Goal: Task Accomplishment & Management: Manage account settings

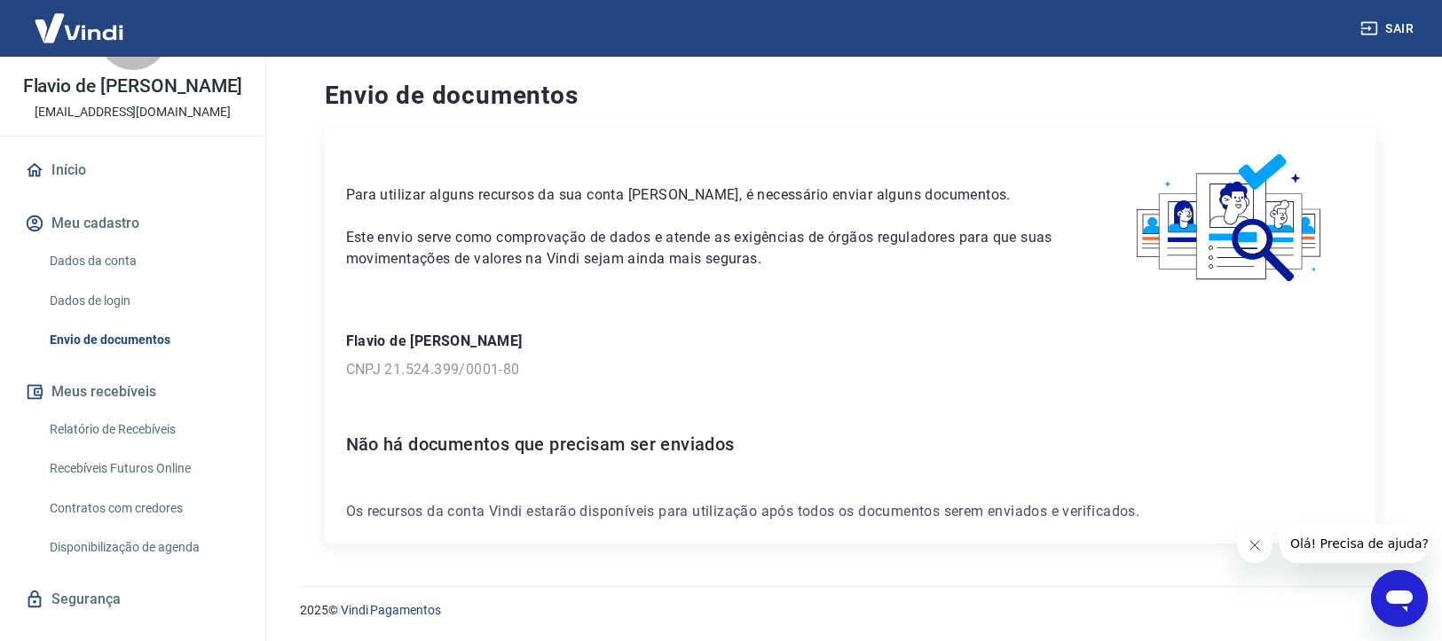
scroll to position [103, 0]
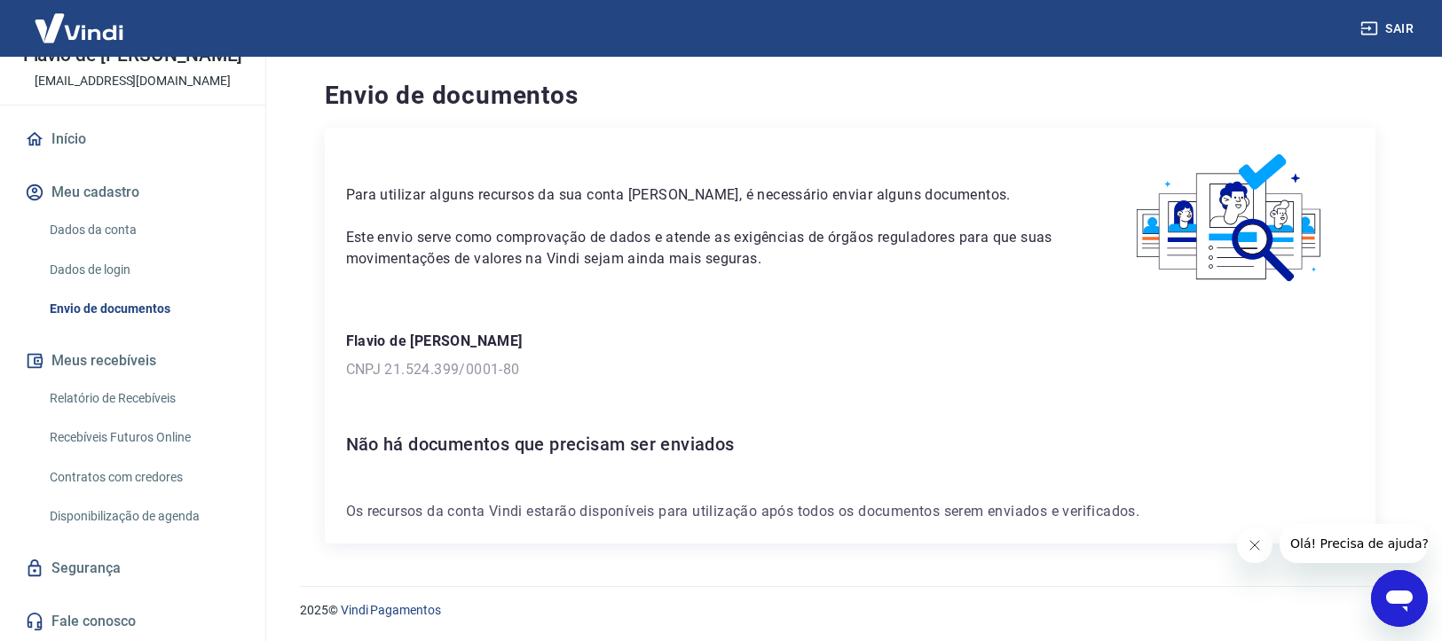
click at [1414, 596] on icon "Abrir janela de mensagens" at bounding box center [1399, 599] width 32 height 32
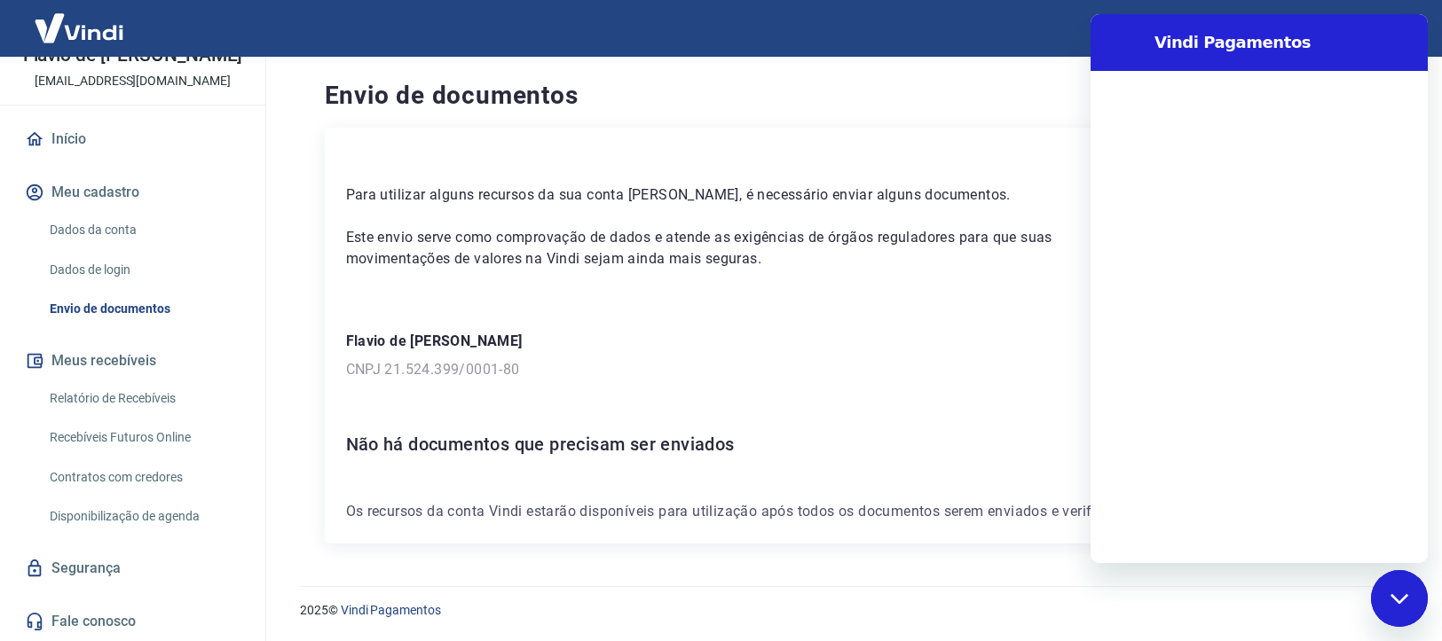
scroll to position [0, 0]
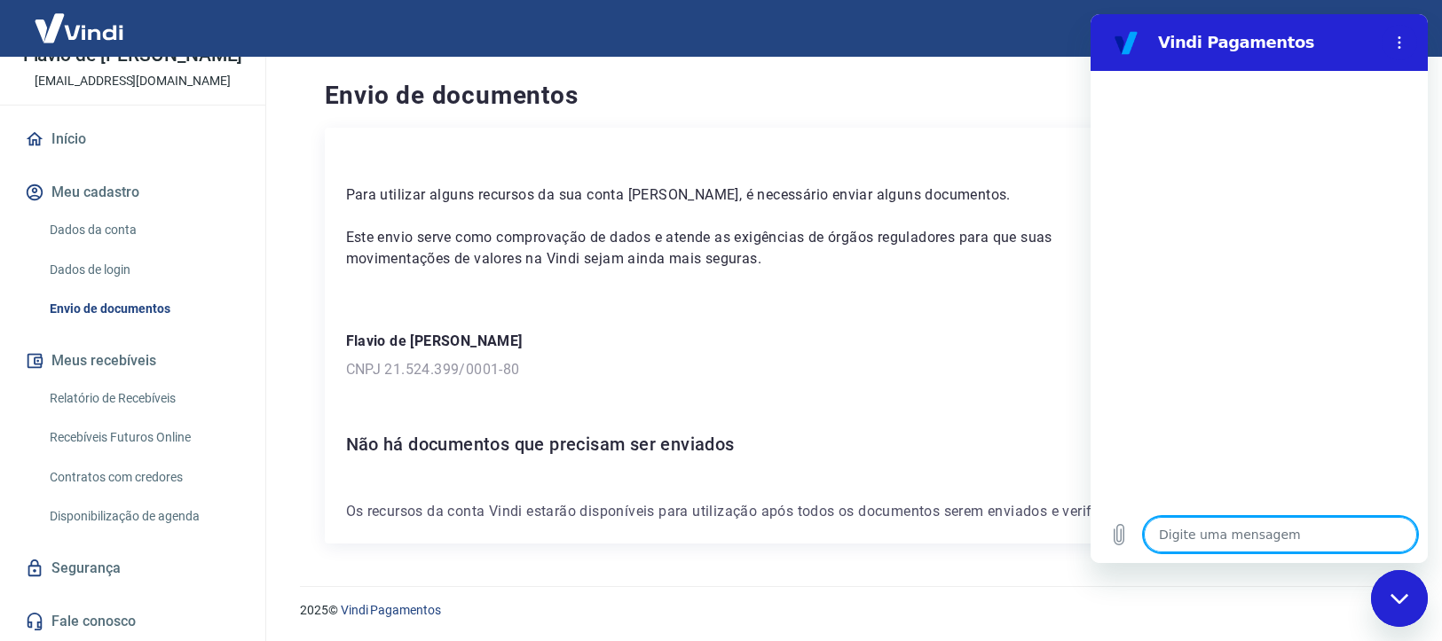
click at [1280, 535] on textarea at bounding box center [1279, 534] width 273 height 35
type textarea "b"
type textarea "x"
type textarea "bo"
type textarea "x"
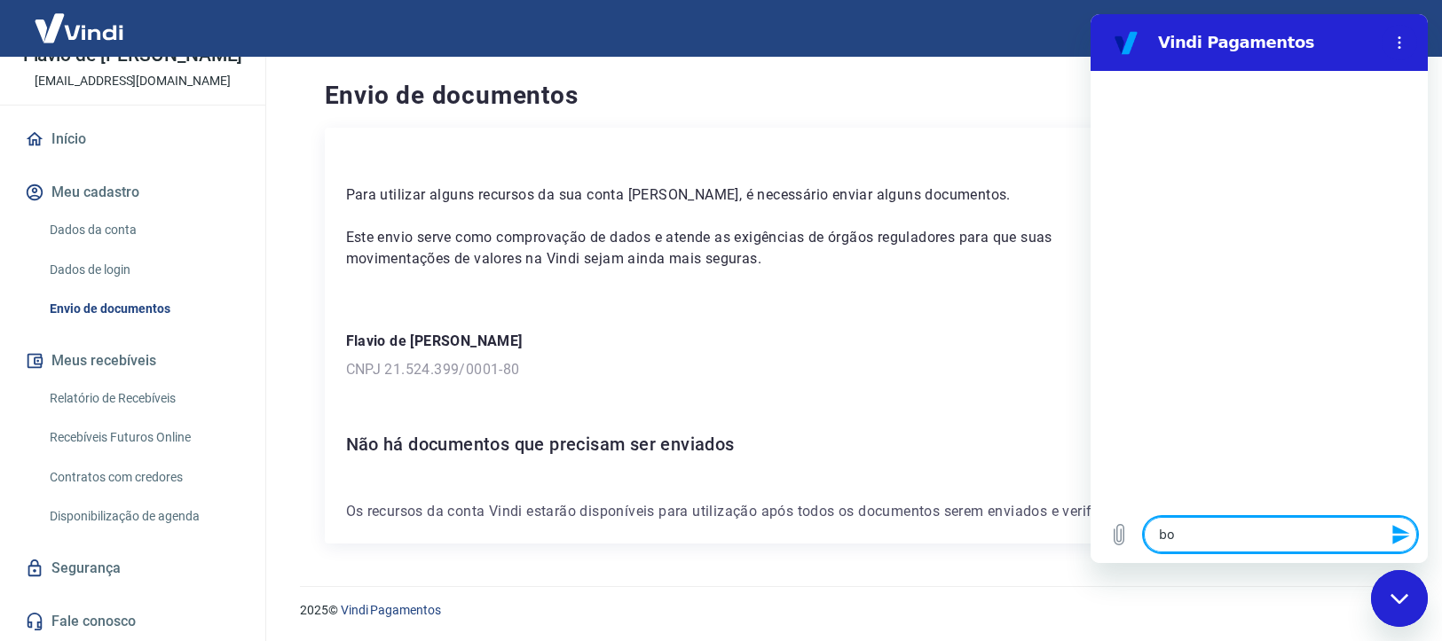
type textarea "bom"
type textarea "x"
type textarea "bom"
type textarea "x"
type textarea "bom d"
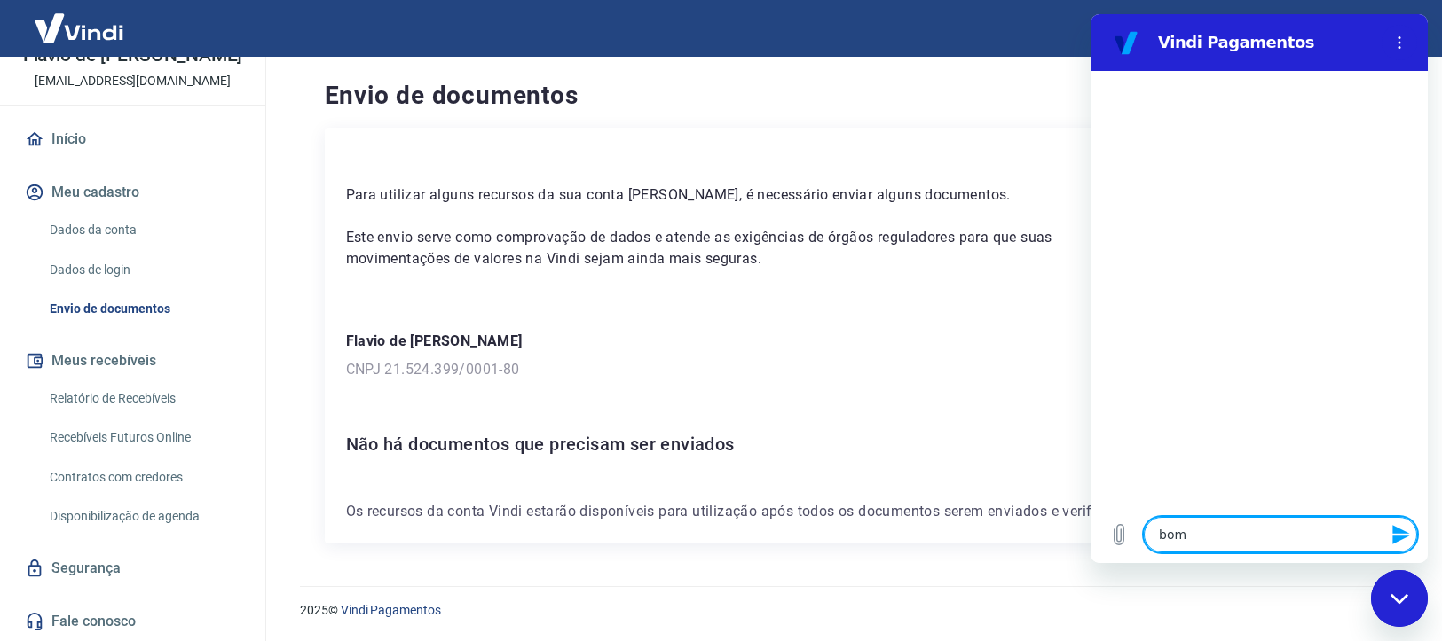
type textarea "x"
type textarea "bom di"
type textarea "x"
type textarea "bom dia"
type textarea "x"
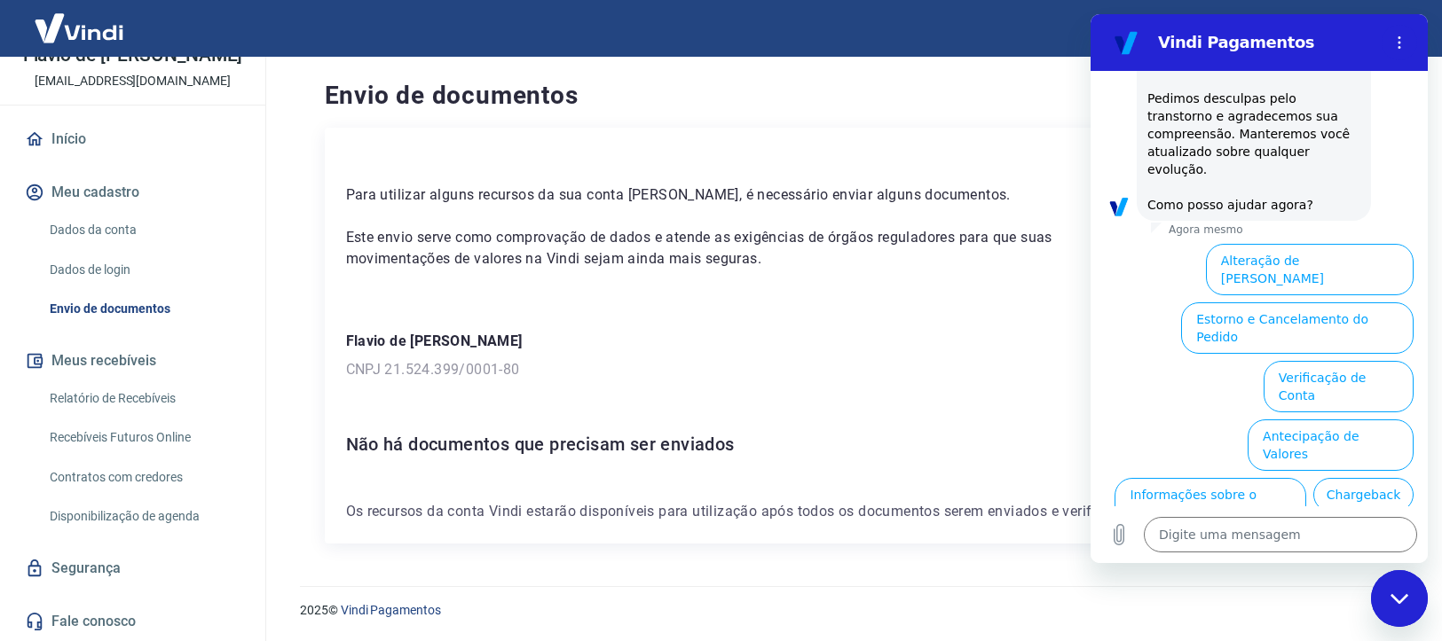
scroll to position [539, 0]
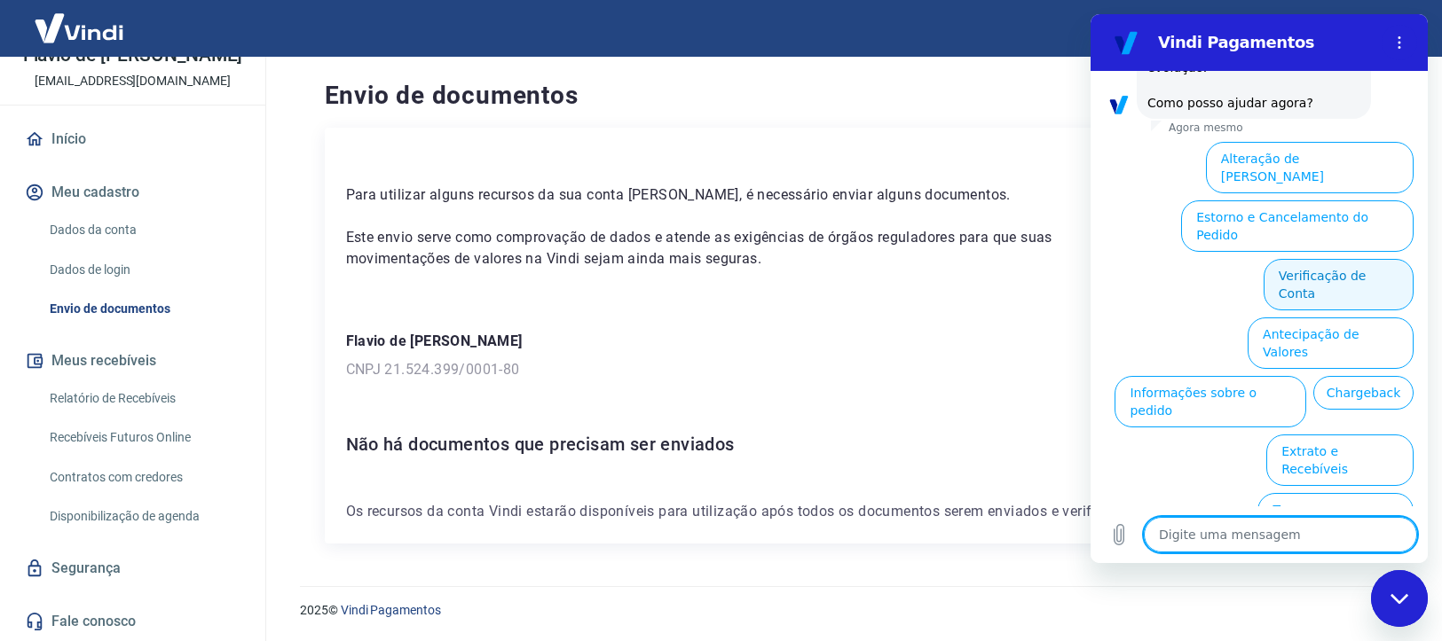
click at [1271, 259] on button "Verificação de Conta" at bounding box center [1338, 284] width 150 height 51
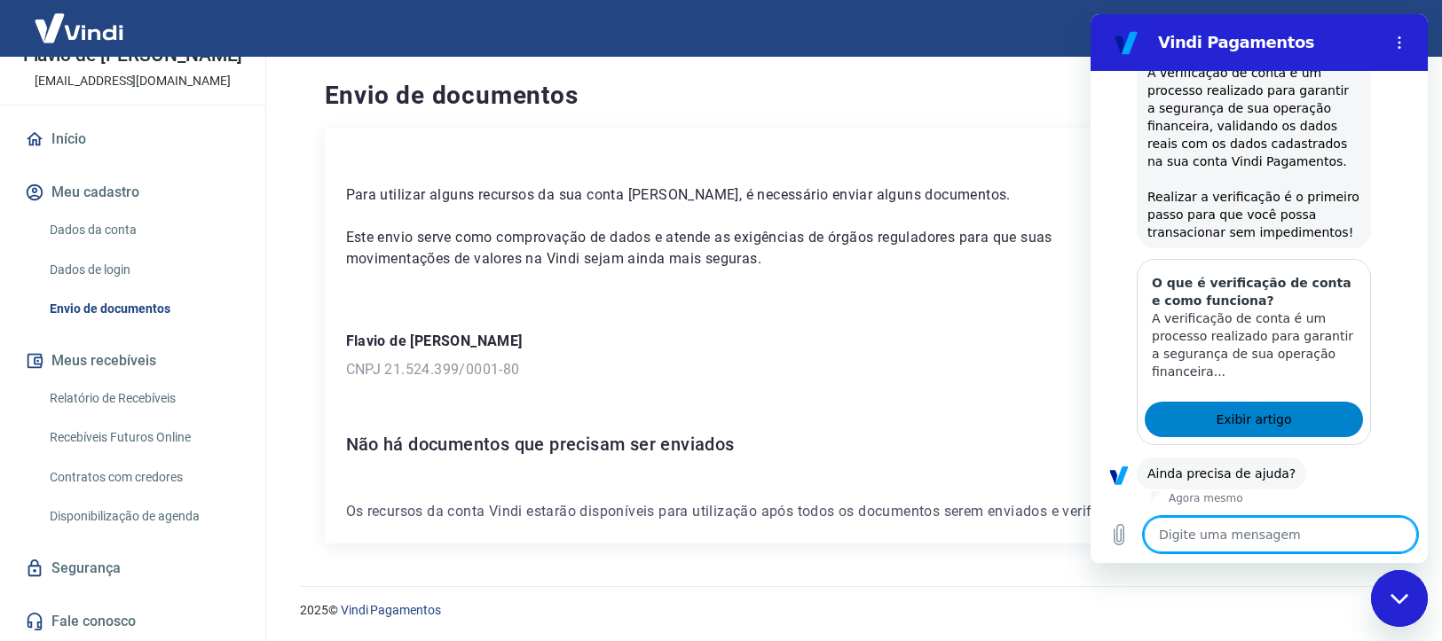
scroll to position [715, 0]
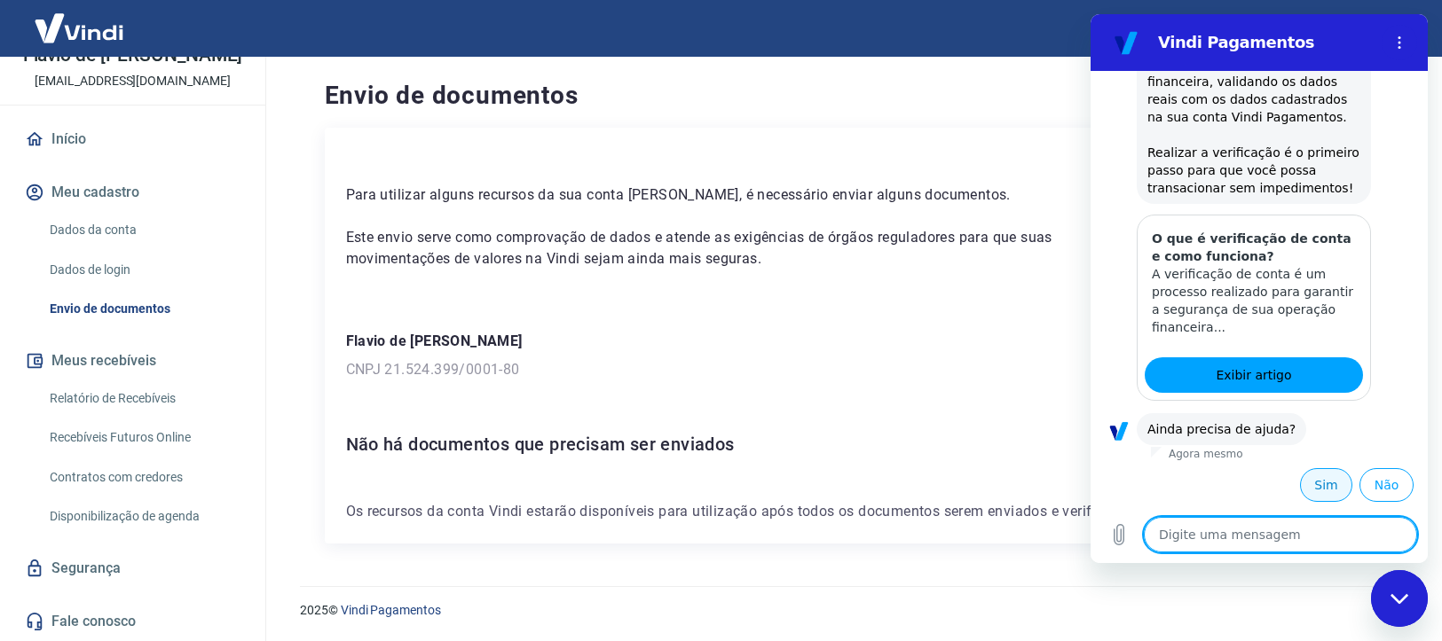
click at [1325, 486] on button "Sim" at bounding box center [1326, 485] width 52 height 34
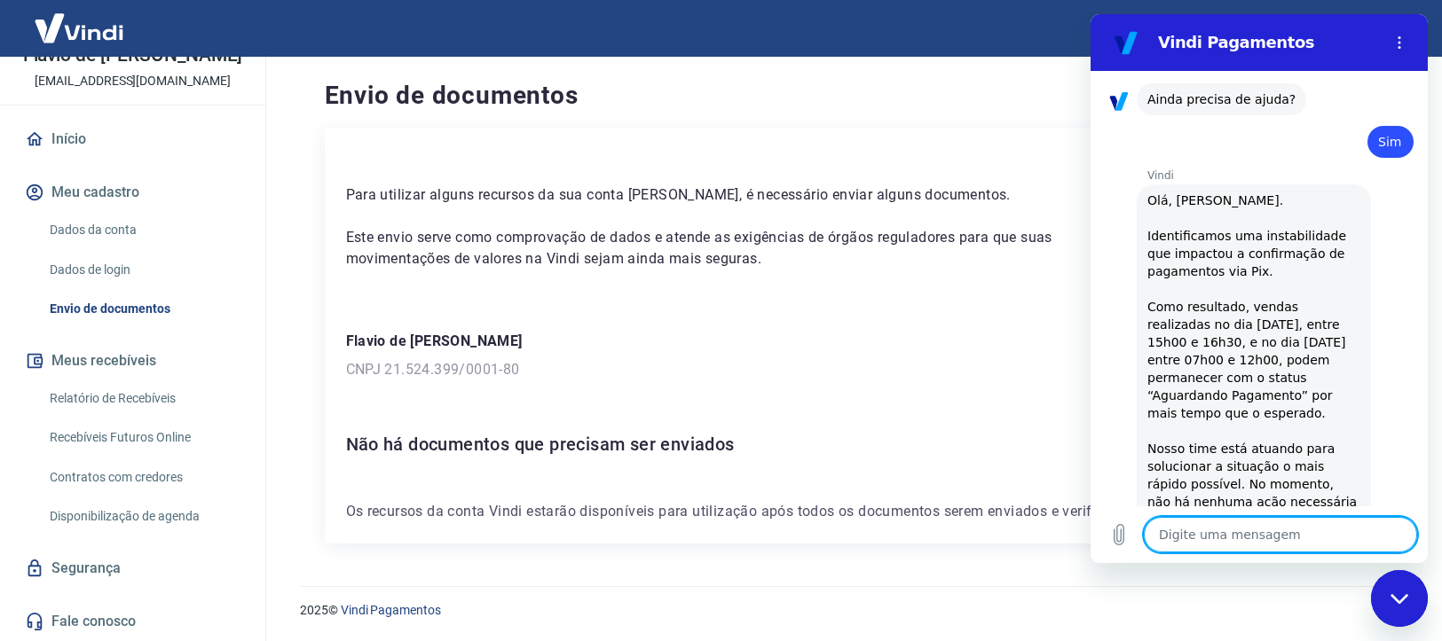
type textarea "x"
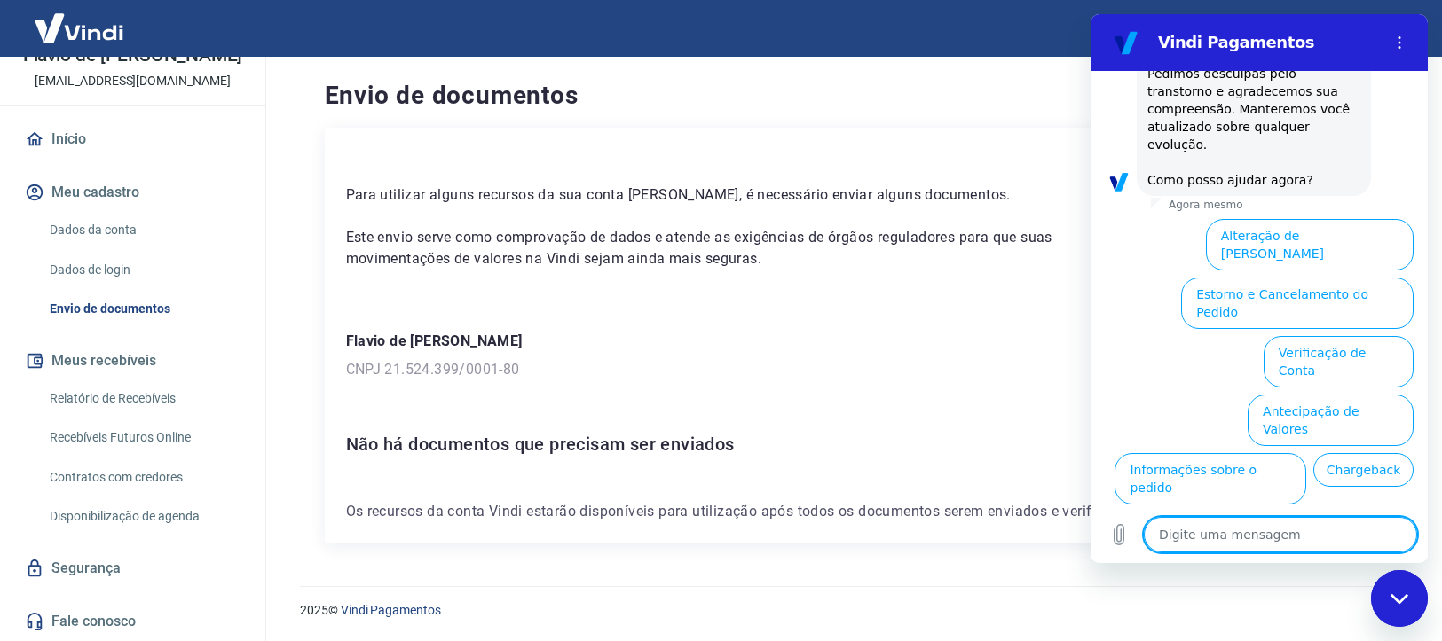
scroll to position [1604, 0]
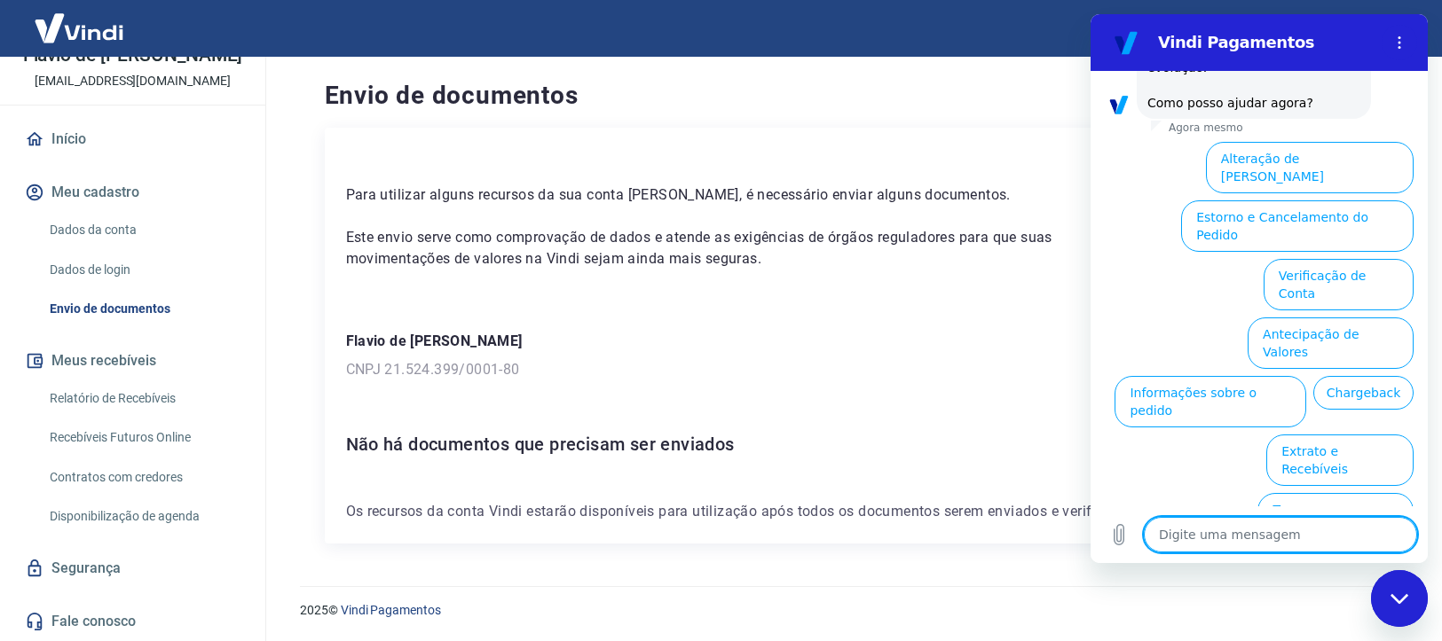
click at [1225, 545] on textarea at bounding box center [1279, 534] width 273 height 35
type textarea "f"
type textarea "x"
type textarea "fa"
type textarea "x"
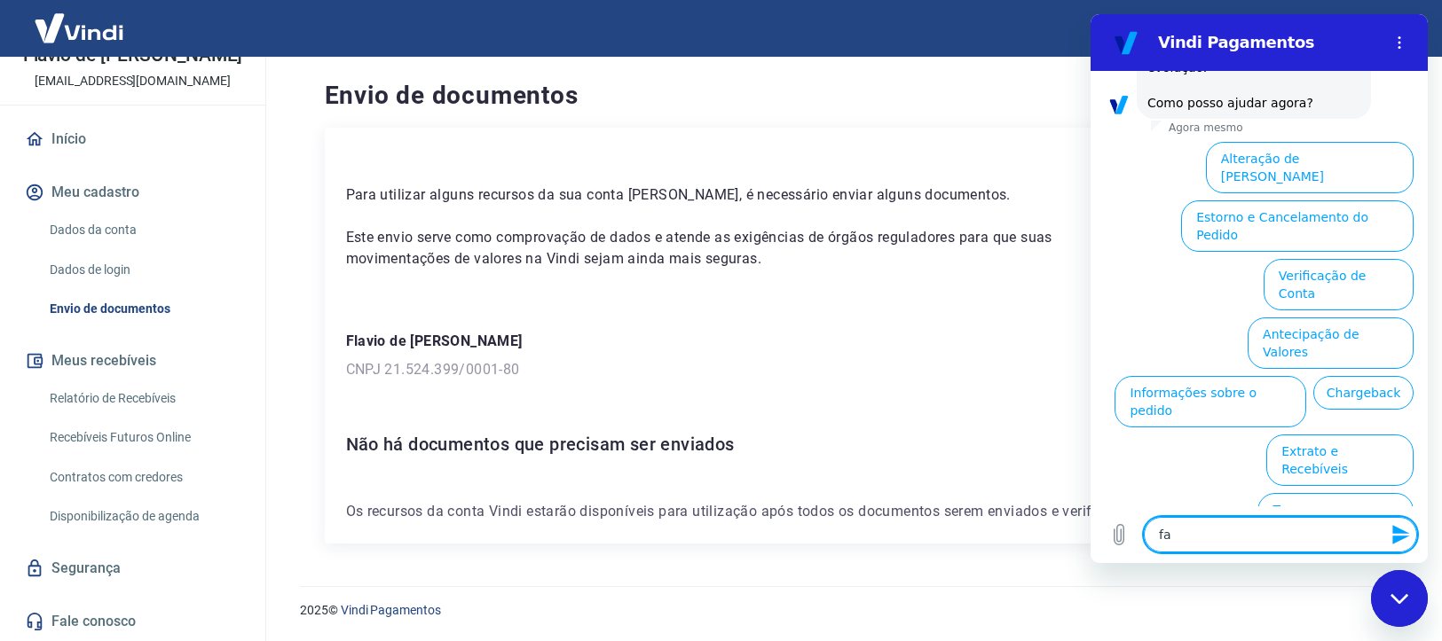
type textarea "fal"
type textarea "x"
type textarea "fala"
type textarea "x"
type textarea "falar"
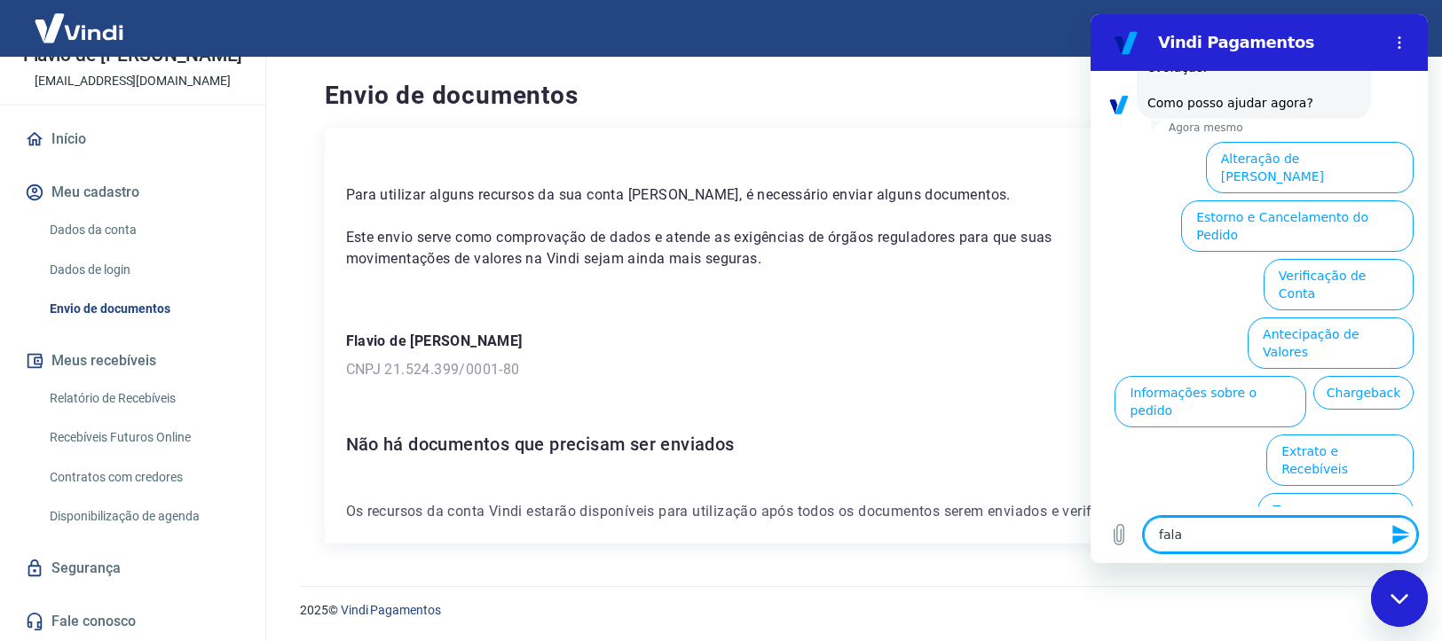
type textarea "x"
type textarea "falar"
type textarea "x"
type textarea "falar c"
type textarea "x"
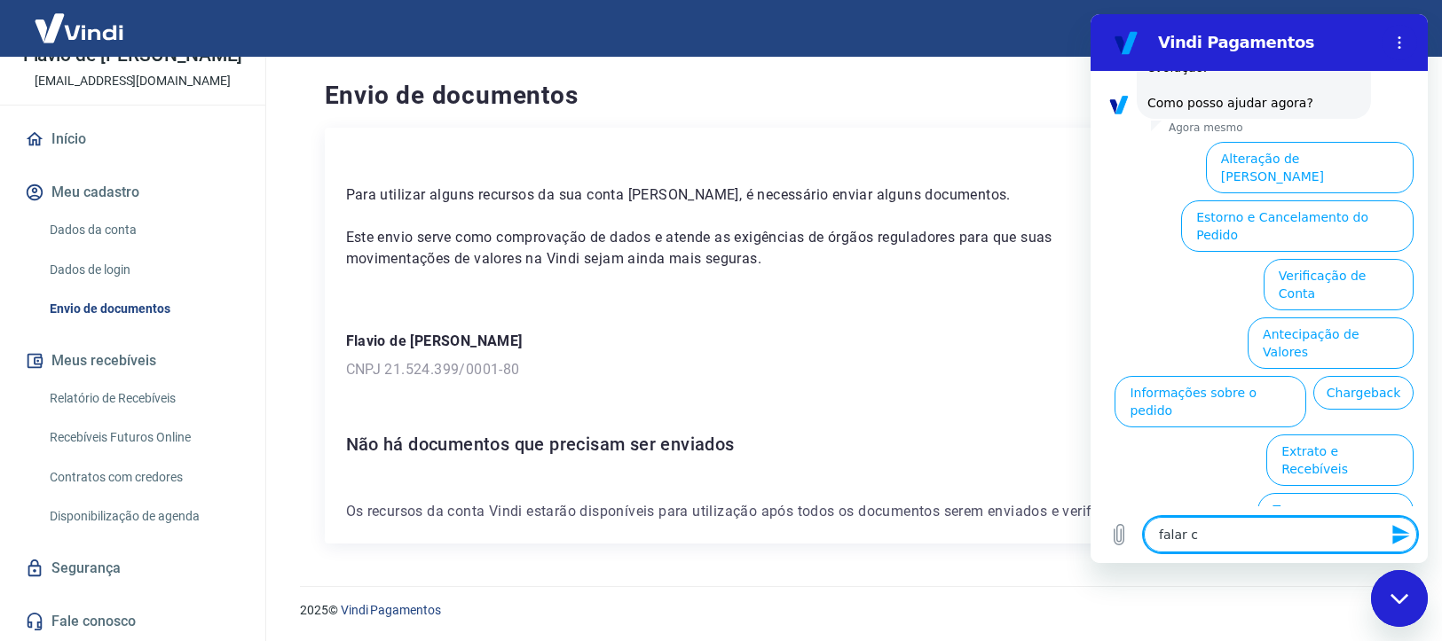
type textarea "falar co"
type textarea "x"
type textarea "falar com"
type textarea "x"
type textarea "falar com"
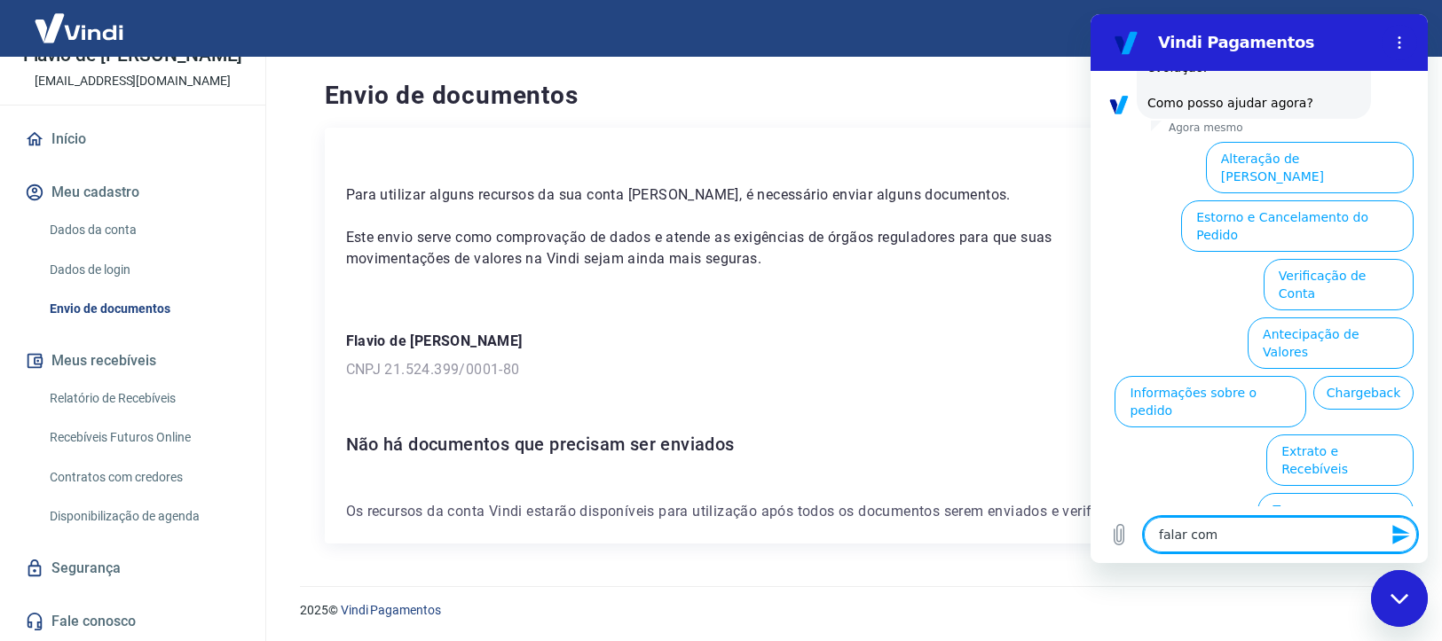
type textarea "x"
type textarea "falar com a"
type textarea "x"
type textarea "falar com at"
type textarea "x"
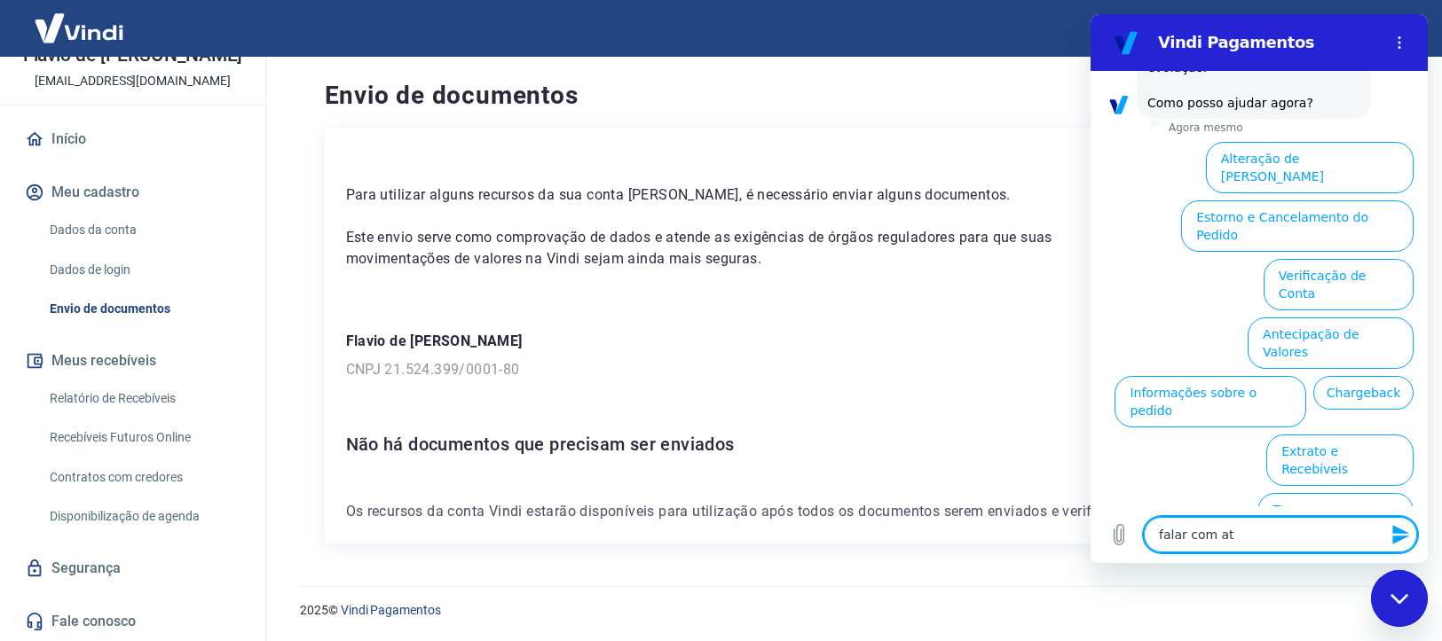
type textarea "falar com ate"
type textarea "x"
type textarea "falar com [GEOGRAPHIC_DATA]"
type textarea "x"
type textarea "falar com atend"
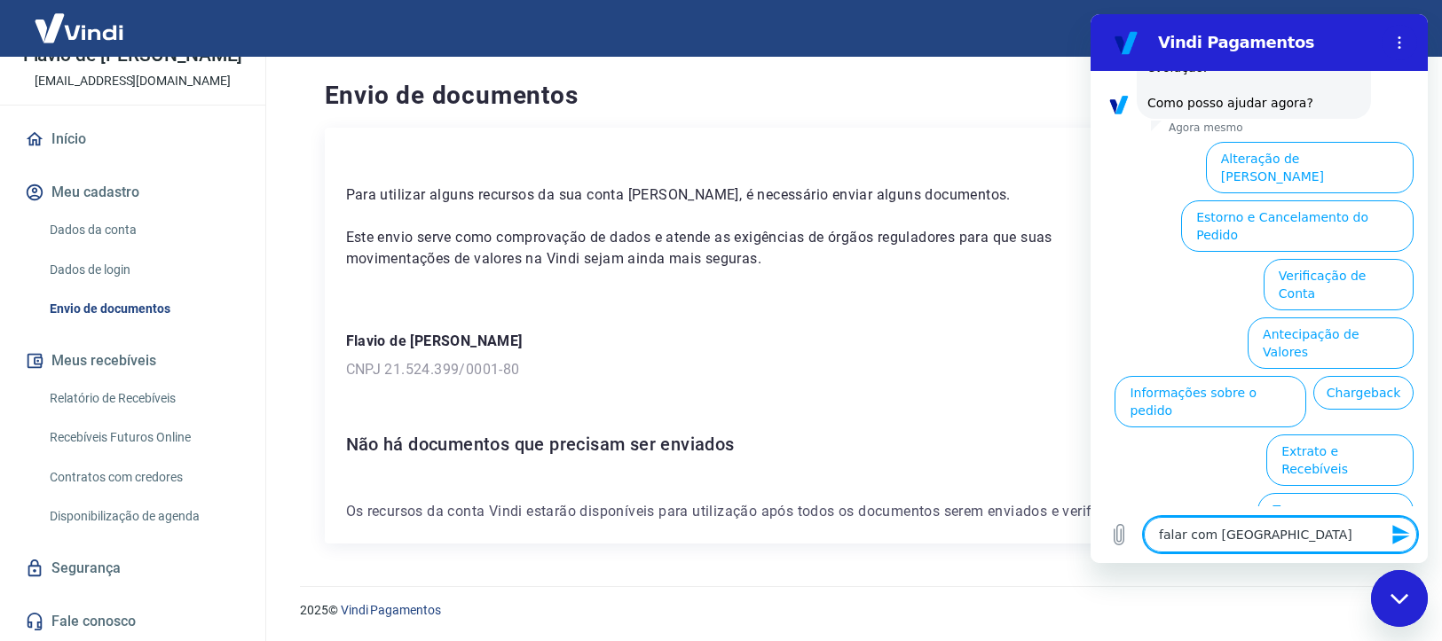
type textarea "x"
type textarea "falar com atende"
type textarea "x"
type textarea "falar com atenden"
type textarea "x"
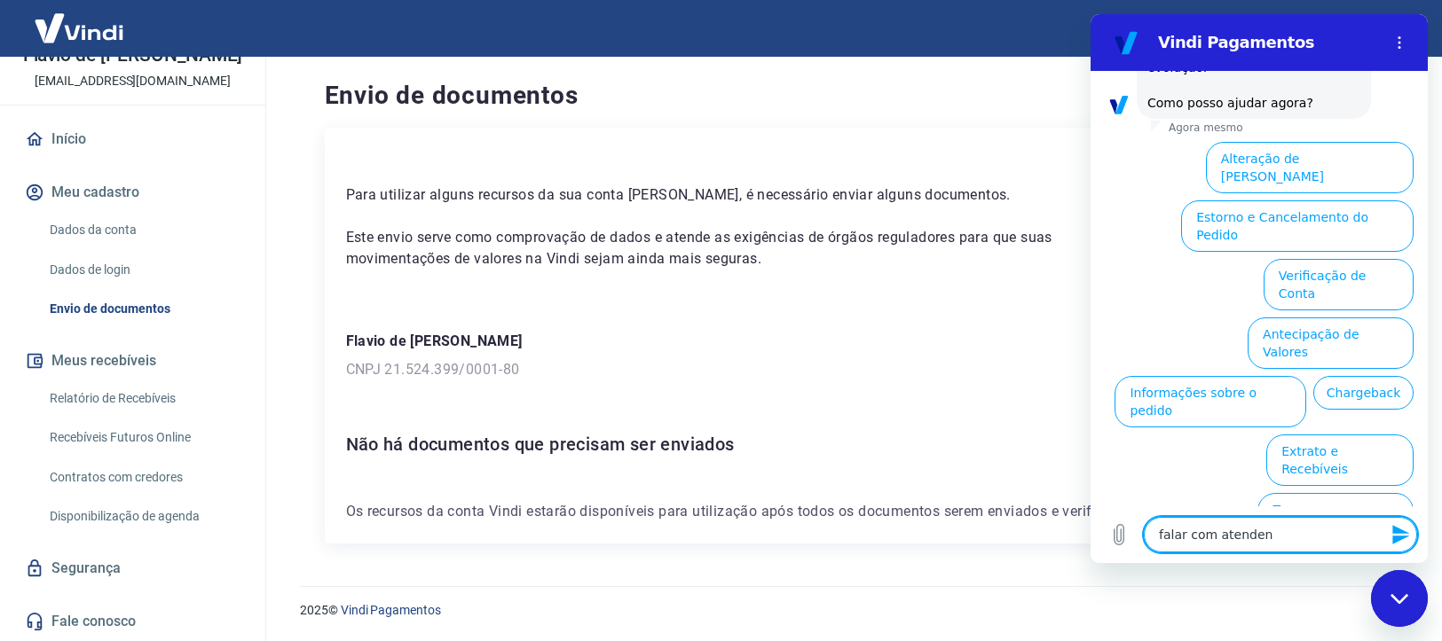
type textarea "falar com atendent"
type textarea "x"
type textarea "falar com atendente"
type textarea "x"
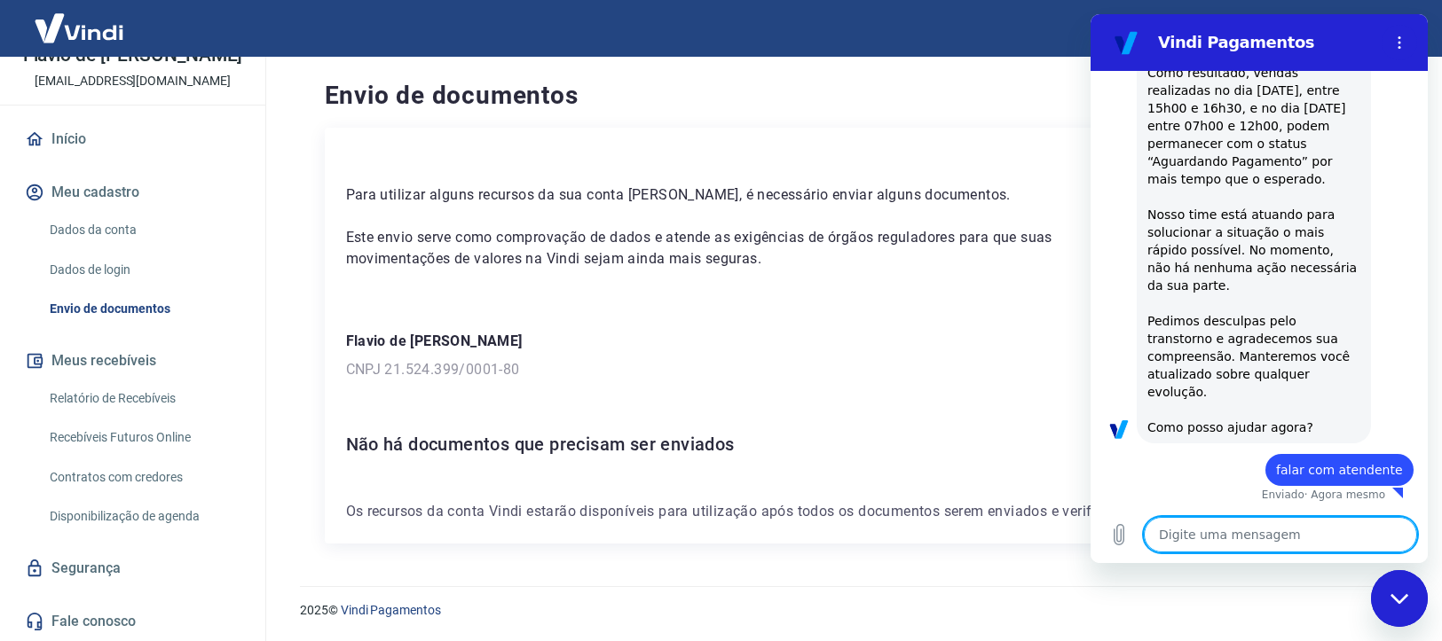
type textarea "x"
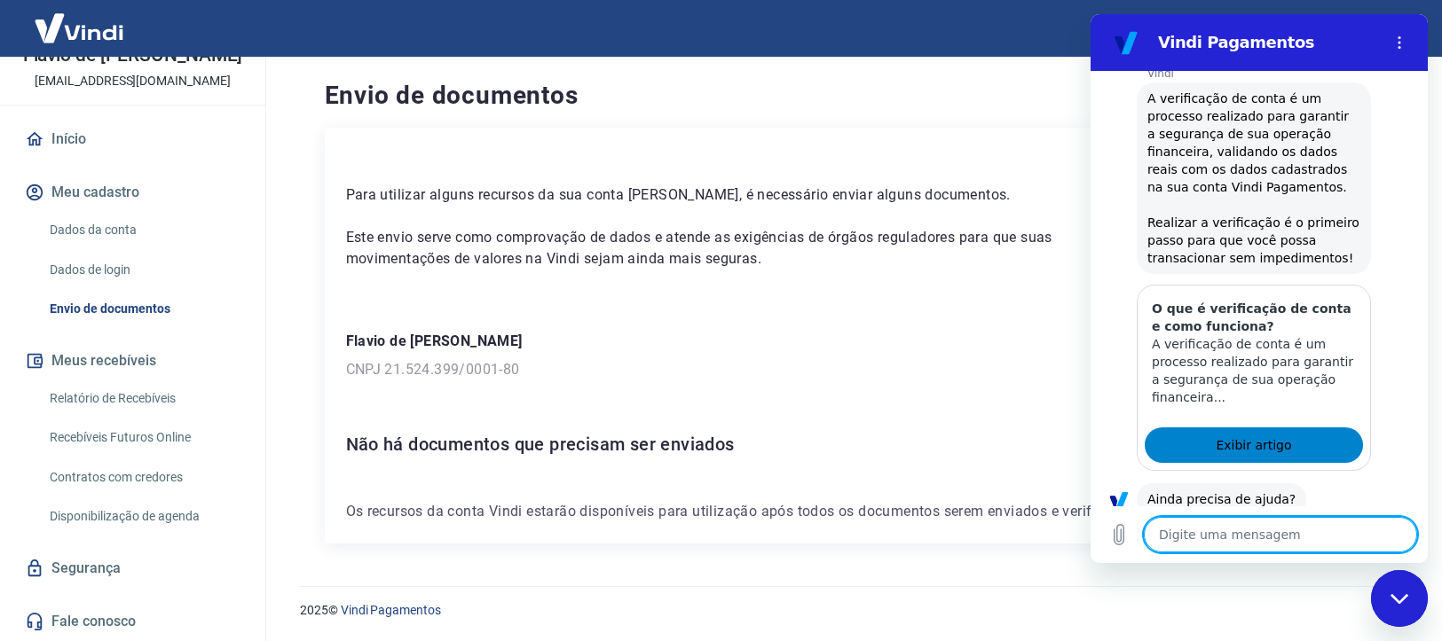
scroll to position [1373, 0]
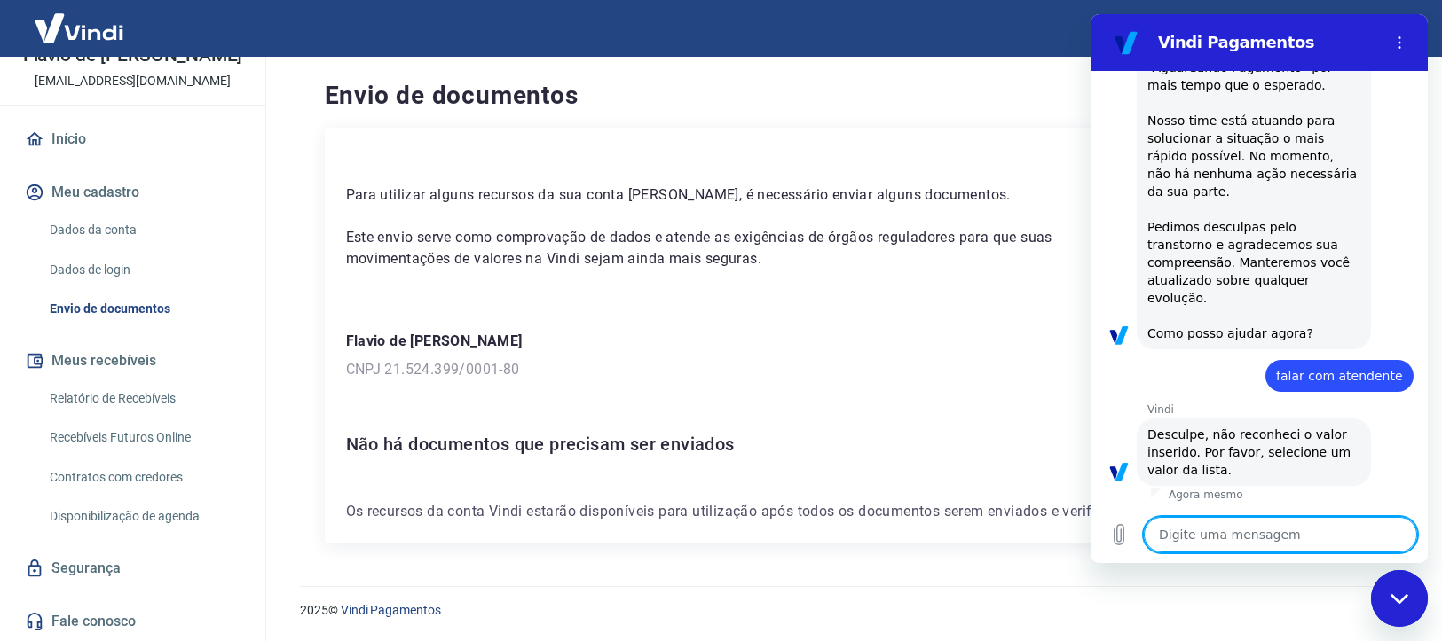
click at [1226, 525] on textarea at bounding box center [1279, 534] width 273 height 35
type textarea "f"
type textarea "x"
type textarea "fa"
type textarea "x"
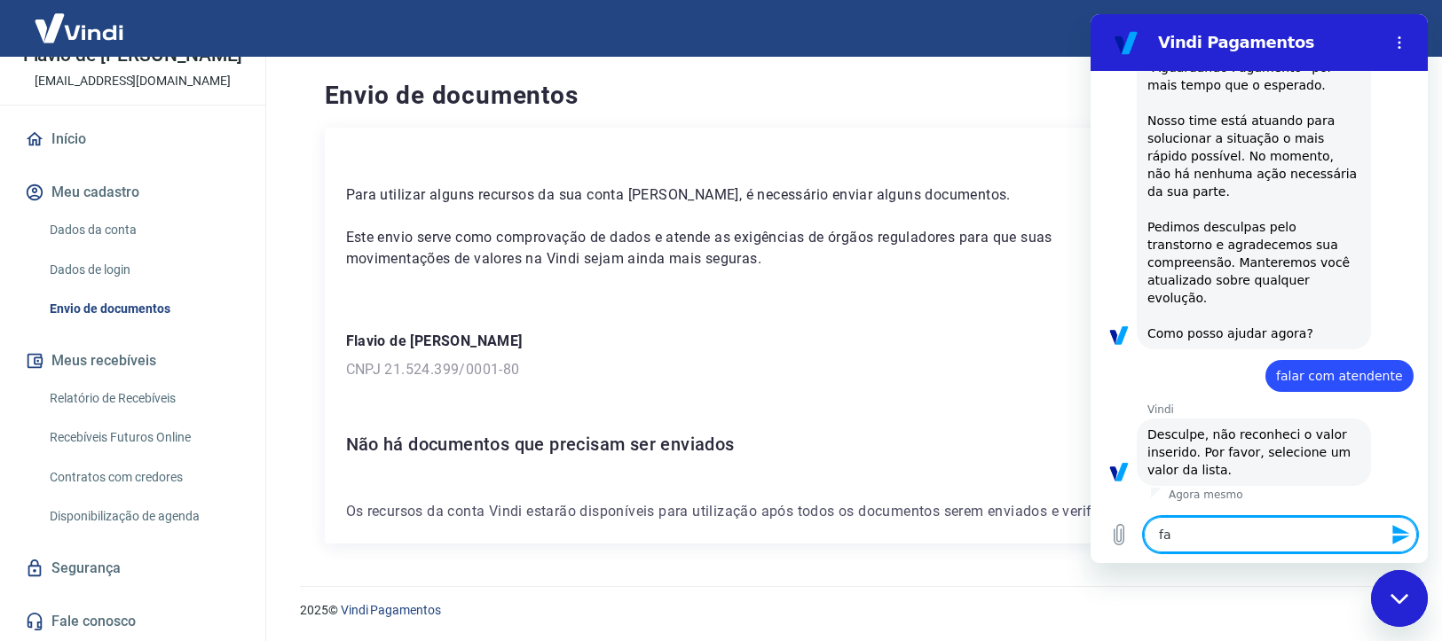
type textarea "fal"
type textarea "x"
type textarea "fala"
type textarea "x"
type textarea "falar"
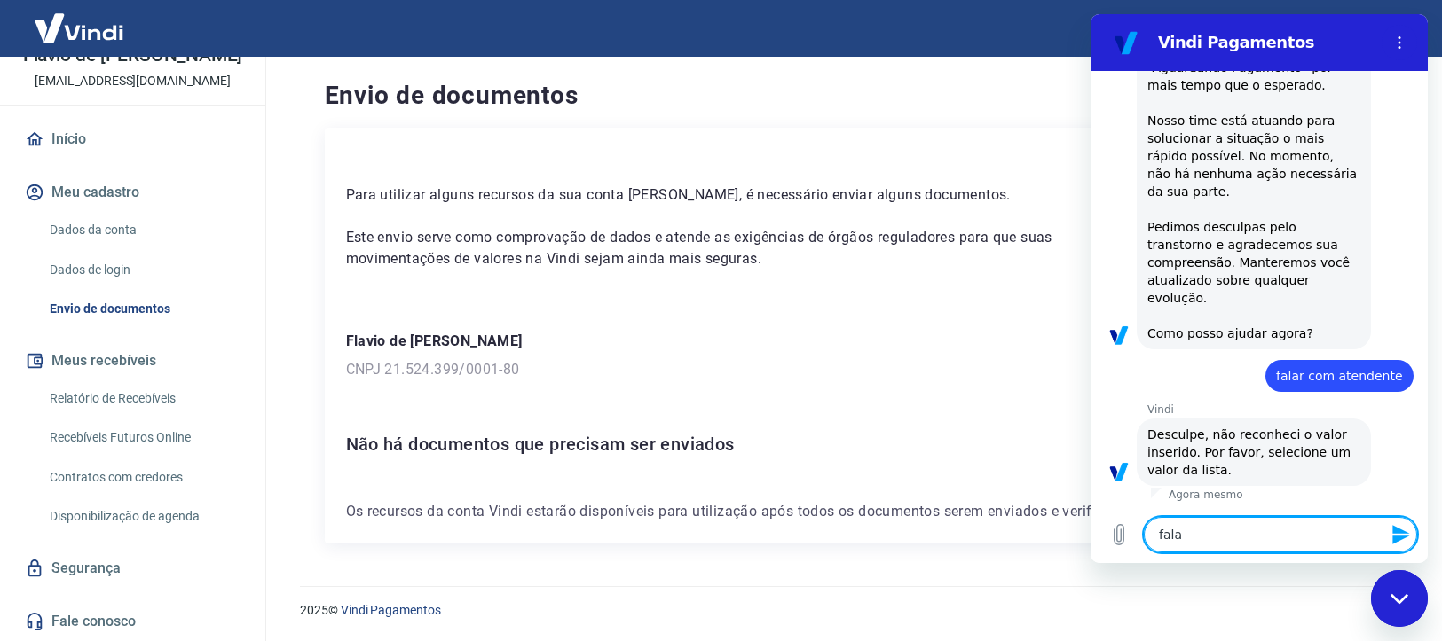
type textarea "x"
type textarea "falar"
type textarea "x"
type textarea "falar c"
type textarea "x"
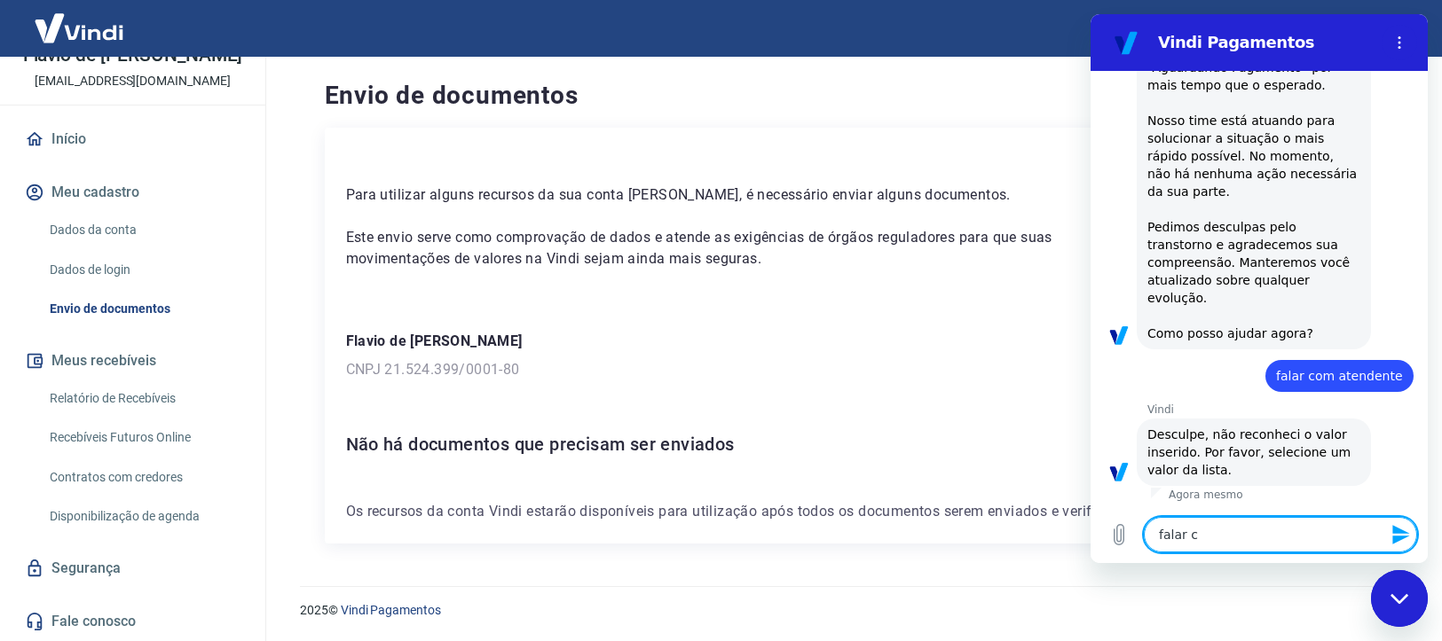
type textarea "falar co"
type textarea "x"
type textarea "falar com"
type textarea "x"
type textarea "falar com"
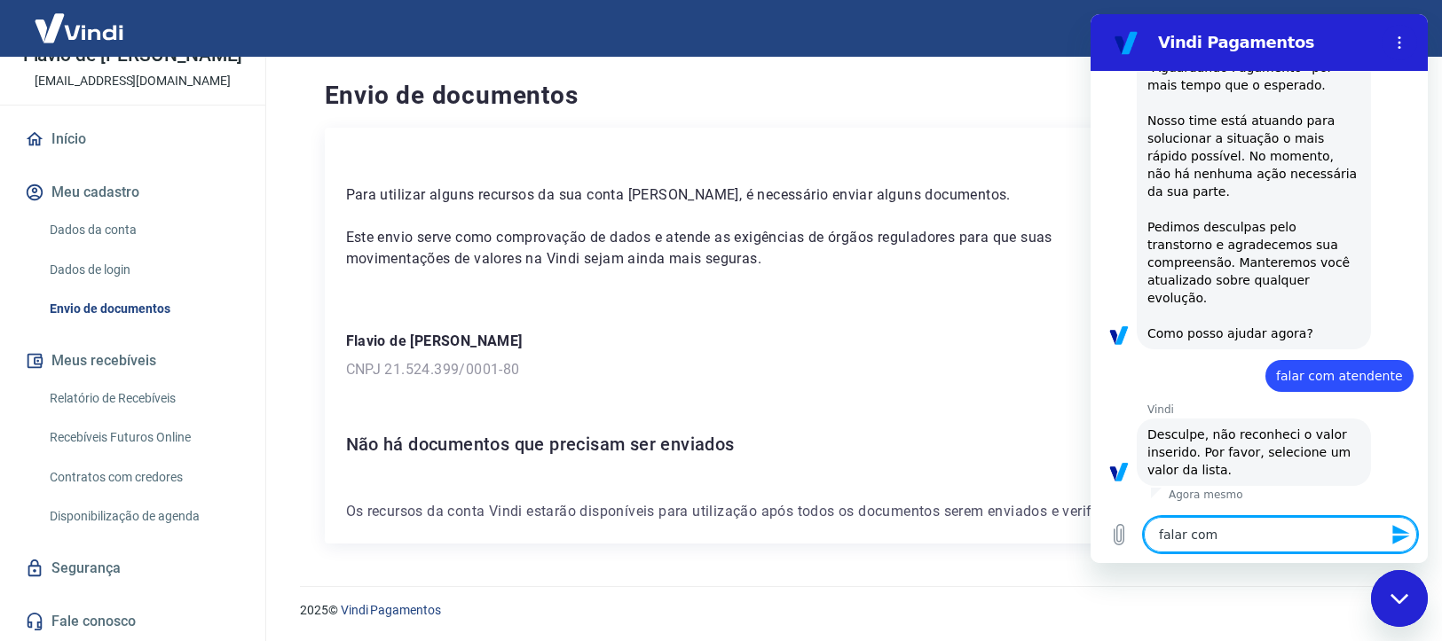
type textarea "x"
type textarea "falar com a"
type textarea "x"
type textarea "falar com at"
type textarea "x"
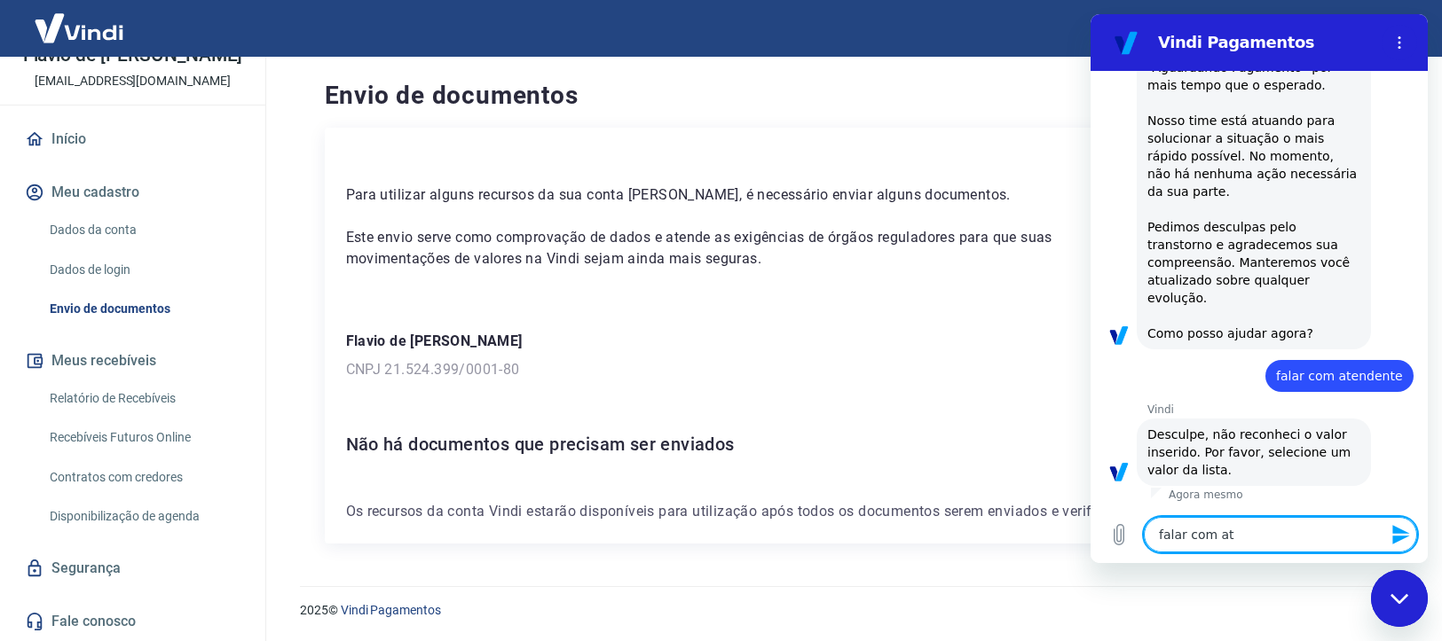
type textarea "falar com ate"
type textarea "x"
type textarea "falar com [GEOGRAPHIC_DATA]"
type textarea "x"
type textarea "falar com atend"
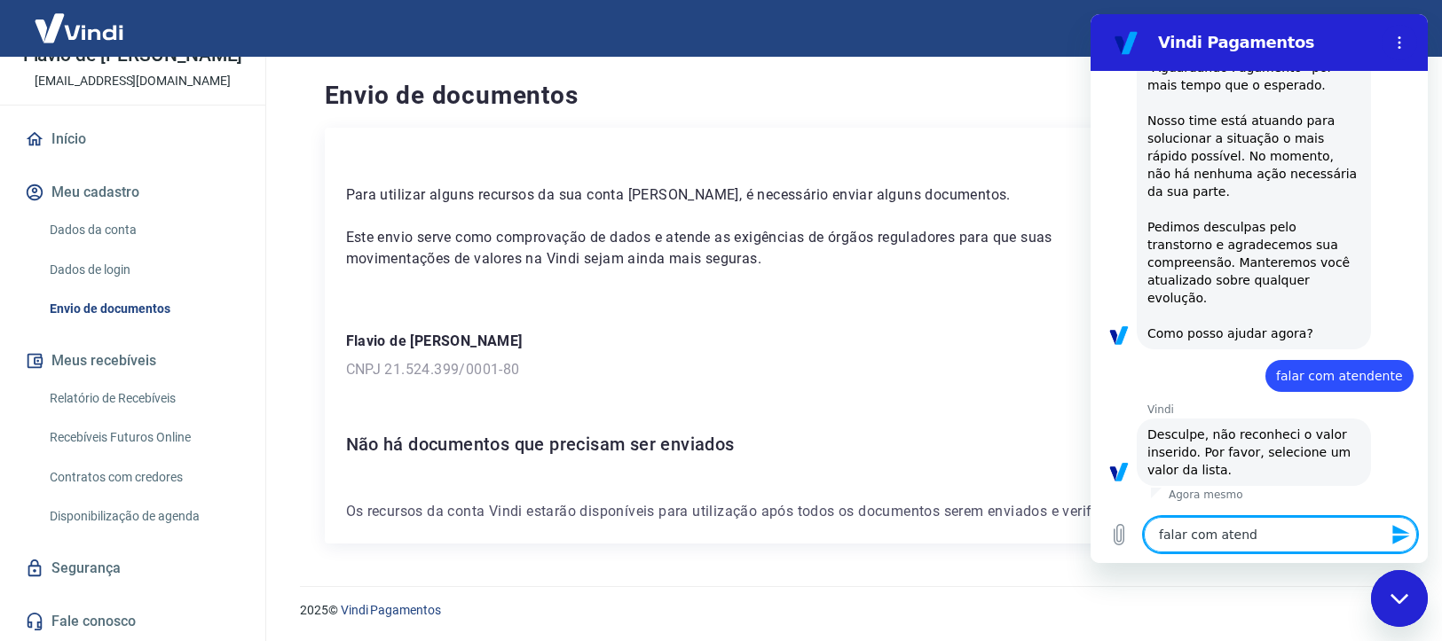
type textarea "x"
type textarea "falar com atende"
type textarea "x"
type textarea "falar com atenden"
type textarea "x"
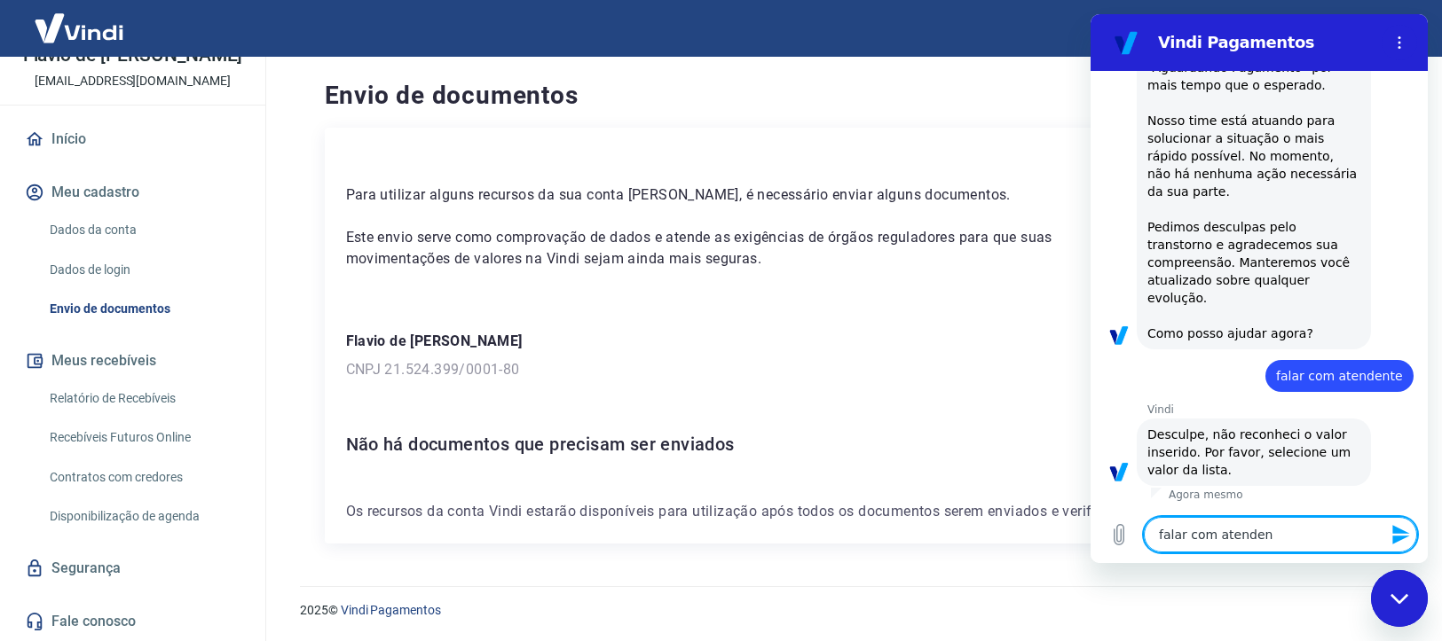
type textarea "falar com atendent"
type textarea "x"
type textarea "falar com atendente"
type textarea "x"
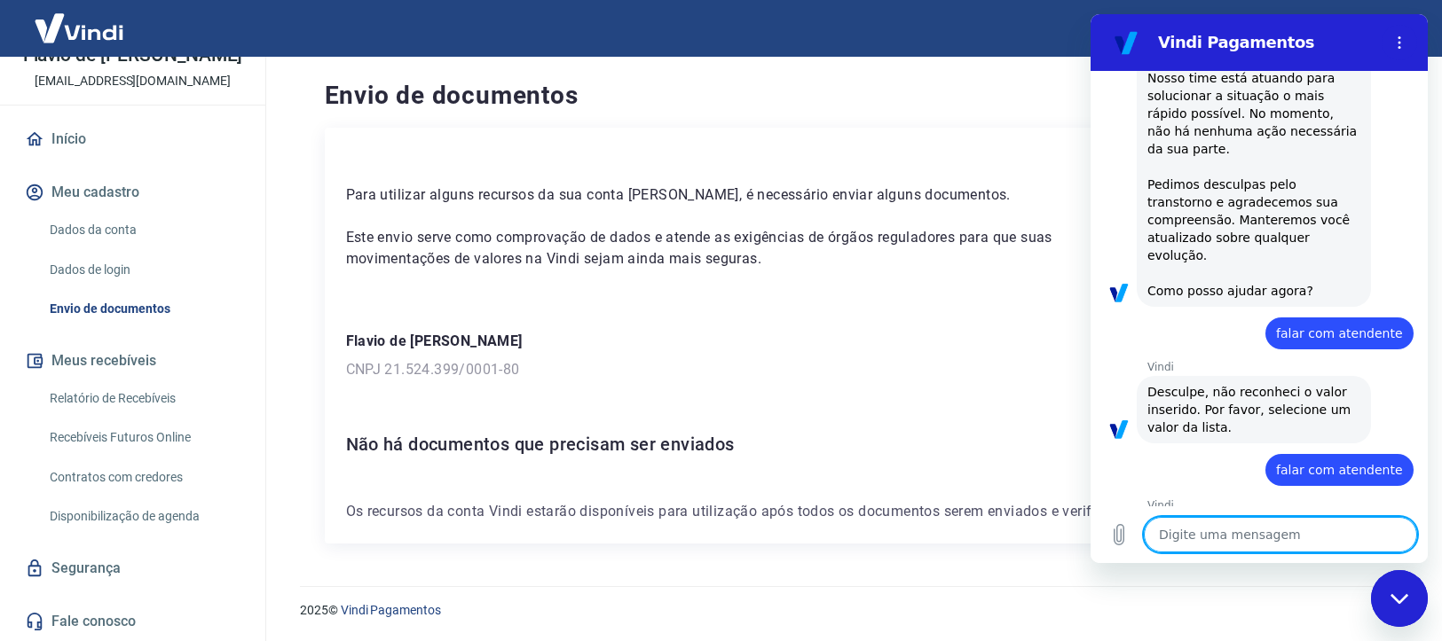
type textarea "x"
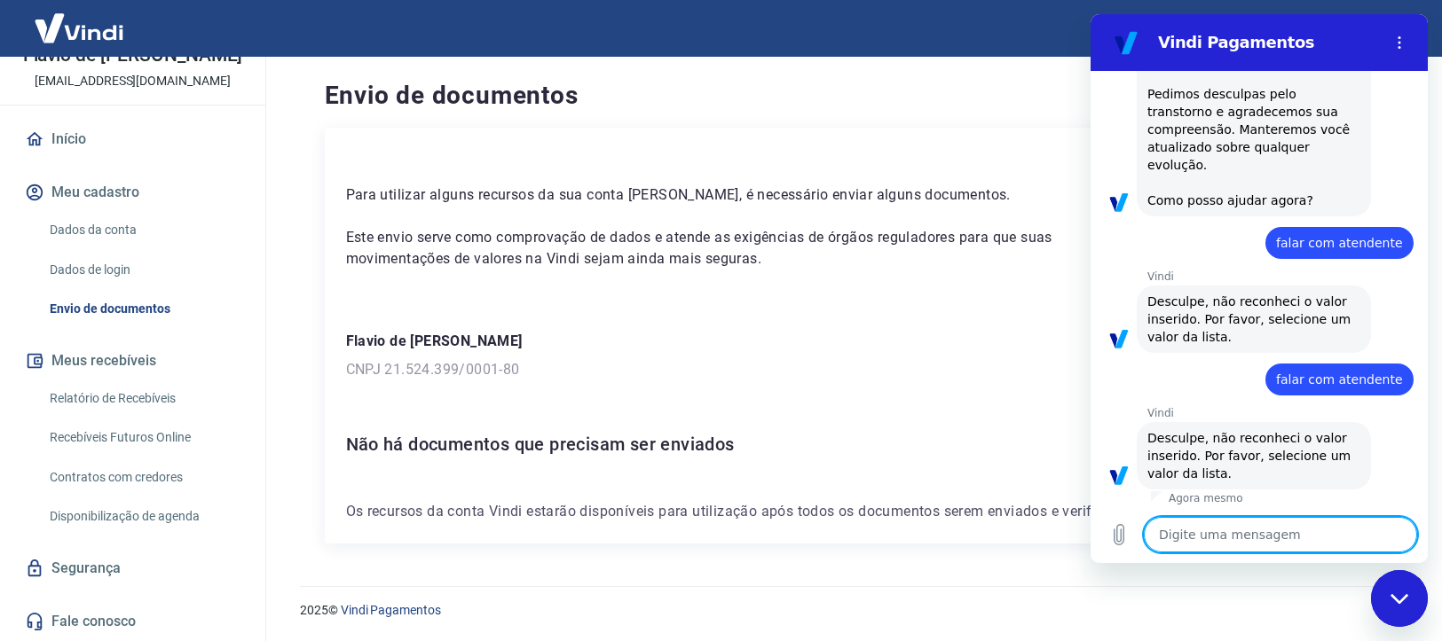
scroll to position [1510, 0]
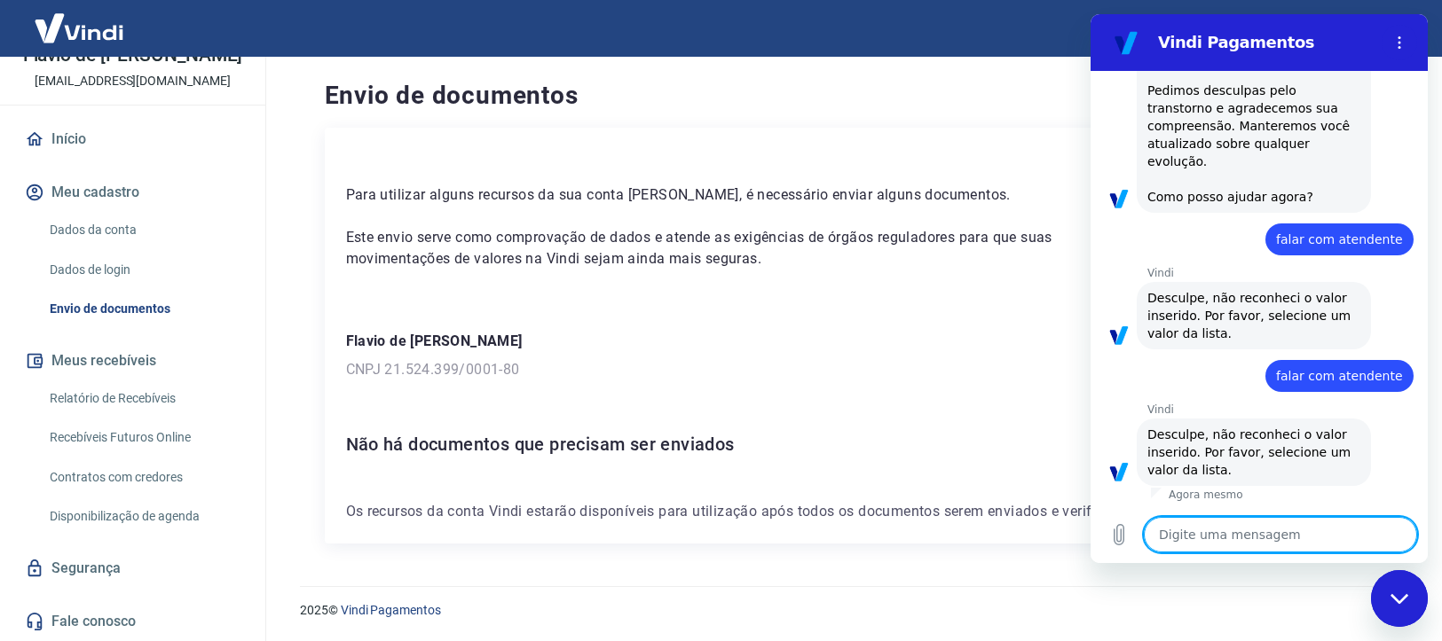
click at [1272, 540] on textarea at bounding box center [1279, 534] width 273 height 35
type textarea "f"
type textarea "x"
type textarea "fa"
type textarea "x"
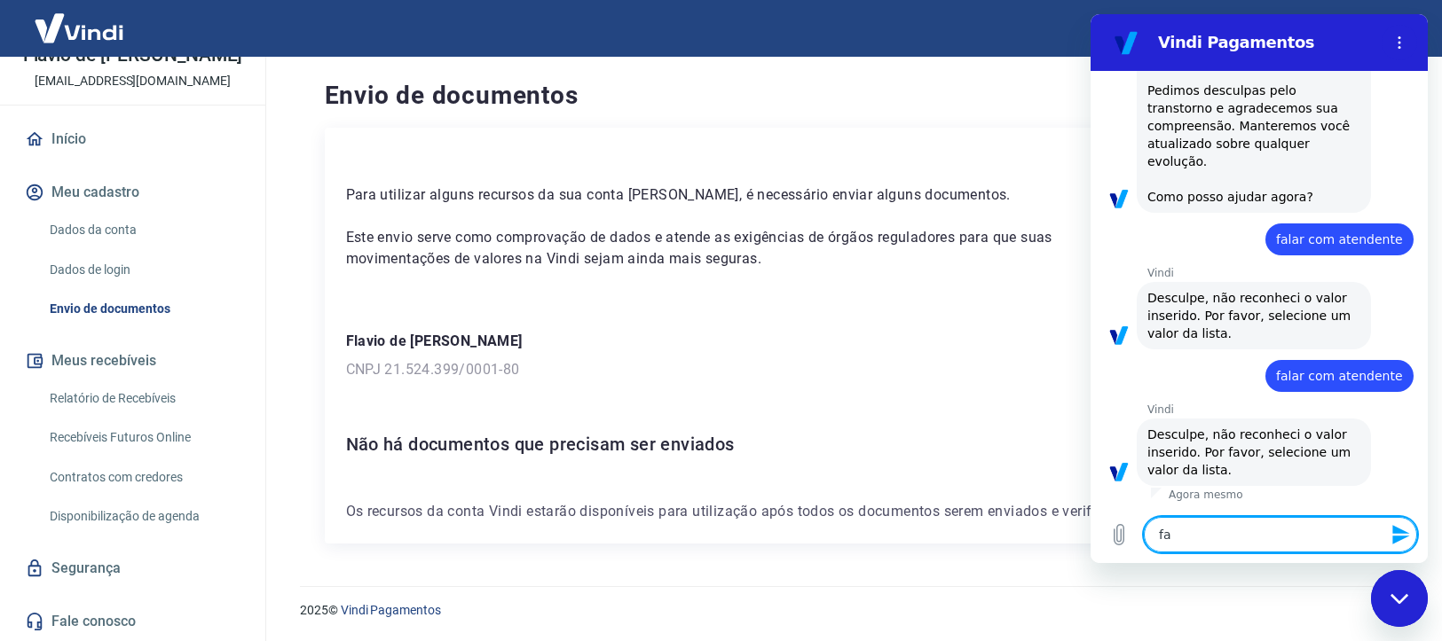
type textarea "fal"
type textarea "x"
type textarea "fala"
type textarea "x"
type textarea "falar"
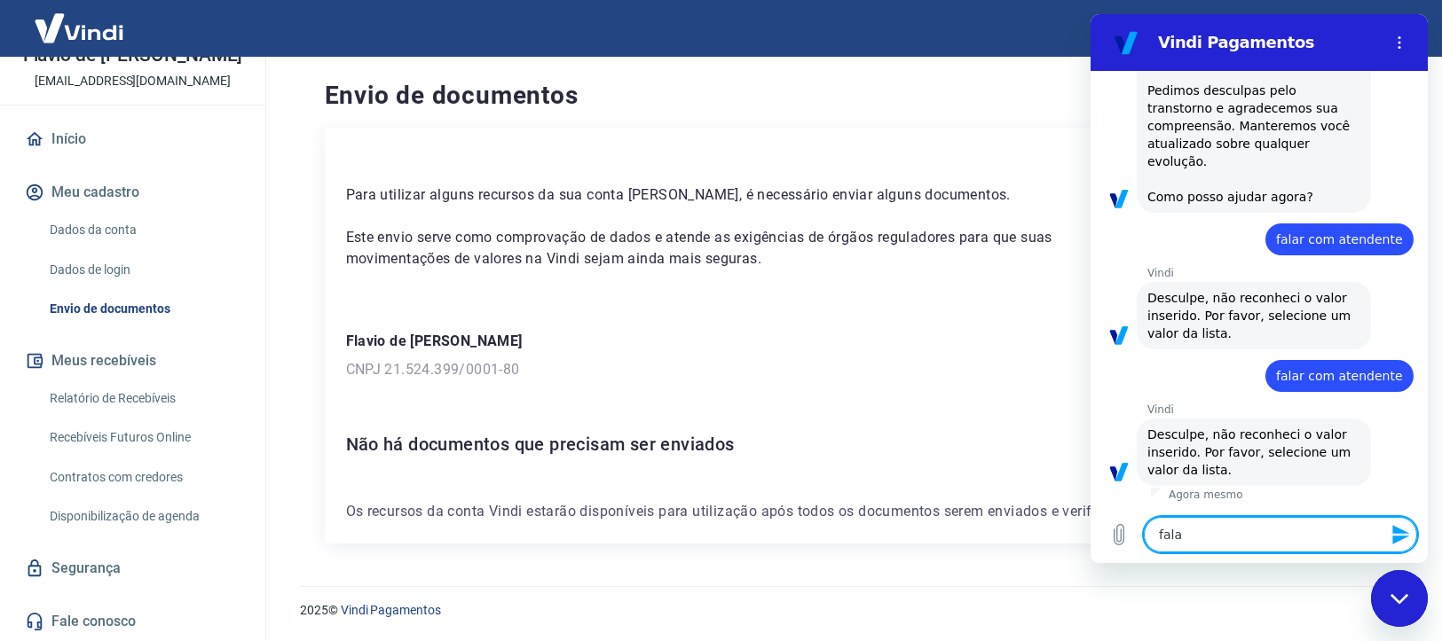
type textarea "x"
type textarea "falar"
type textarea "x"
type textarea "falar c"
type textarea "x"
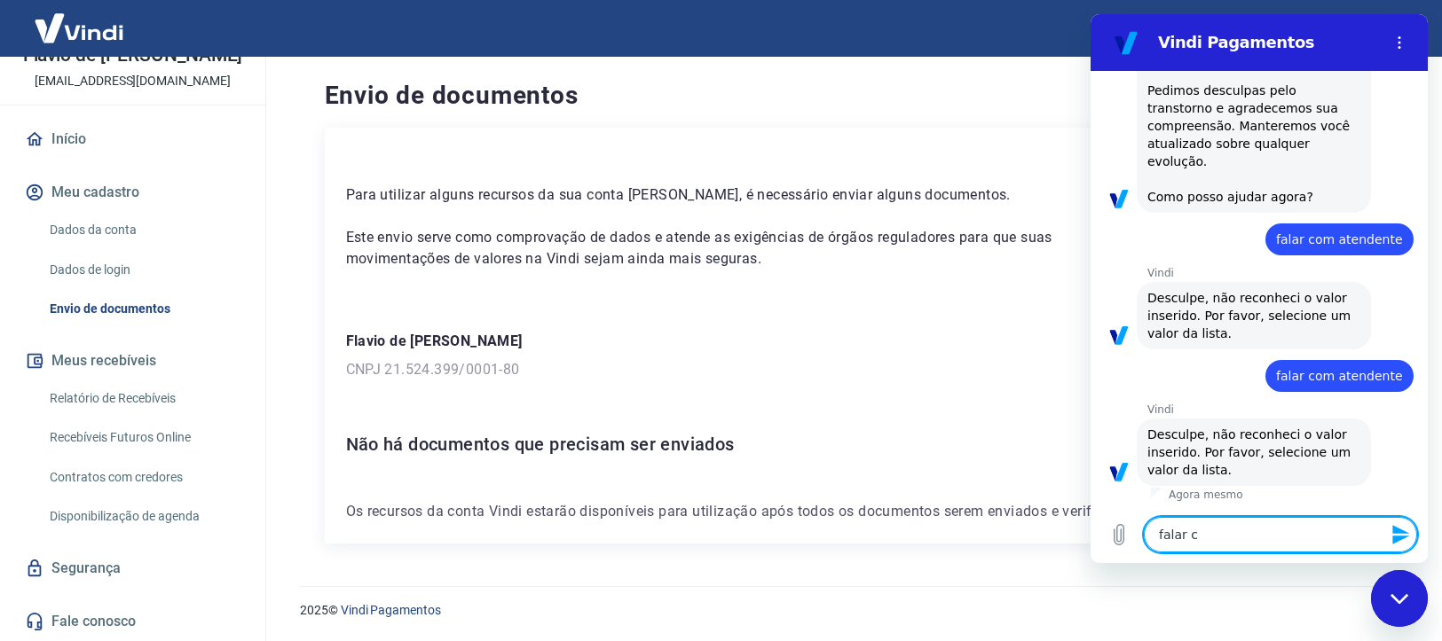
type textarea "falar co"
type textarea "x"
type textarea "falar com"
type textarea "x"
type textarea "falar com"
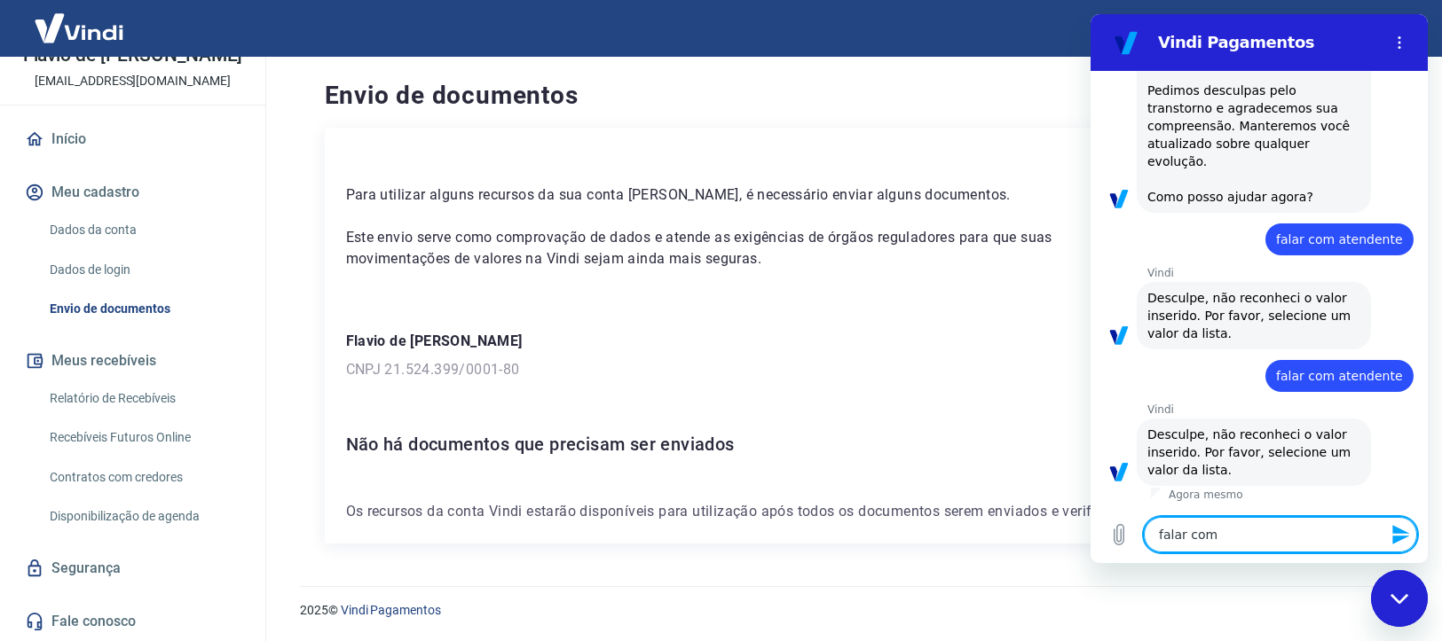
type textarea "x"
type textarea "falar com a"
type textarea "x"
type textarea "falar com at"
type textarea "x"
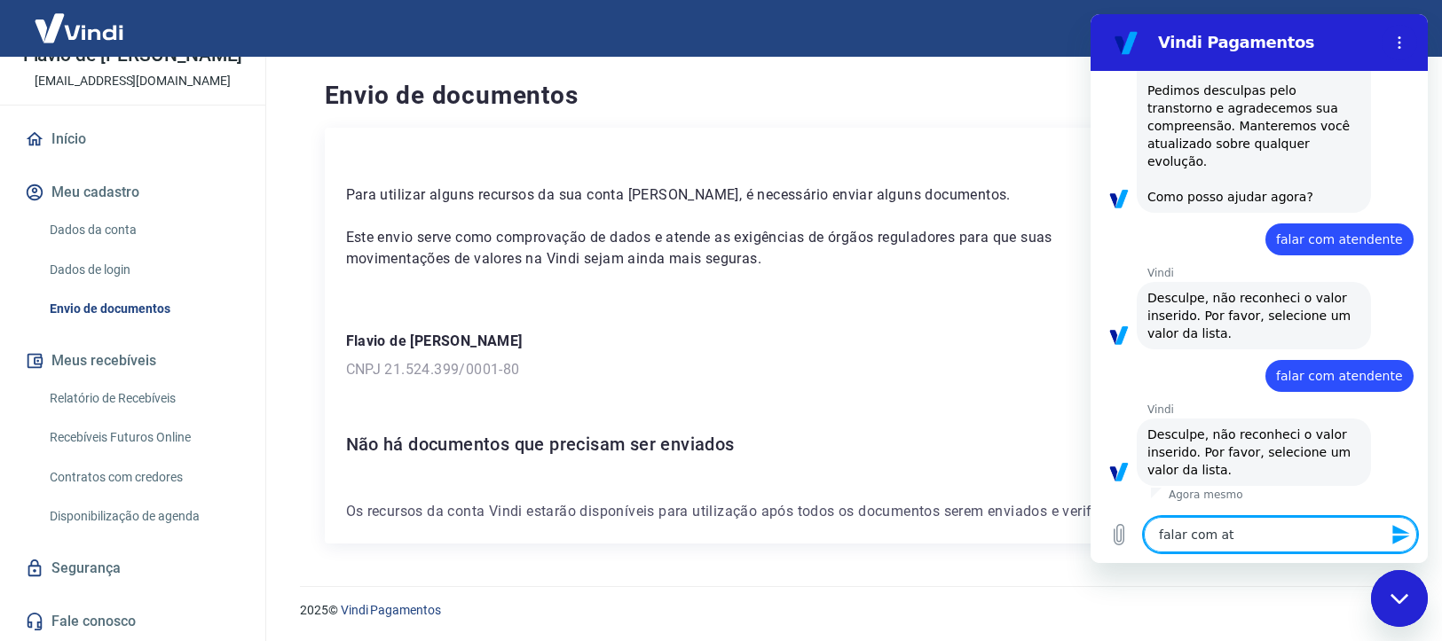
type textarea "falar com ate"
type textarea "x"
type textarea "falar com [GEOGRAPHIC_DATA]"
type textarea "x"
type textarea "falar com atend"
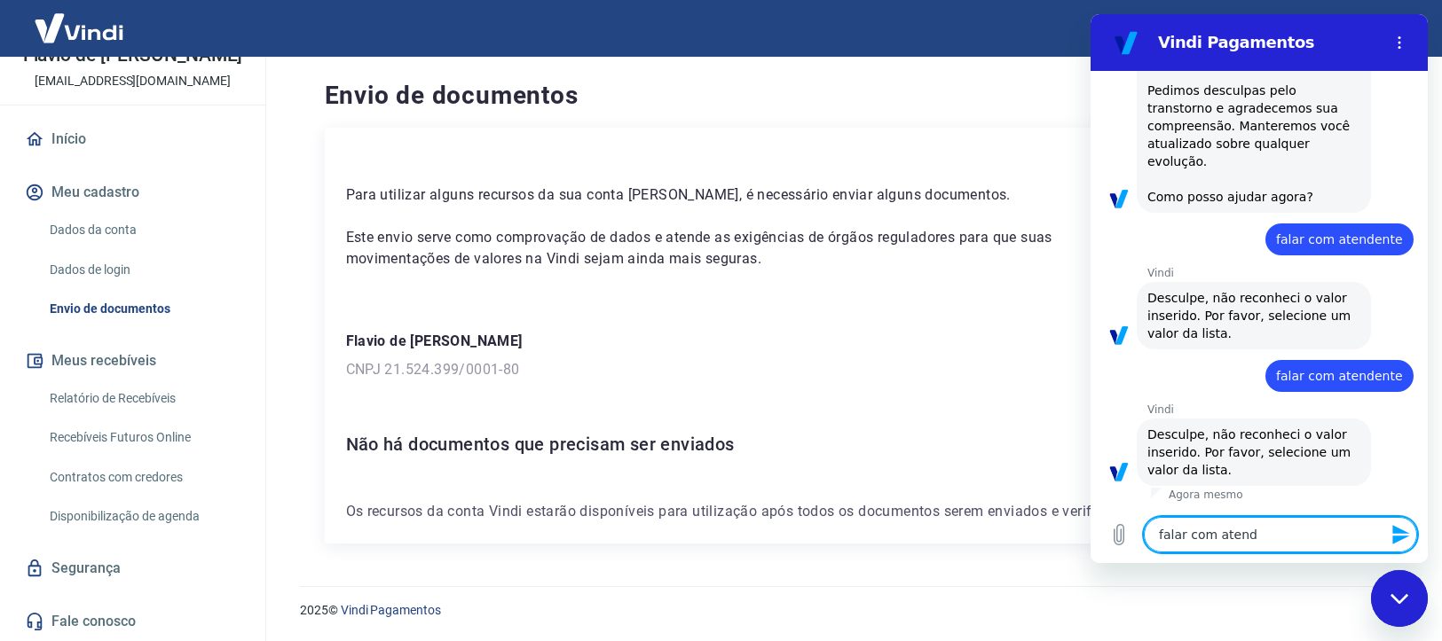
type textarea "x"
type textarea "falar com atende"
type textarea "x"
type textarea "falar com atenden"
type textarea "x"
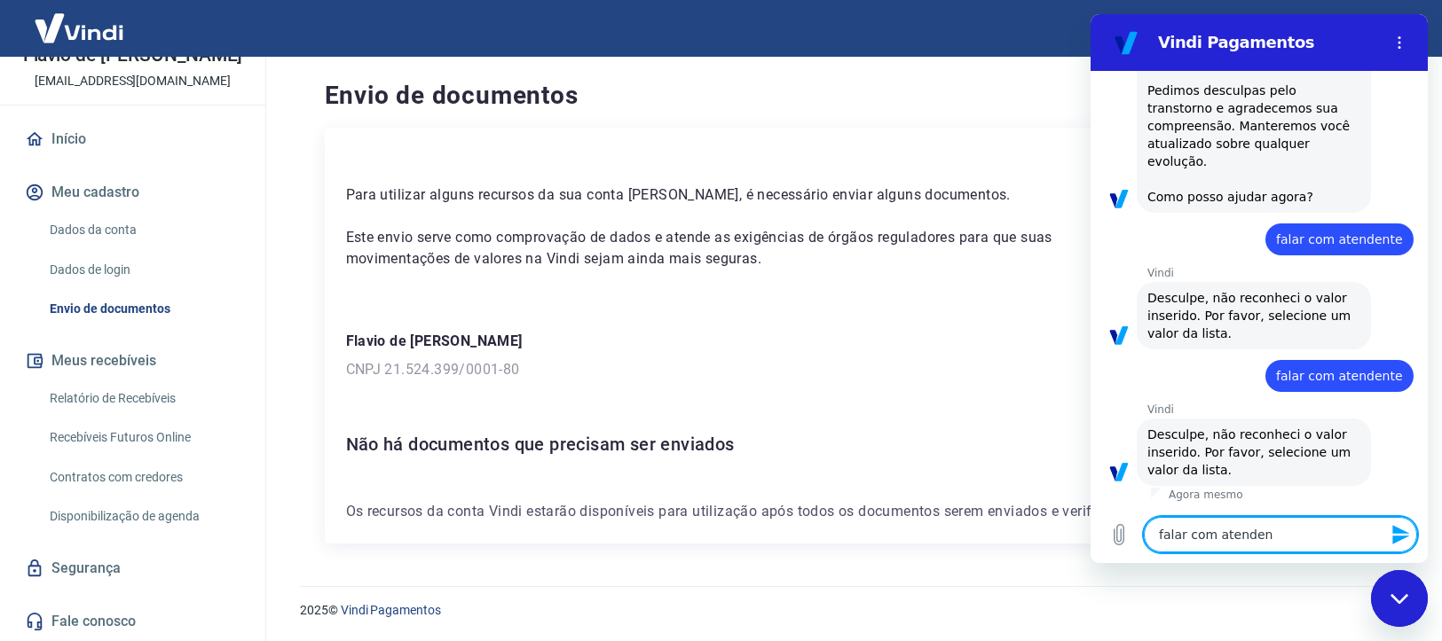
type textarea "falar com atendent"
type textarea "x"
type textarea "falar com atendente"
type textarea "x"
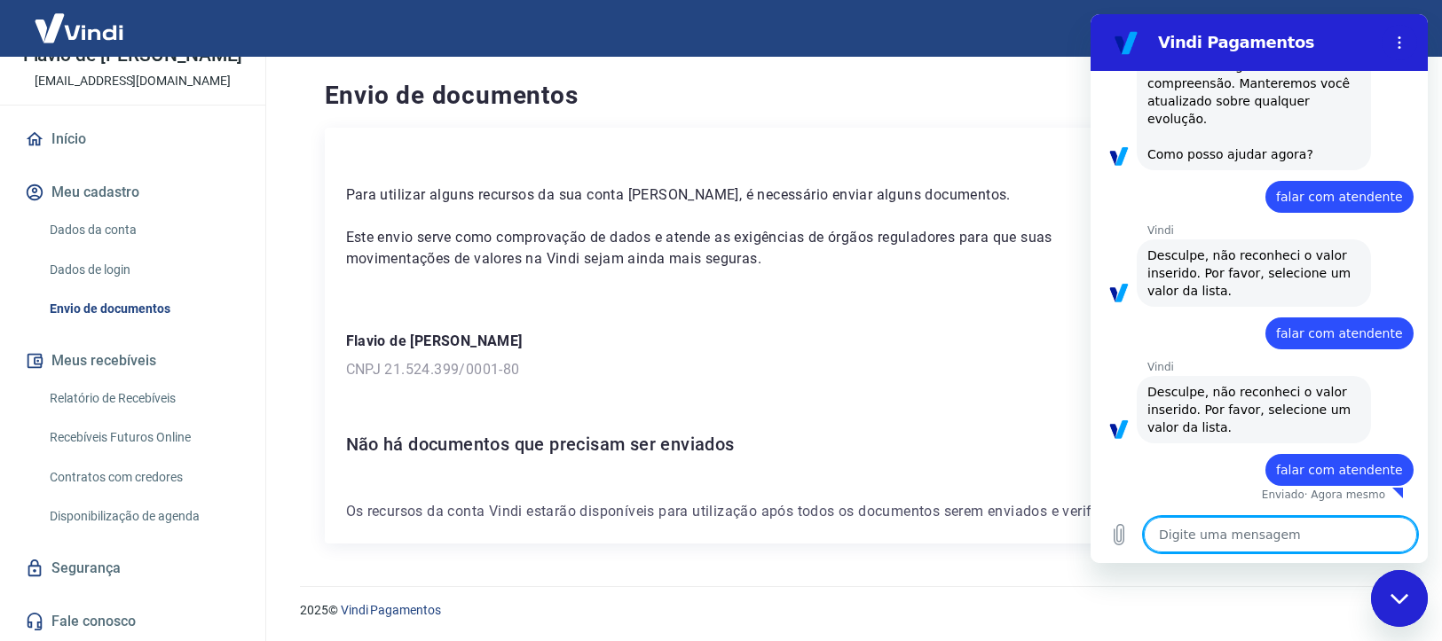
type textarea "x"
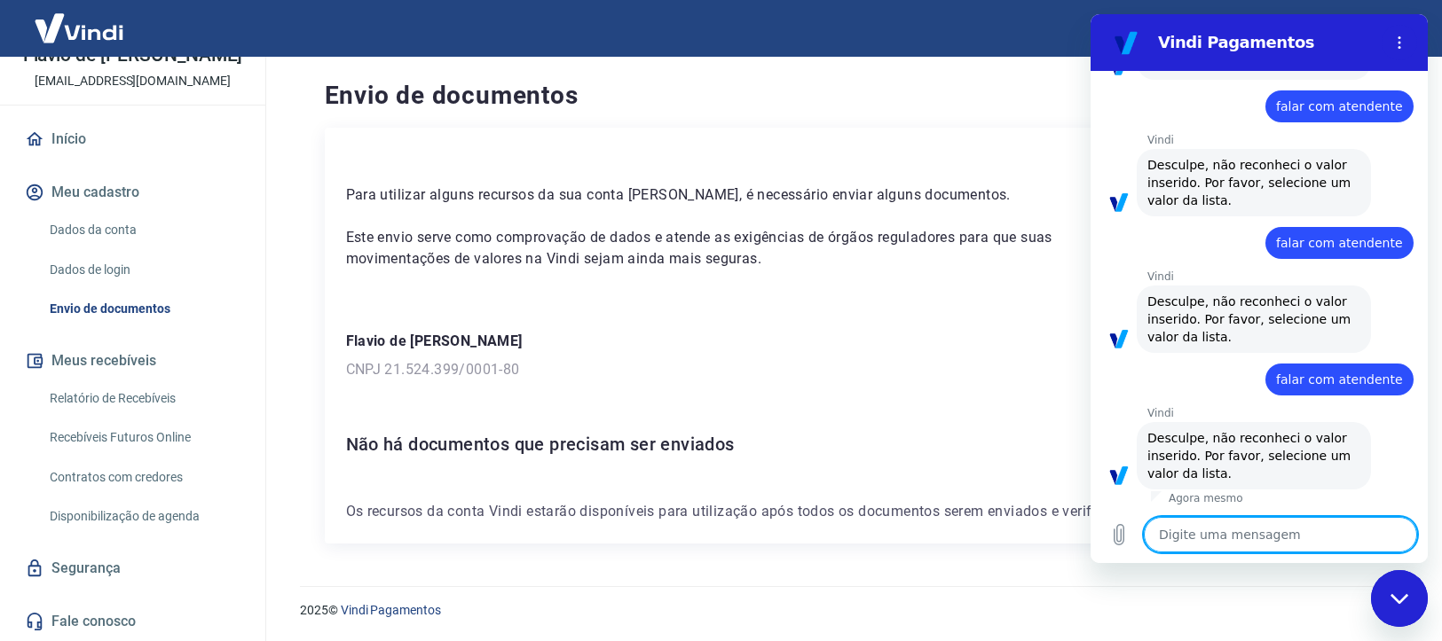
scroll to position [1646, 0]
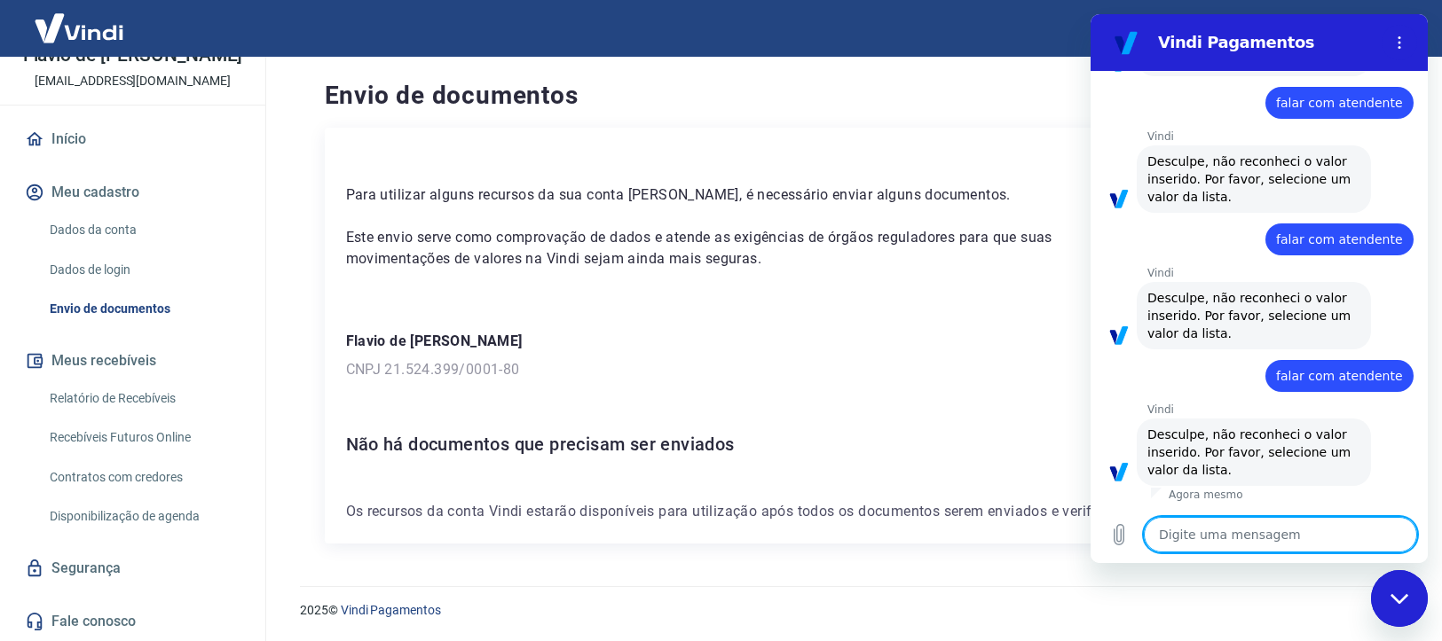
click at [1222, 538] on textarea at bounding box center [1279, 534] width 273 height 35
type textarea "f"
type textarea "x"
type textarea "fa"
type textarea "x"
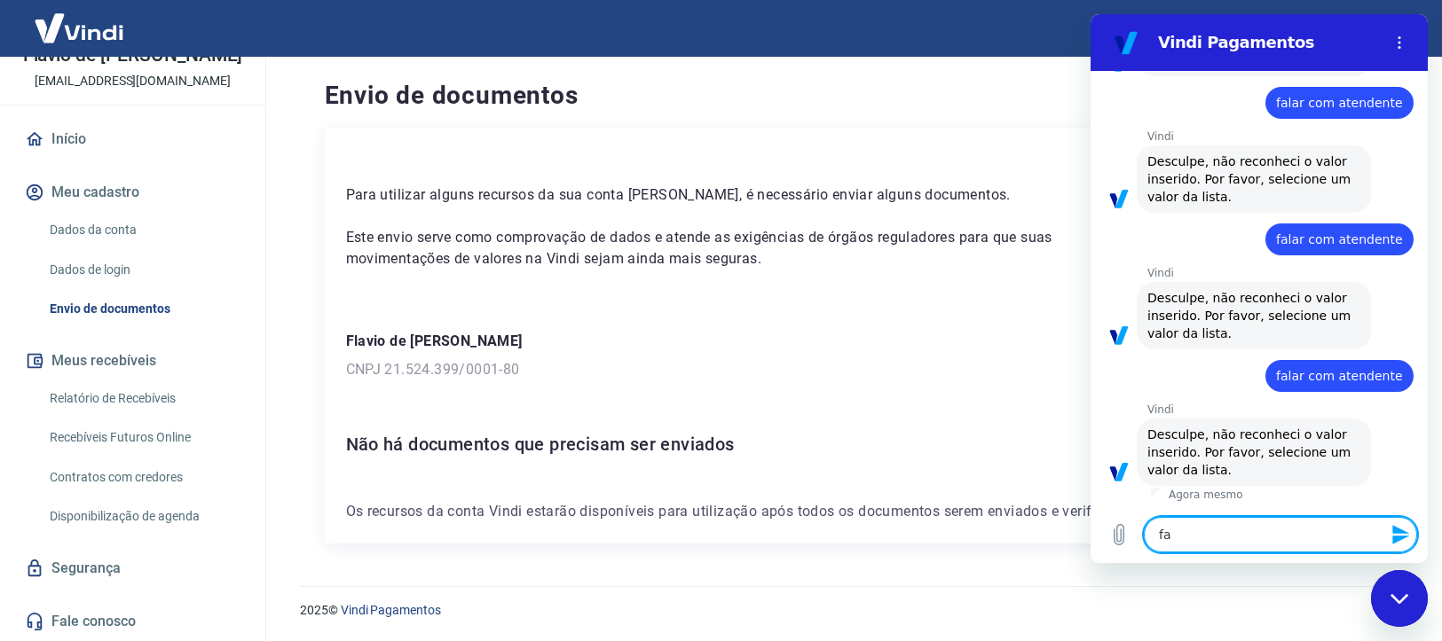
type textarea "fal"
type textarea "x"
type textarea "fala"
type textarea "x"
type textarea "falar"
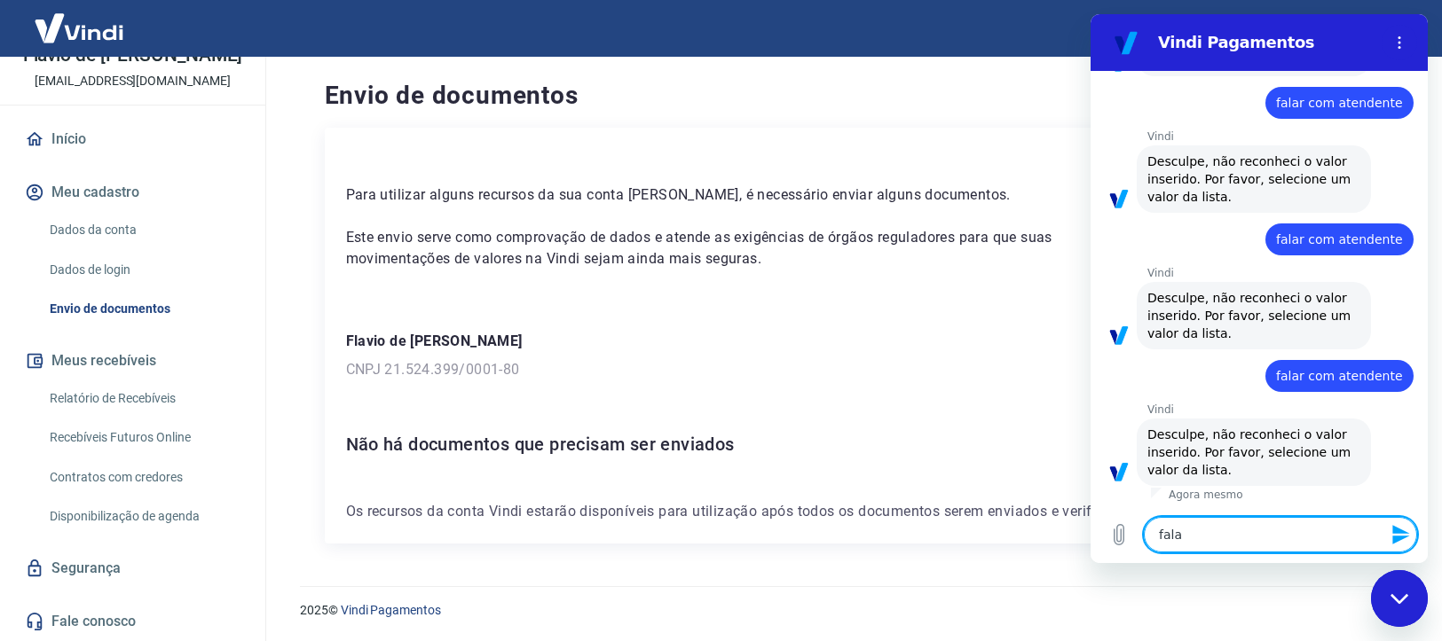
type textarea "x"
type textarea "falar"
type textarea "x"
type textarea "falar c"
type textarea "x"
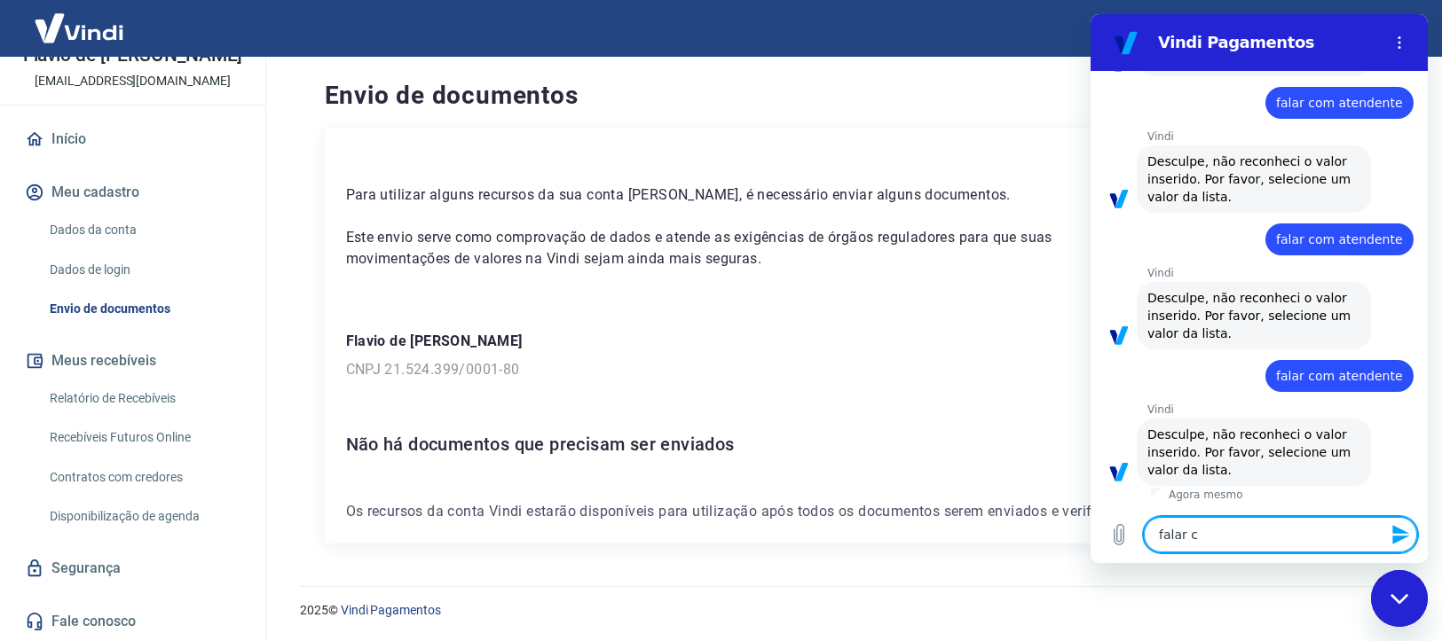
type textarea "falar co"
type textarea "x"
type textarea "falar com"
type textarea "x"
type textarea "falar com"
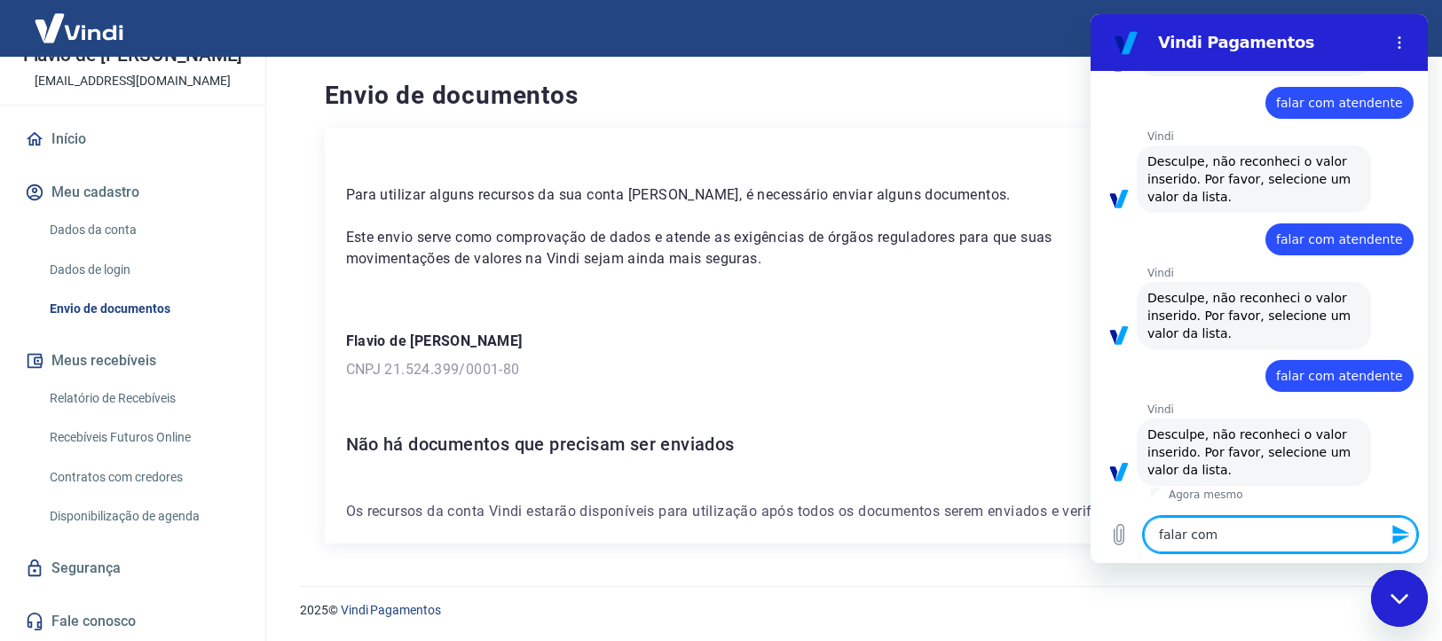
type textarea "x"
type textarea "falar com a"
type textarea "x"
type textarea "falar com at"
type textarea "x"
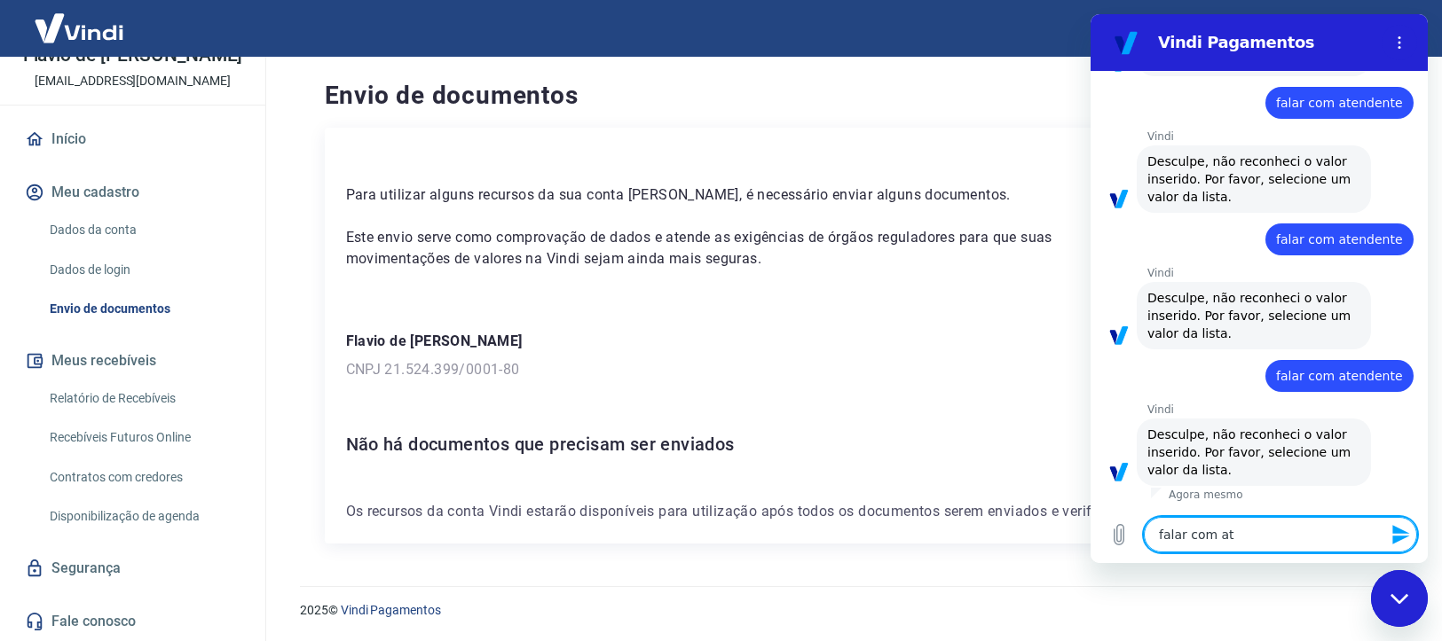
type textarea "falar com ate"
type textarea "x"
type textarea "falar com [GEOGRAPHIC_DATA]"
type textarea "x"
type textarea "falar com atend"
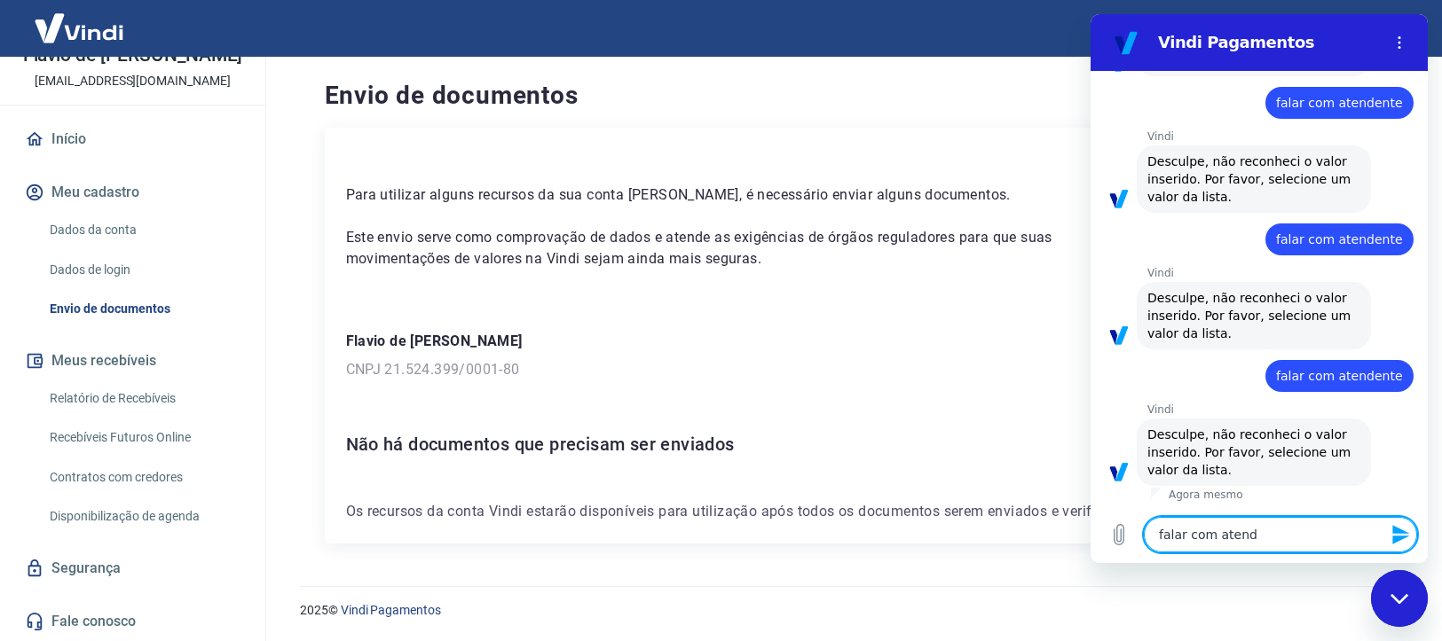
type textarea "x"
type textarea "falar com atende"
type textarea "x"
type textarea "falar com atenden"
type textarea "x"
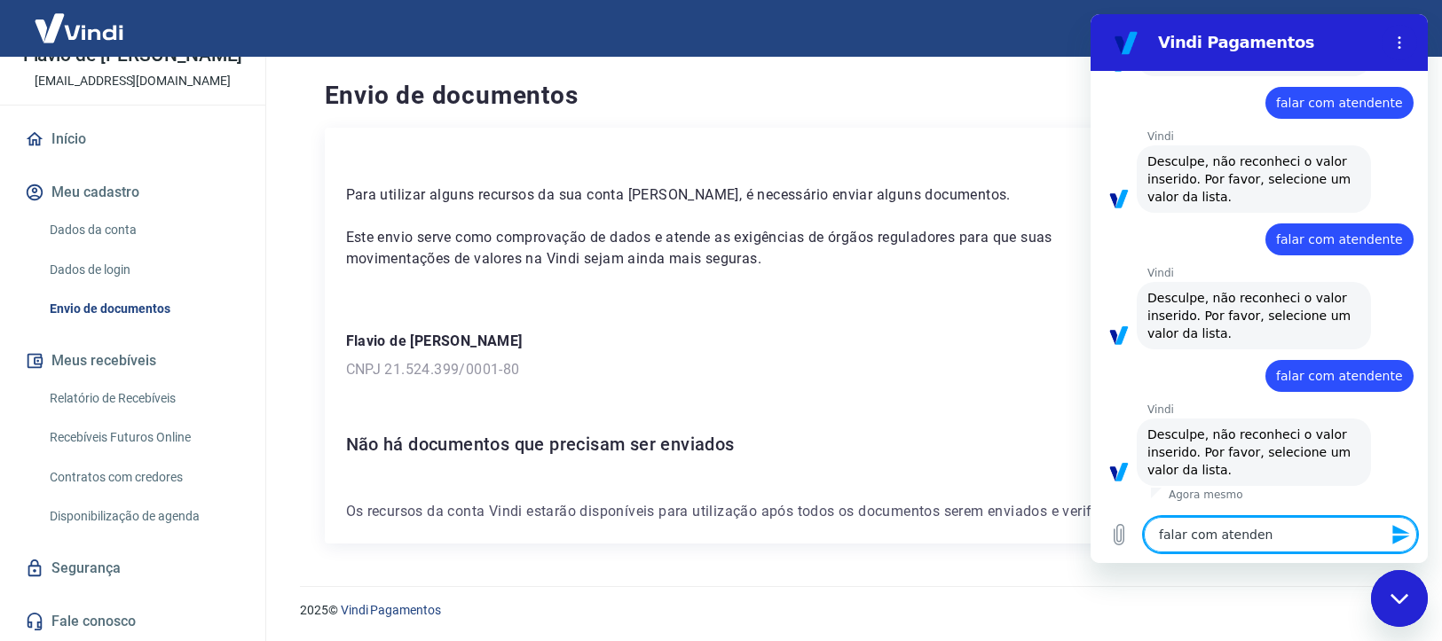
type textarea "falar com atendent"
type textarea "x"
type textarea "falar com atendente"
type textarea "x"
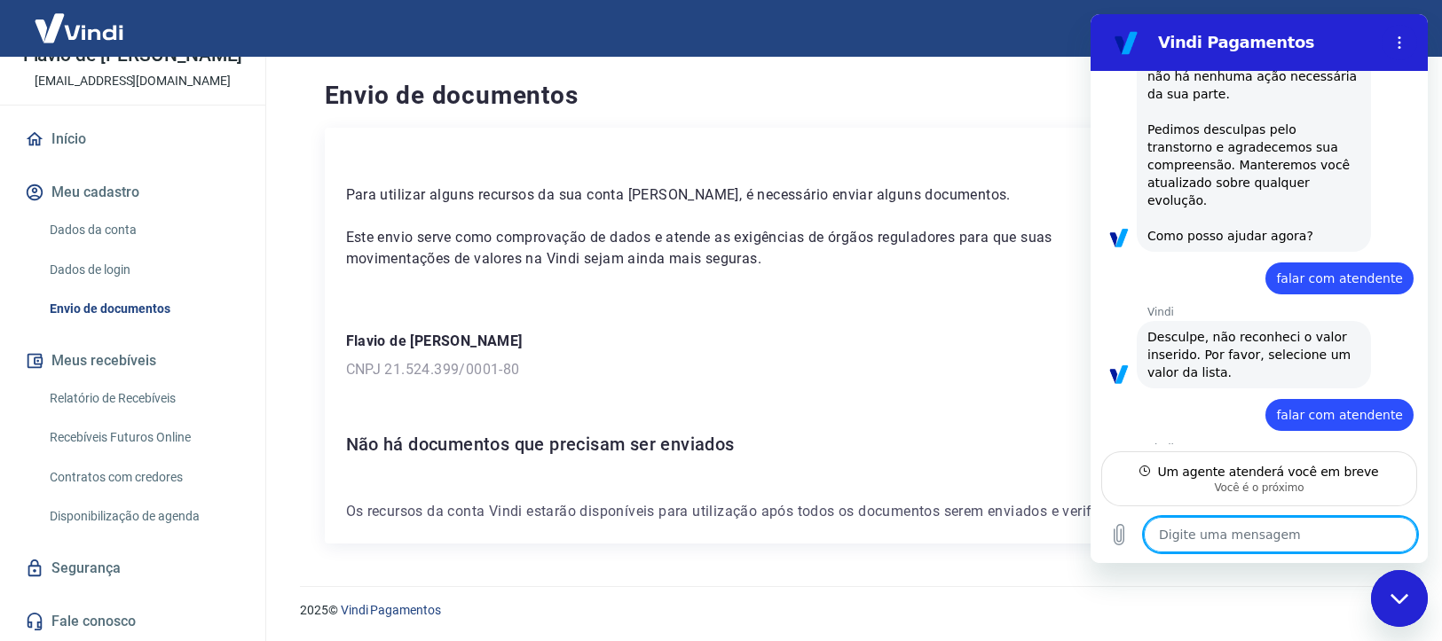
scroll to position [1813, 0]
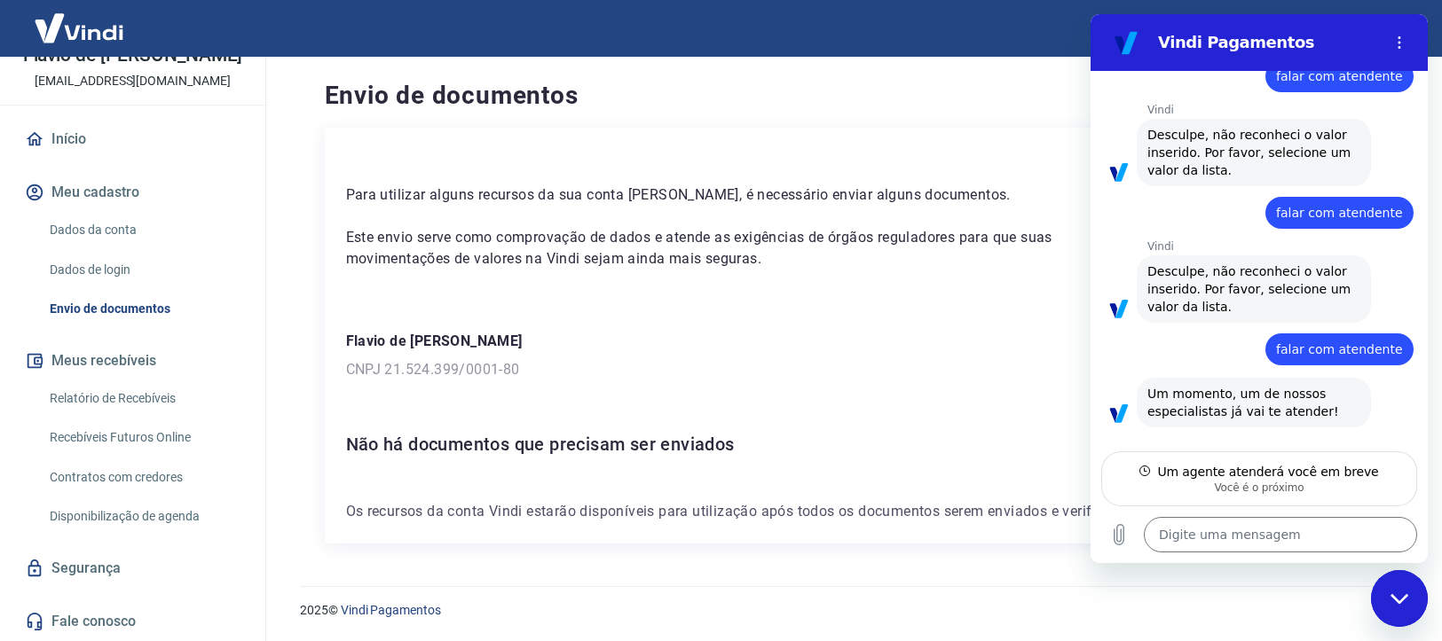
type textarea "x"
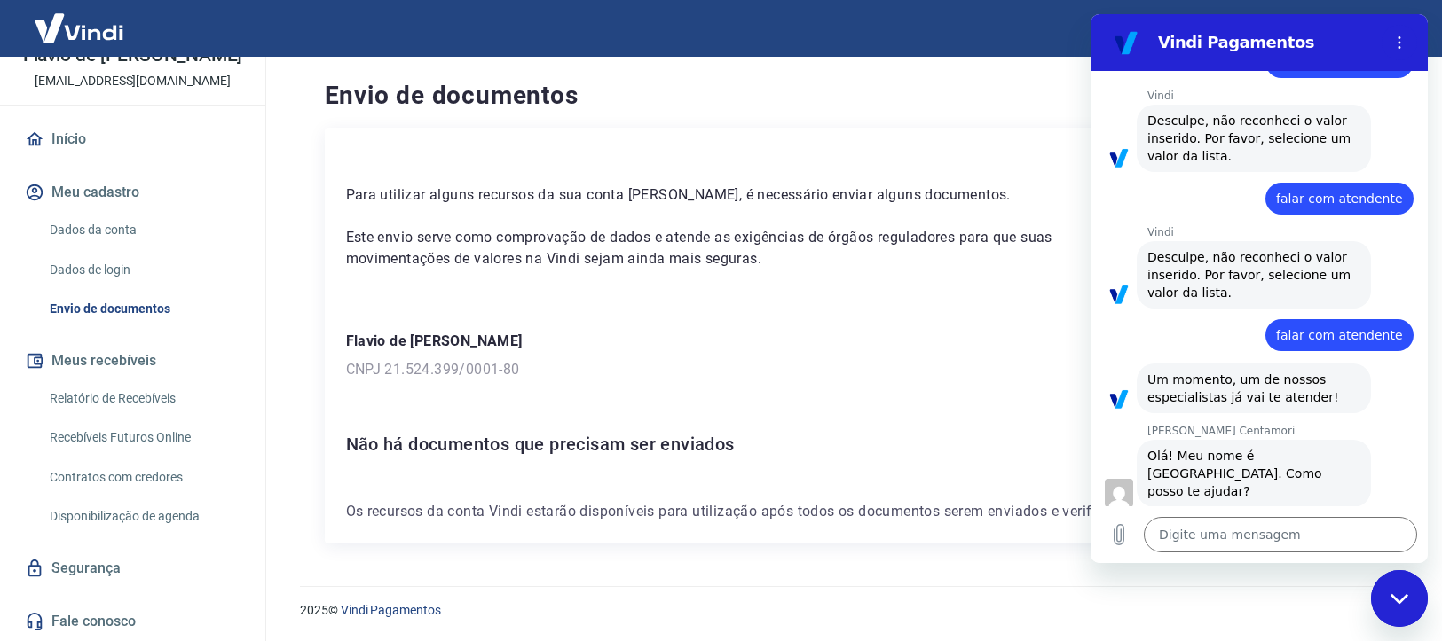
scroll to position [1827, 0]
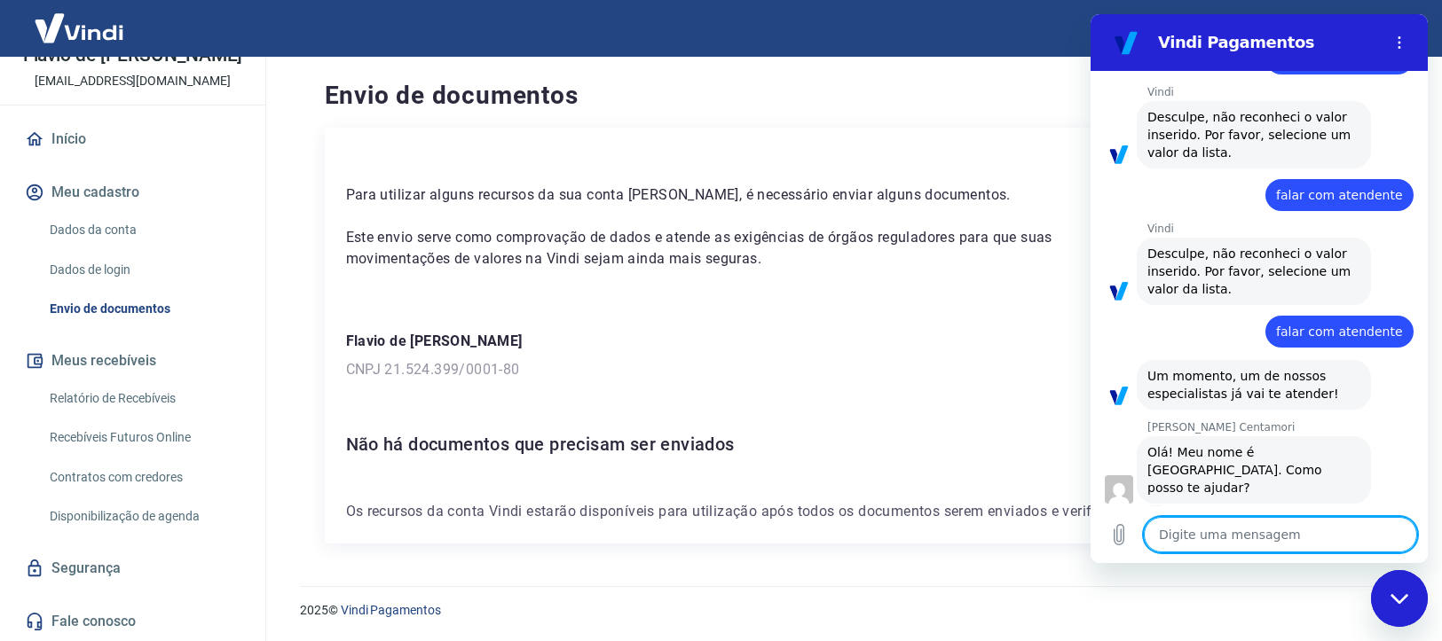
type textarea "B"
type textarea "x"
type textarea "Bo"
type textarea "x"
type textarea "Bom"
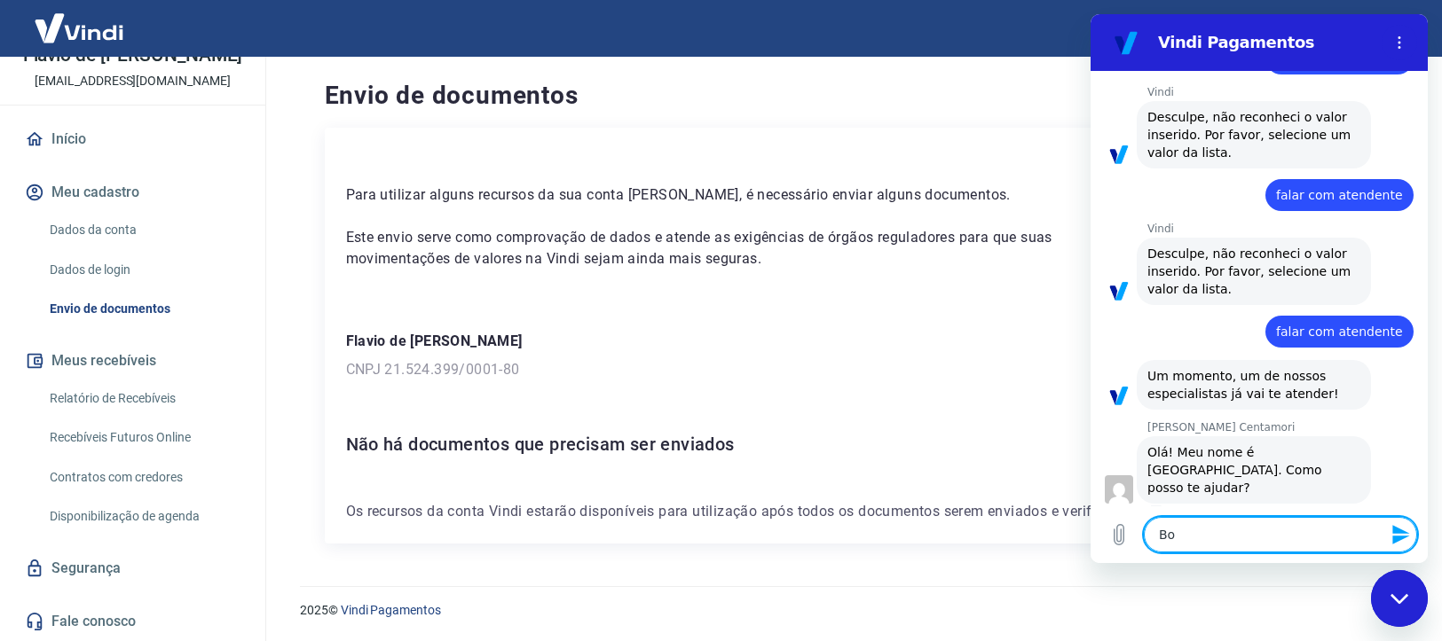
type textarea "x"
type textarea "Bom"
type textarea "x"
type textarea "Bom d"
type textarea "x"
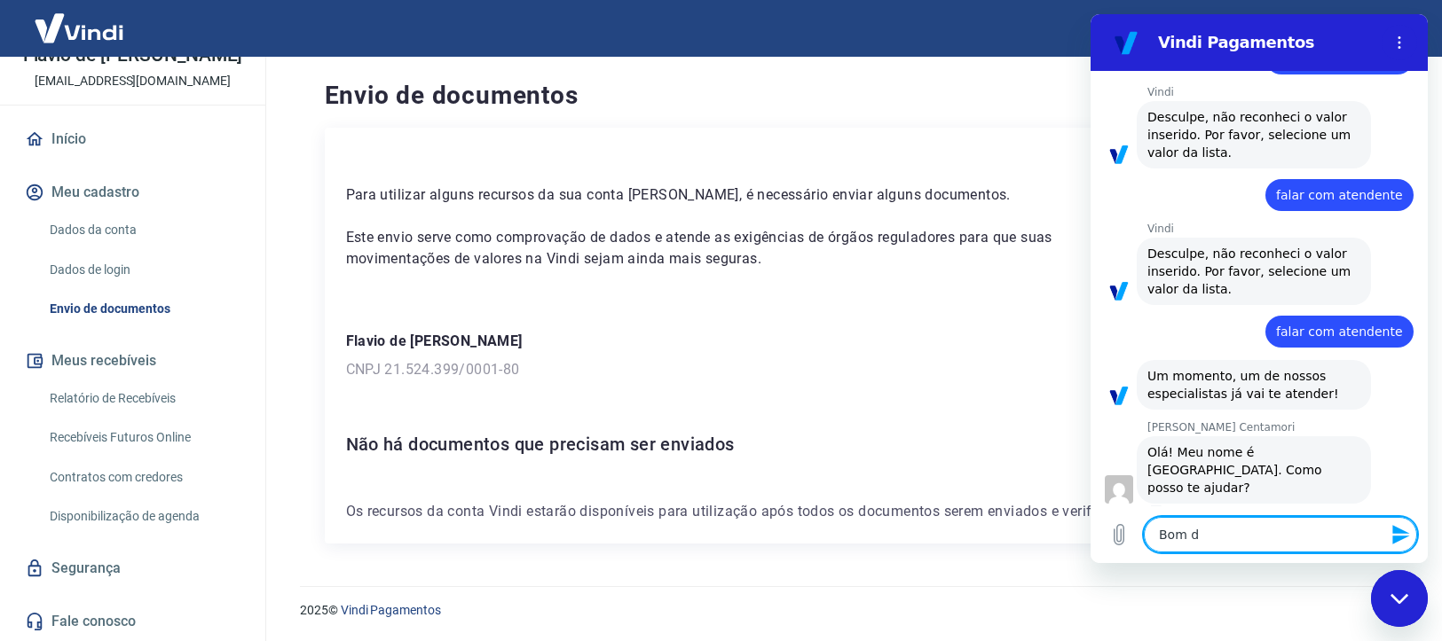
type textarea "Bom di"
type textarea "x"
type textarea "Bom dia"
type textarea "x"
type textarea "Bom dia"
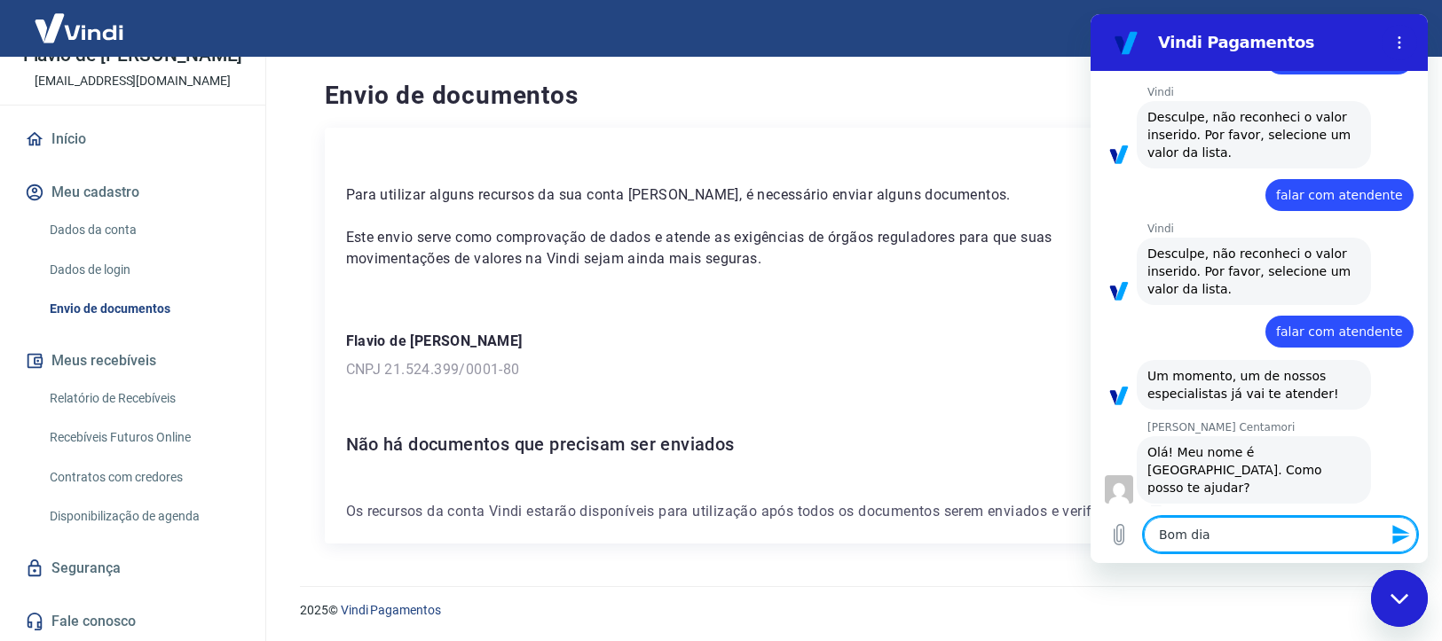
type textarea "x"
type textarea "Bom dia M"
type textarea "x"
type textarea "Bom dia Ma"
type textarea "x"
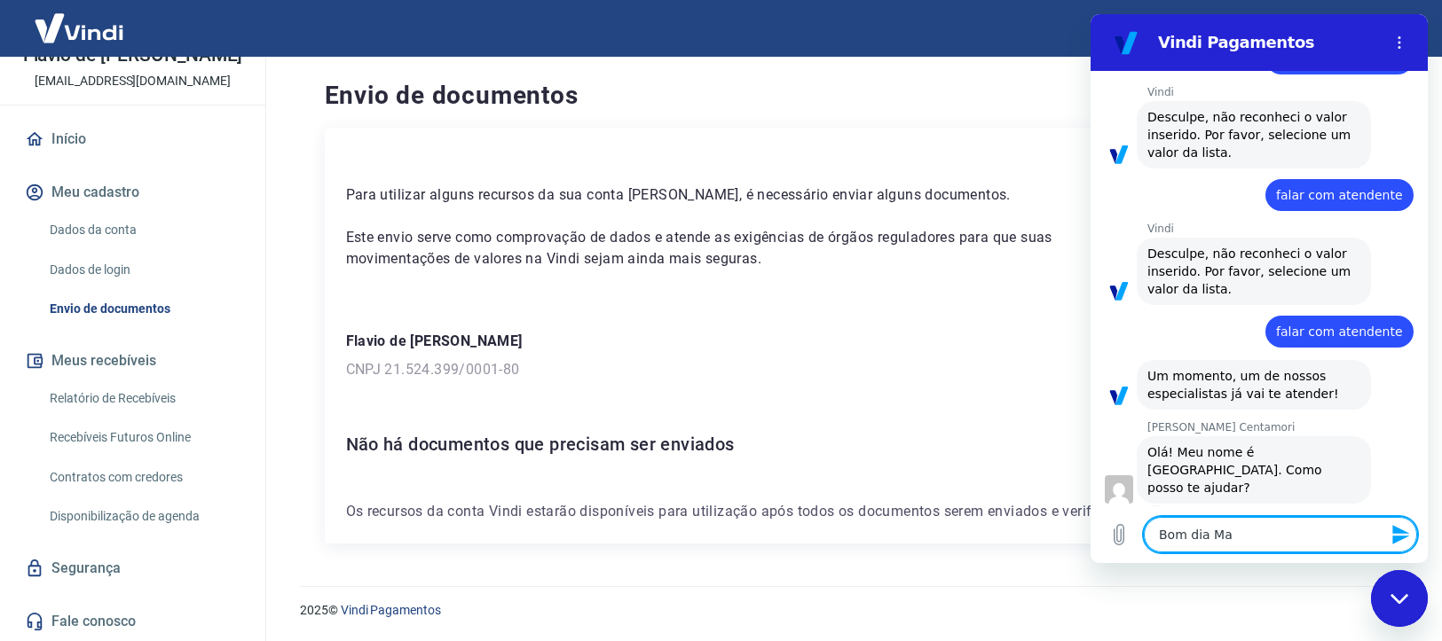
type textarea "Bom dia Mar"
type textarea "x"
type textarea "Bom dia Mari"
type textarea "x"
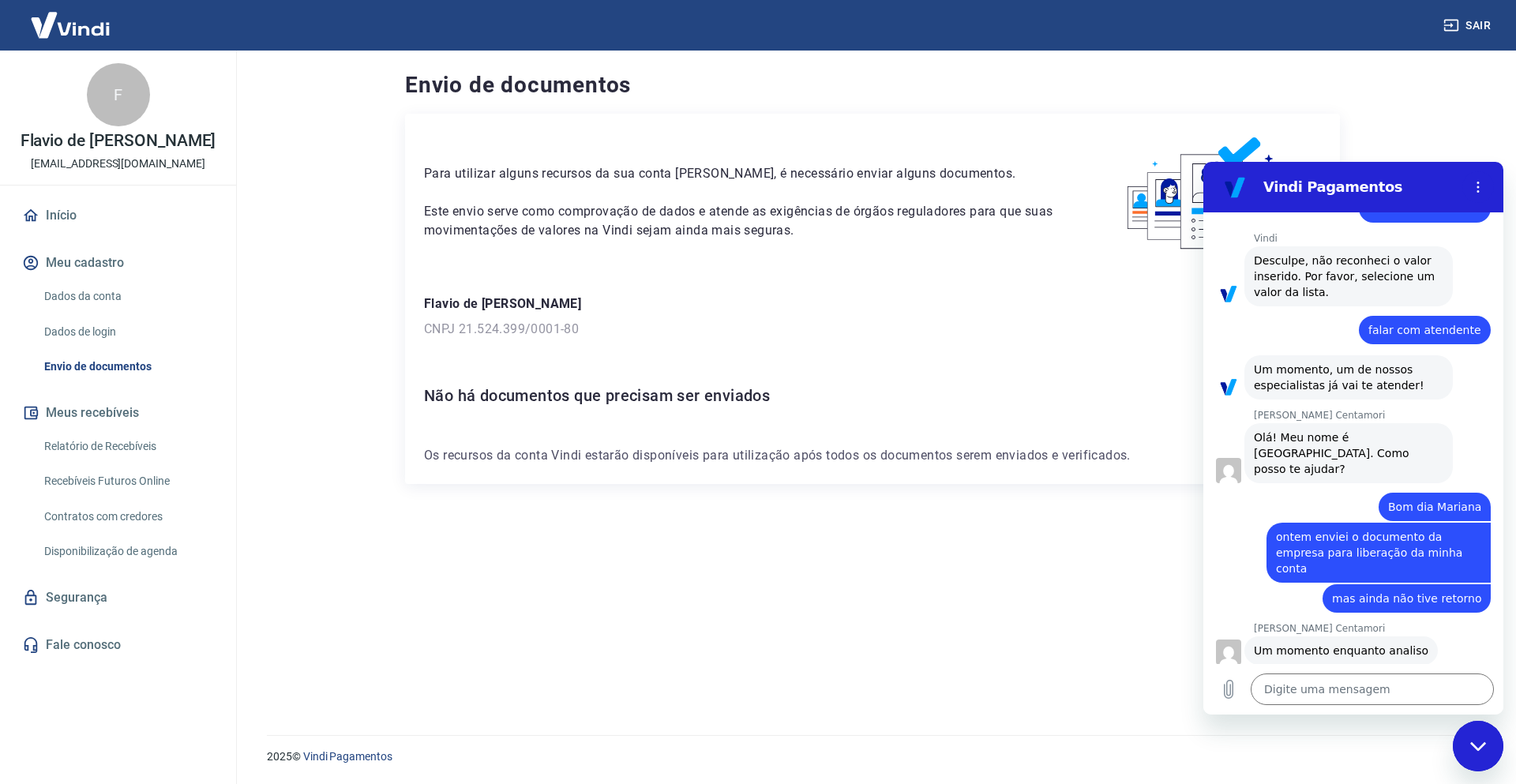
scroll to position [1744, 0]
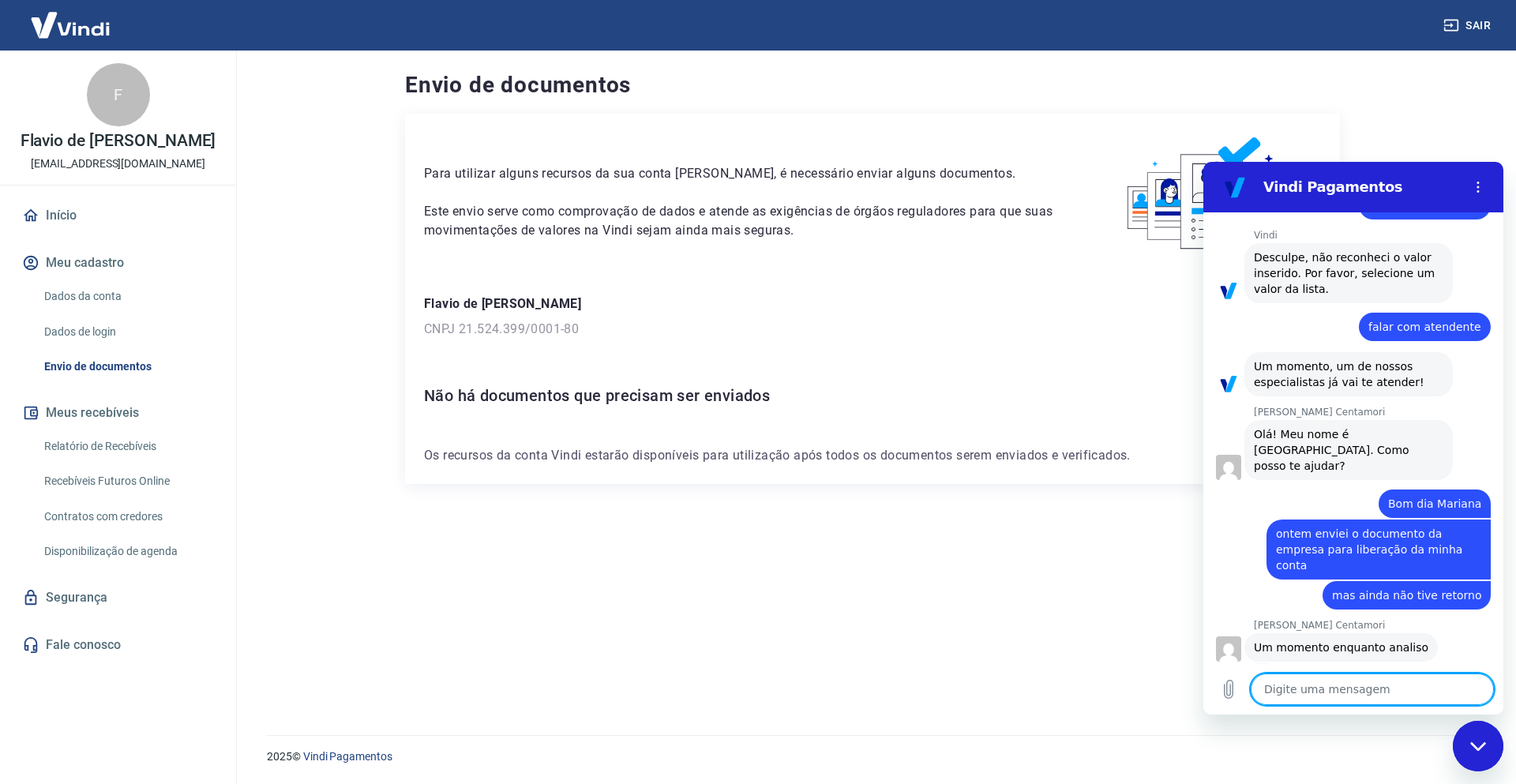
click at [1283, 570] on textarea at bounding box center [1372, 689] width 243 height 31
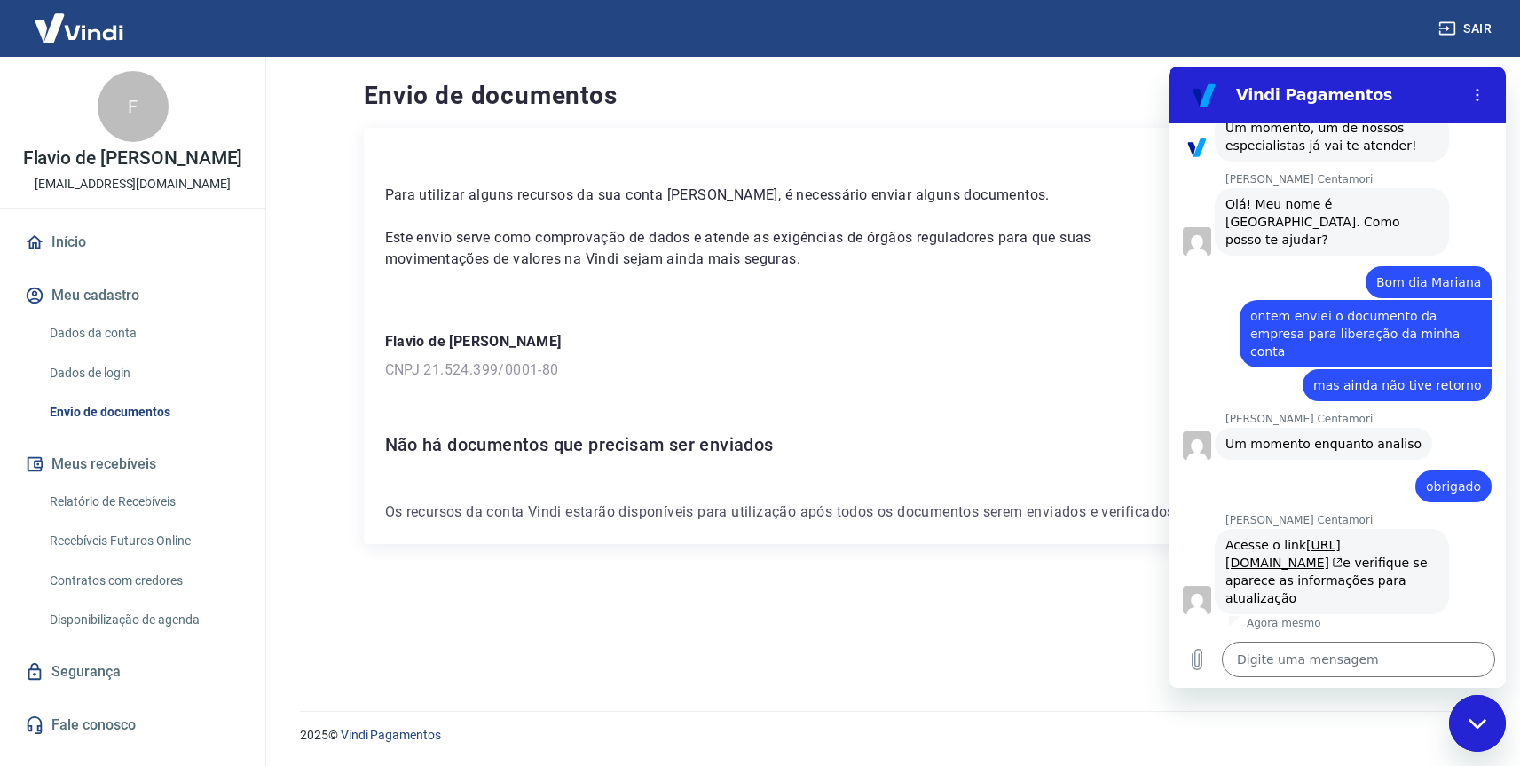
scroll to position [2132, 0]
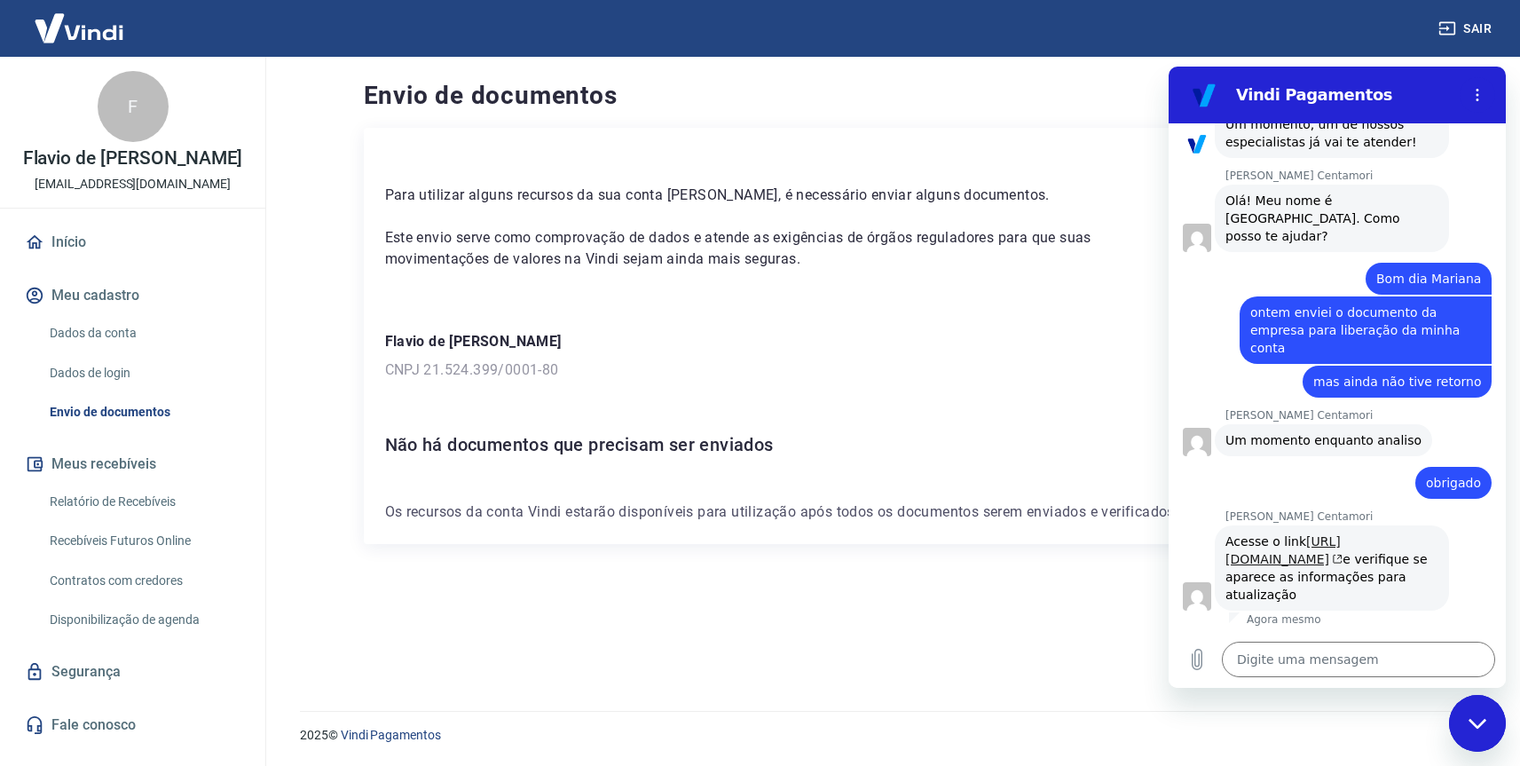
click at [1300, 546] on link "[URL][DOMAIN_NAME]" at bounding box center [1283, 550] width 117 height 32
click at [1340, 640] on textarea at bounding box center [1358, 658] width 273 height 35
click at [1300, 640] on textarea at bounding box center [1358, 658] width 273 height 35
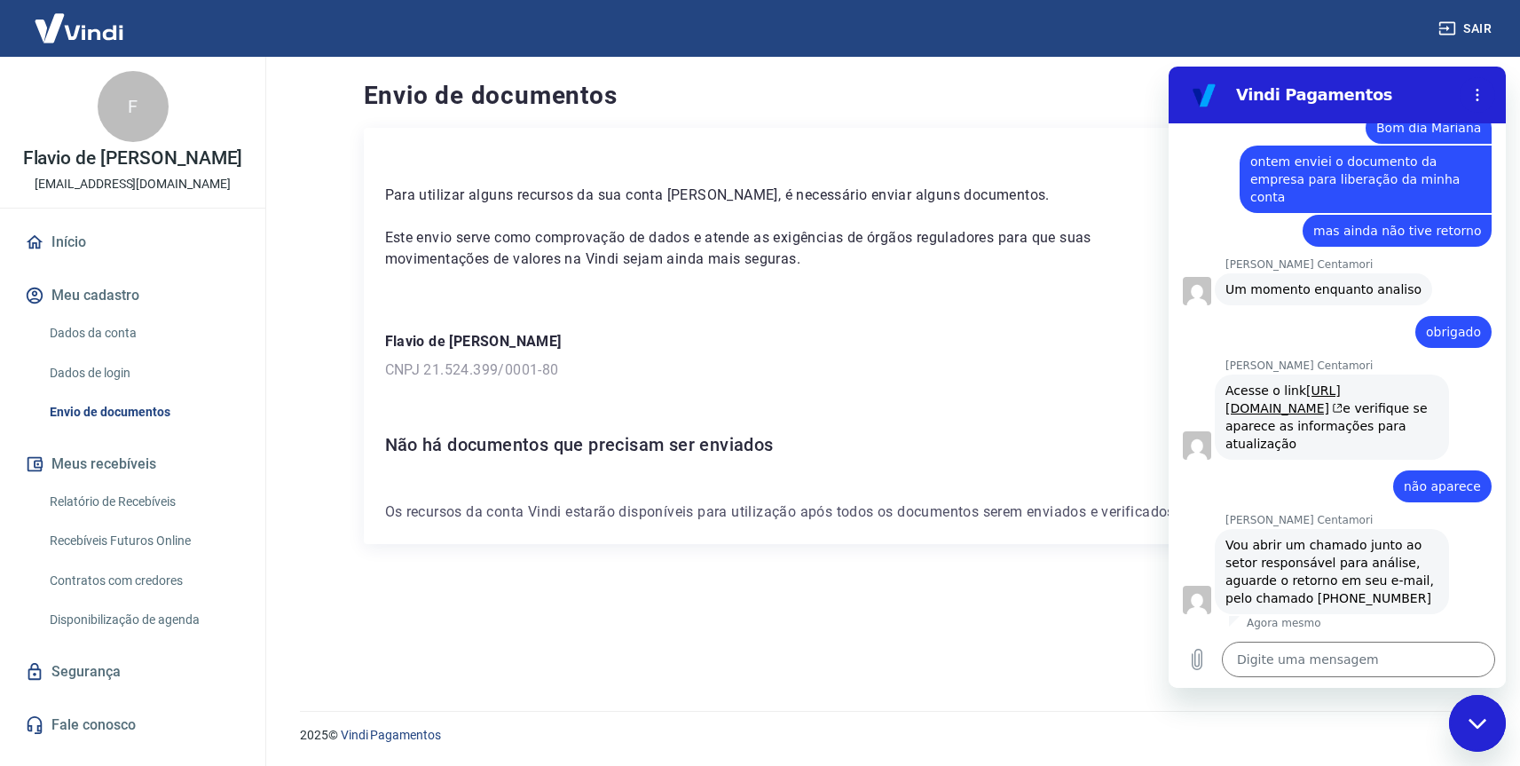
scroll to position [2286, 0]
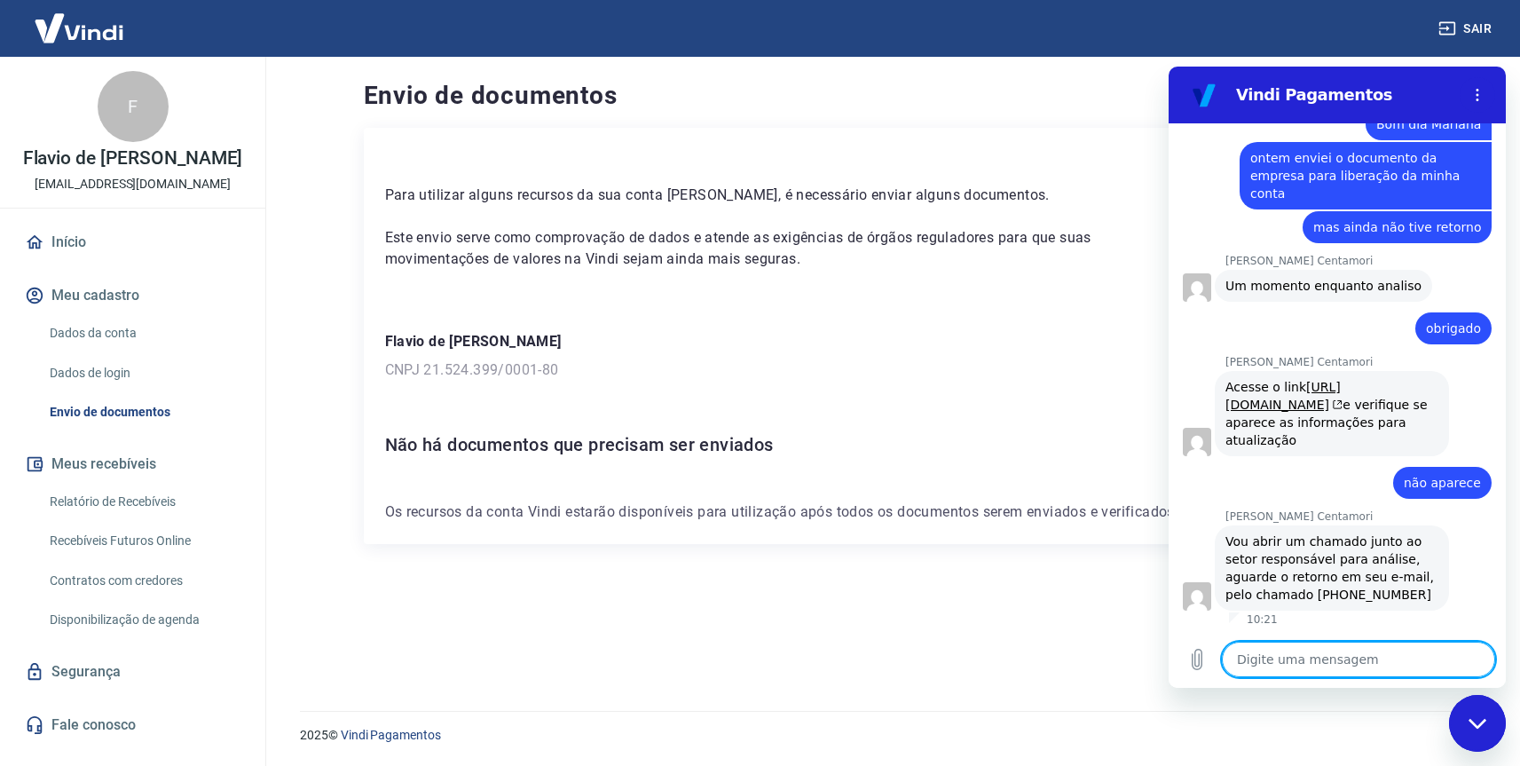
click at [1349, 640] on textarea at bounding box center [1358, 658] width 273 height 35
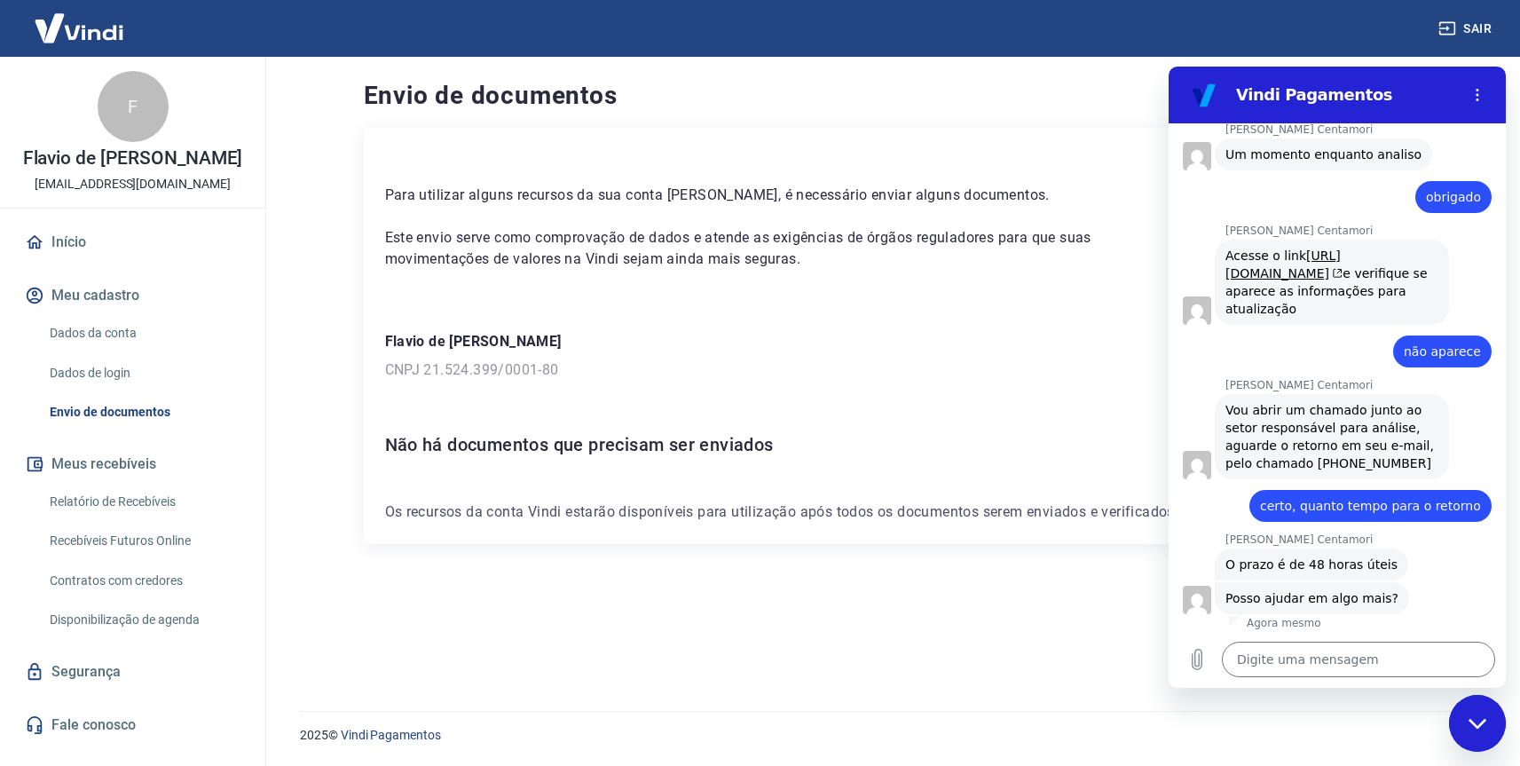
scroll to position [2421, 0]
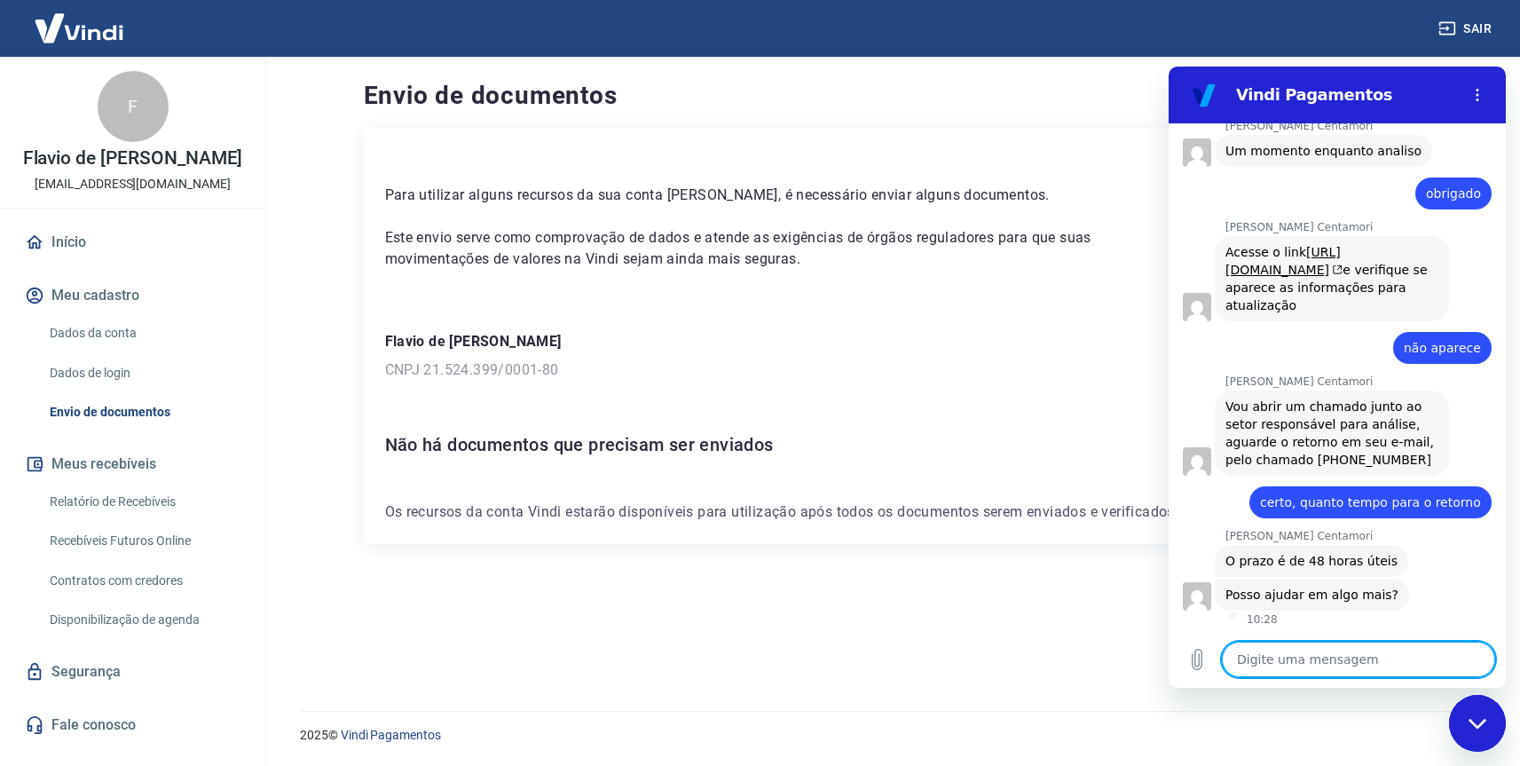
click at [1293, 640] on textarea at bounding box center [1358, 658] width 273 height 35
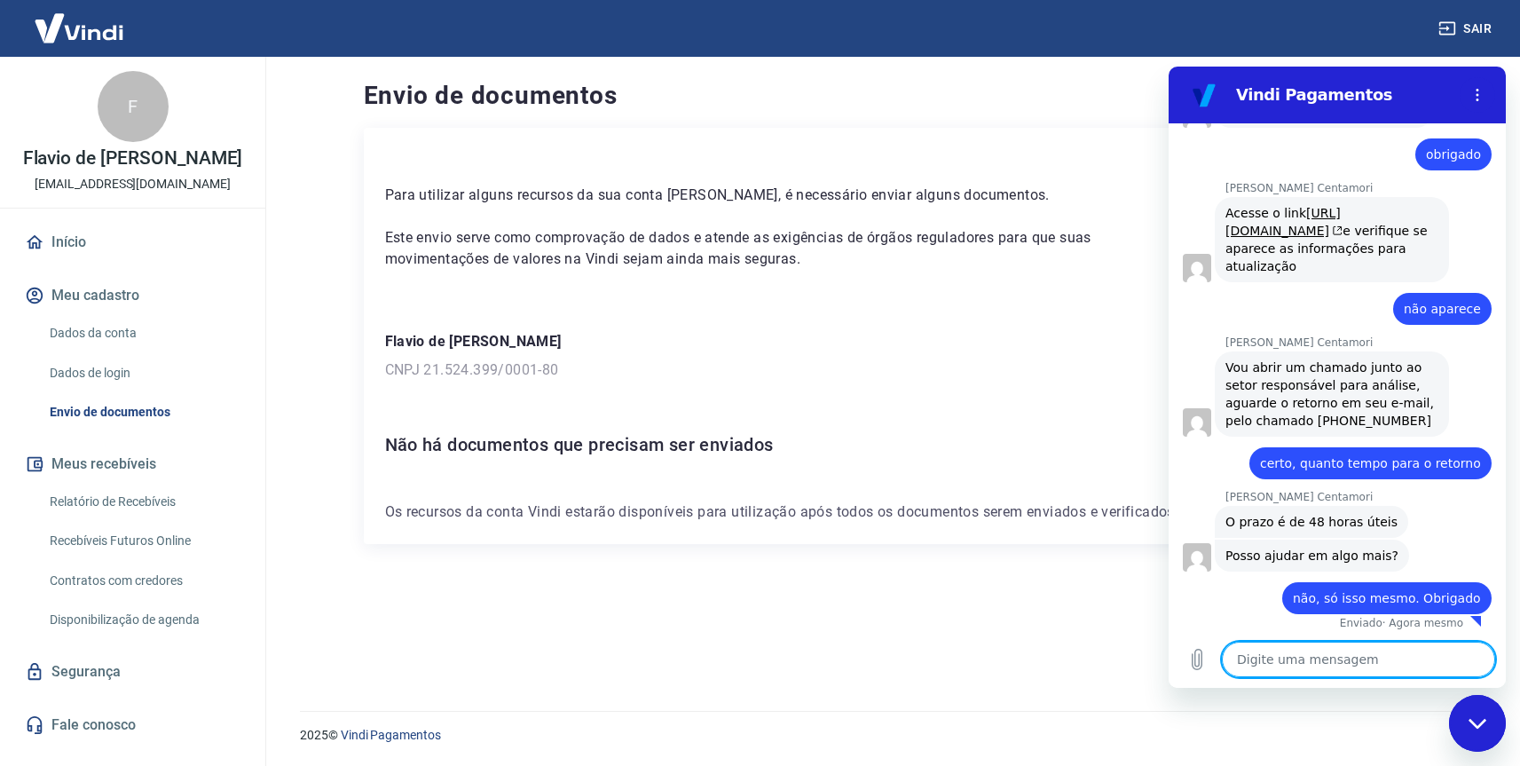
scroll to position [2464, 0]
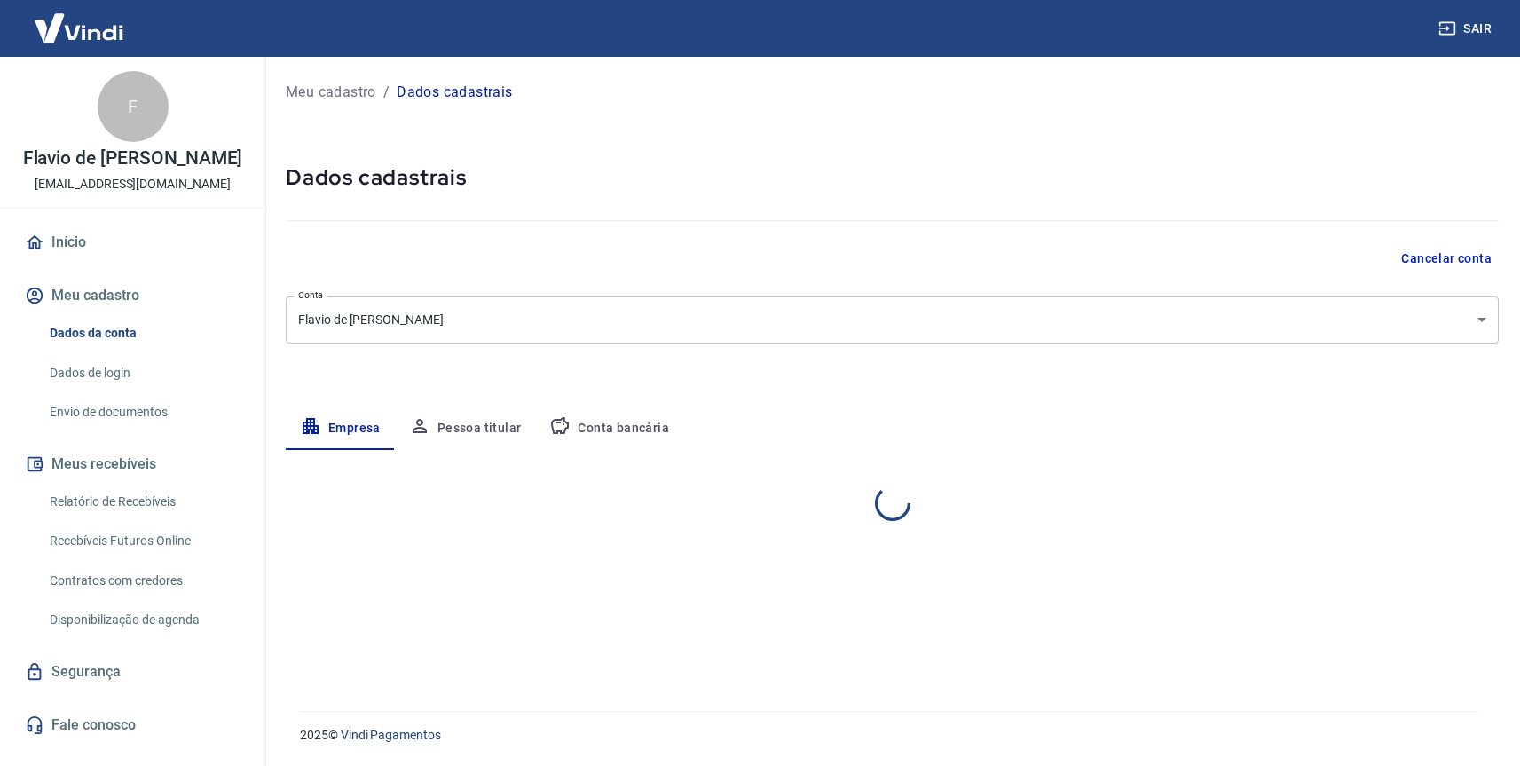
select select "SP"
select select "business"
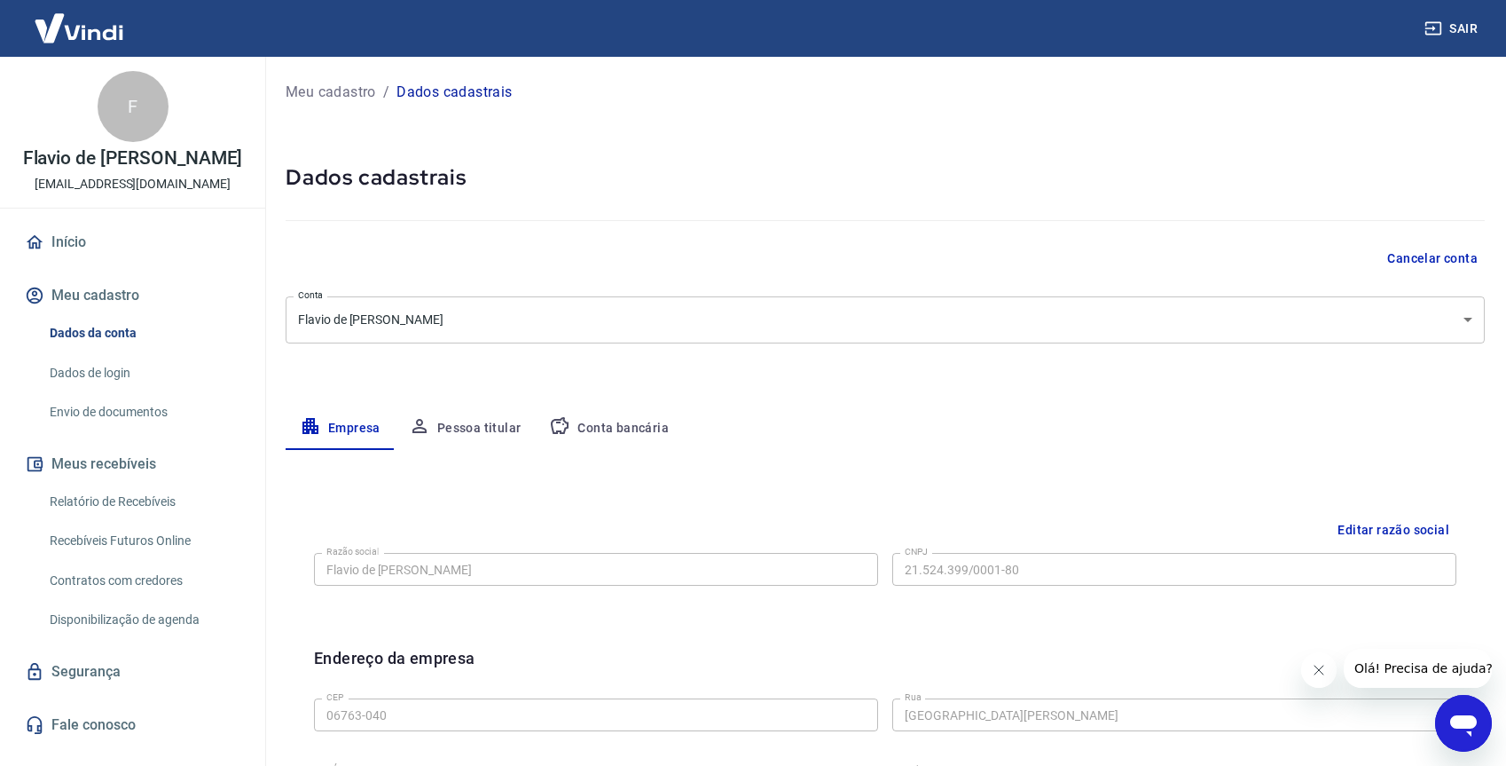
click at [457, 420] on button "Pessoa titular" at bounding box center [465, 428] width 141 height 43
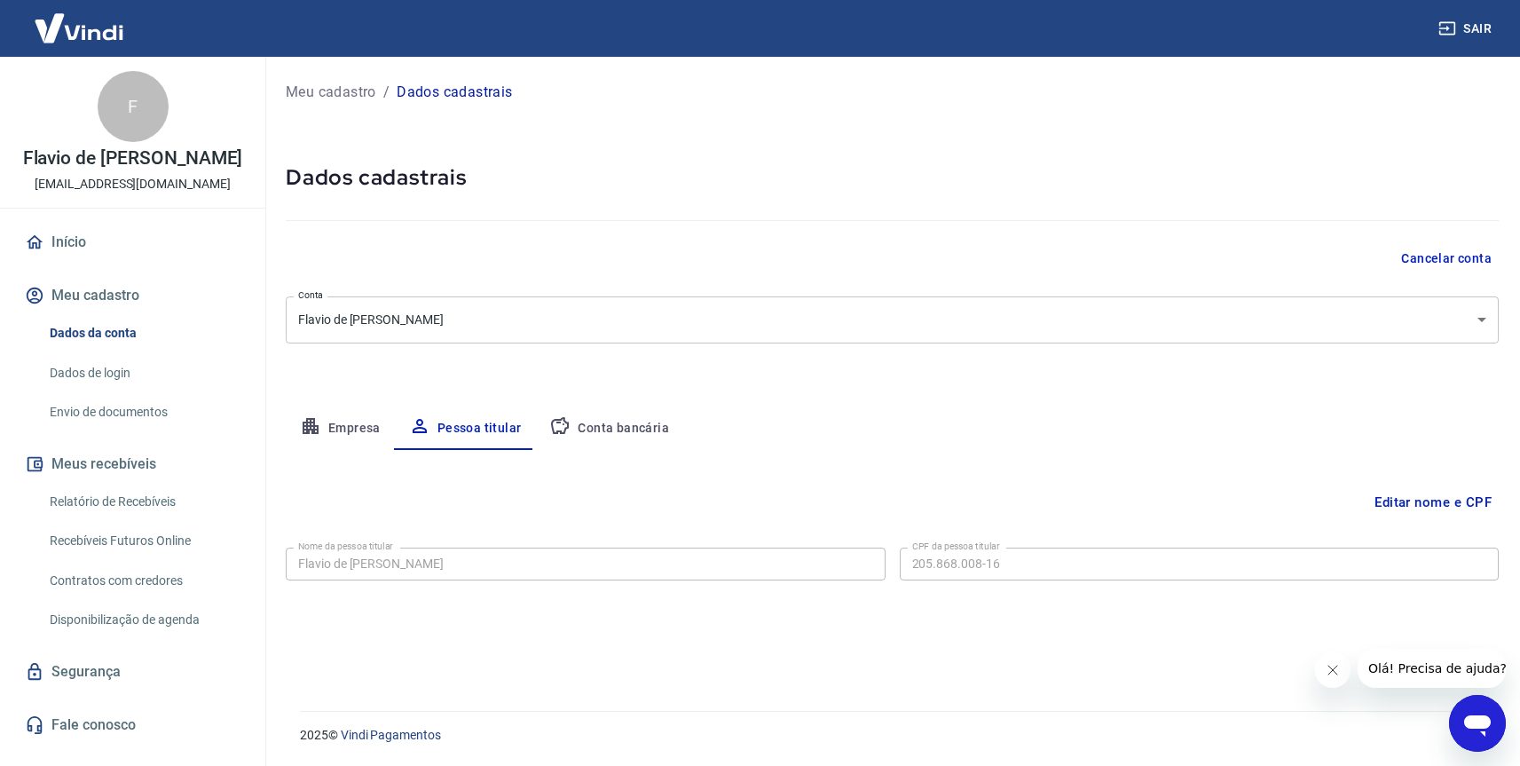
click at [578, 434] on button "Conta bancária" at bounding box center [609, 428] width 148 height 43
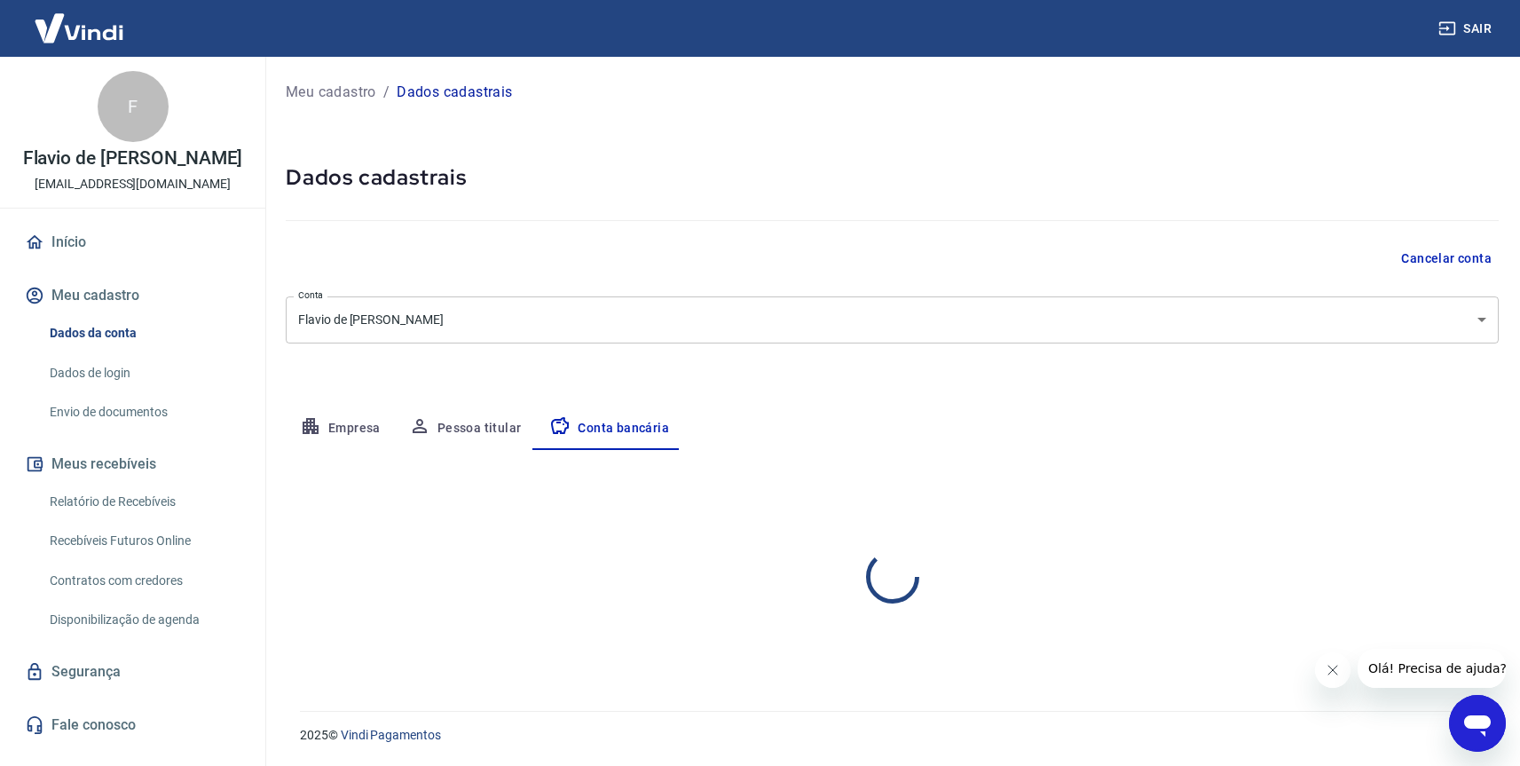
select select "1"
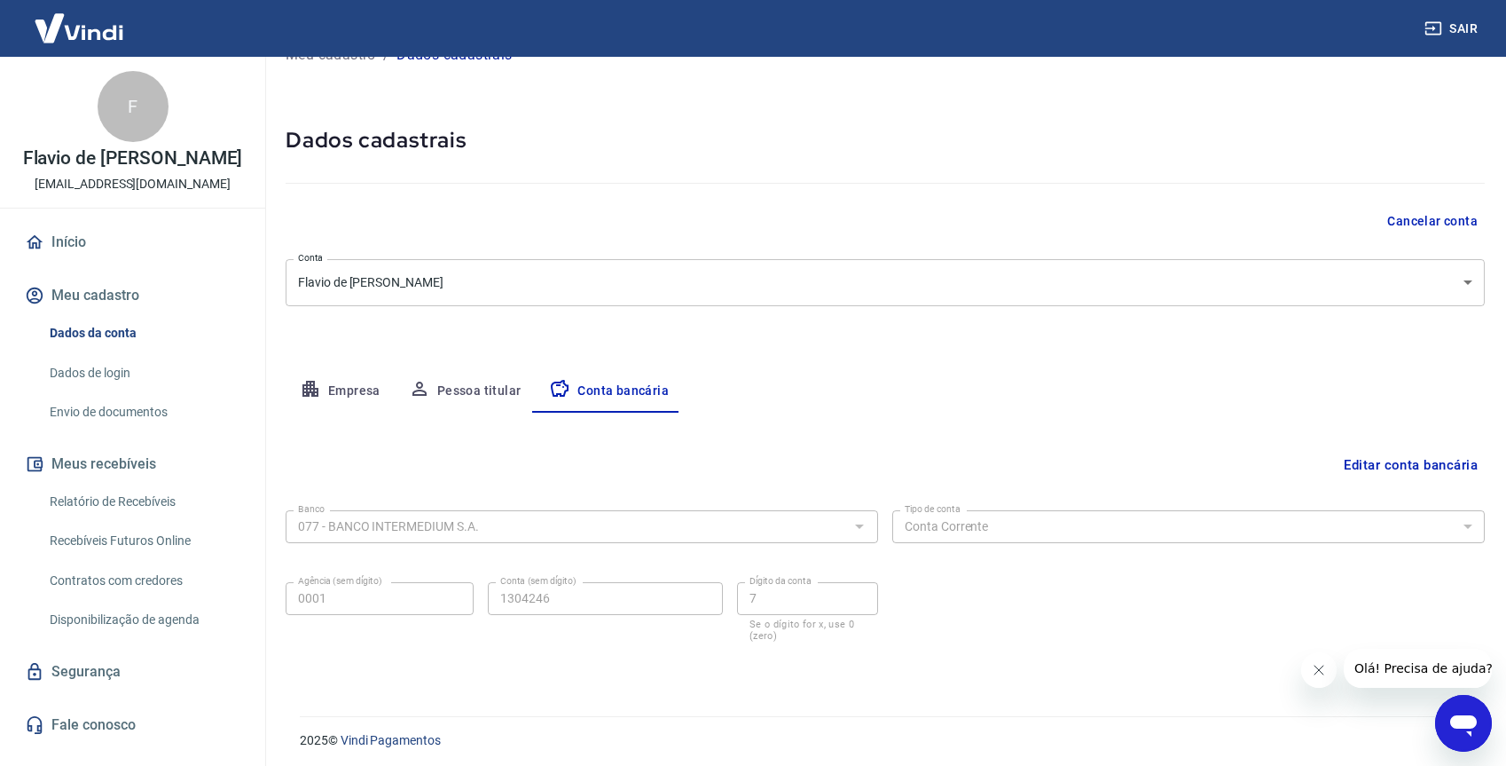
scroll to position [43, 0]
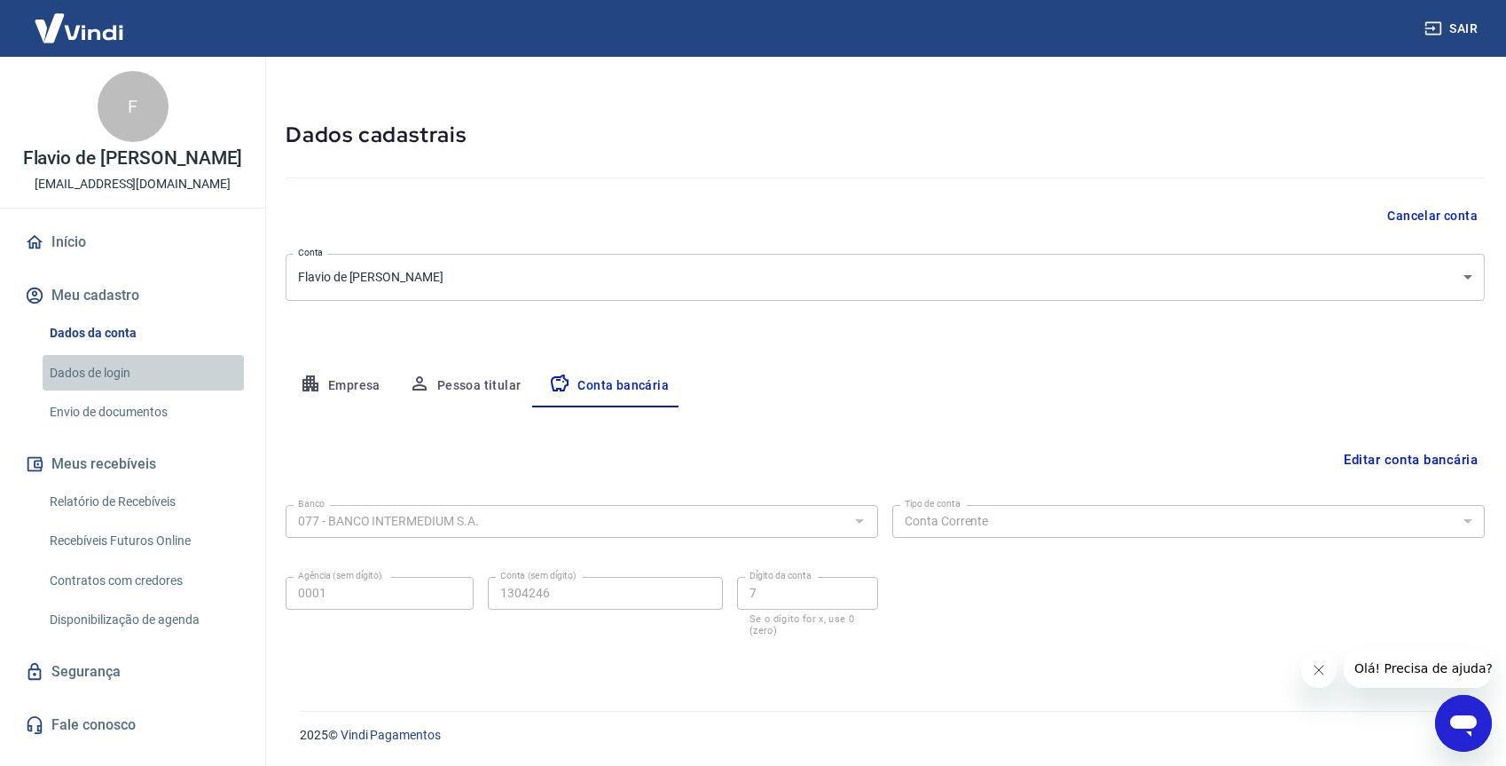
click at [111, 375] on link "Dados de login" at bounding box center [143, 373] width 201 height 36
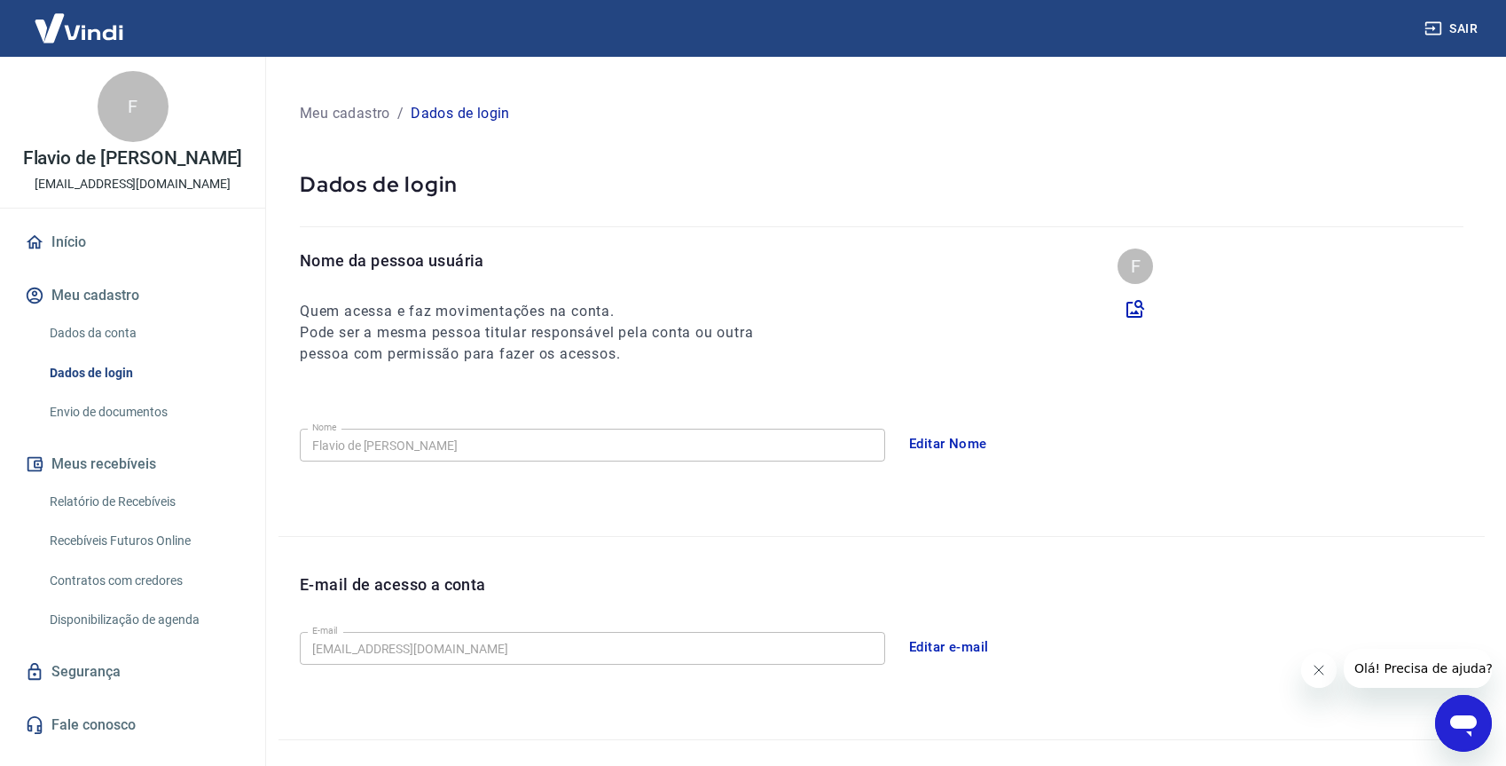
click at [114, 423] on link "Envio de documentos" at bounding box center [143, 412] width 201 height 36
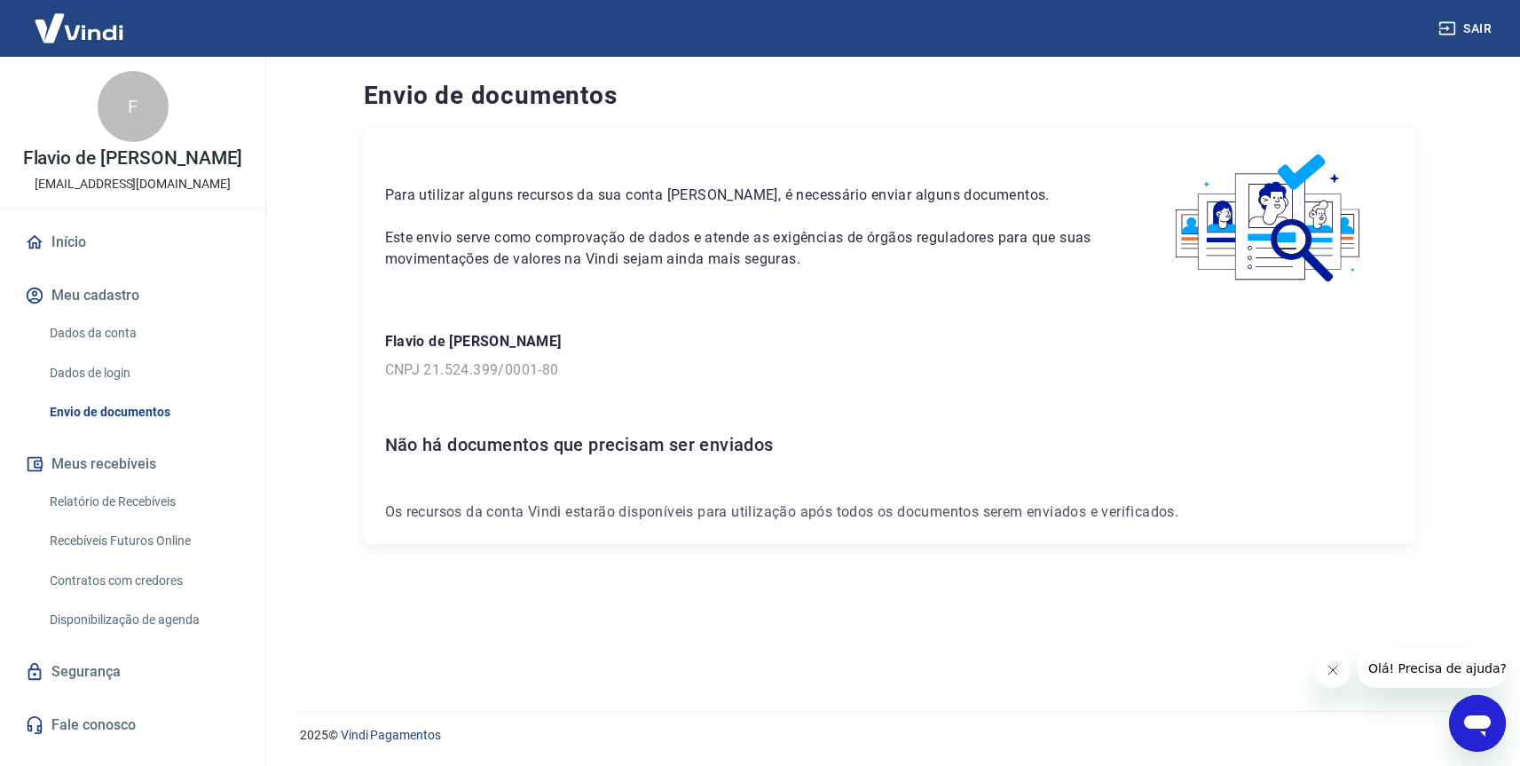
click at [108, 376] on link "Dados de login" at bounding box center [143, 373] width 201 height 36
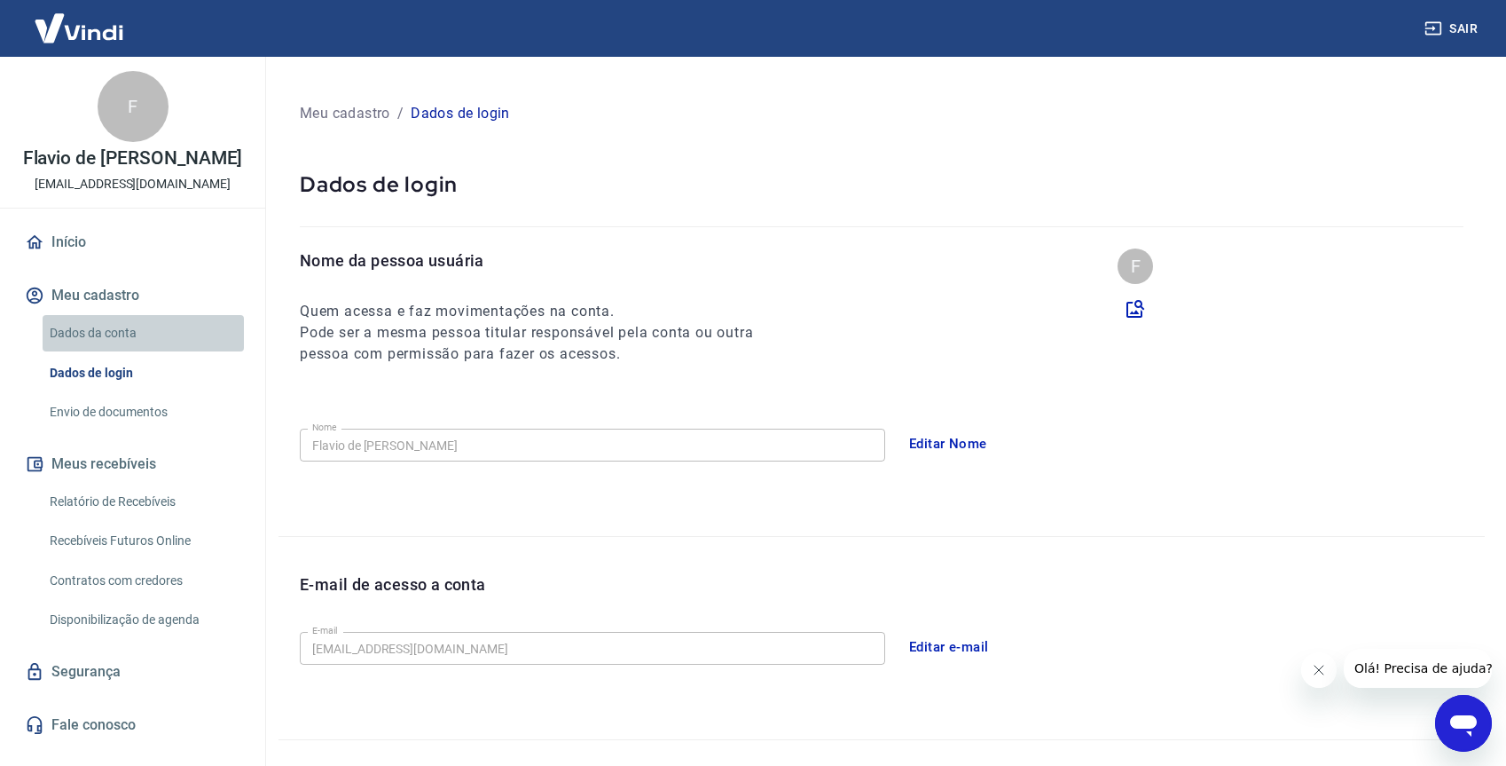
click at [106, 330] on link "Dados da conta" at bounding box center [143, 333] width 201 height 36
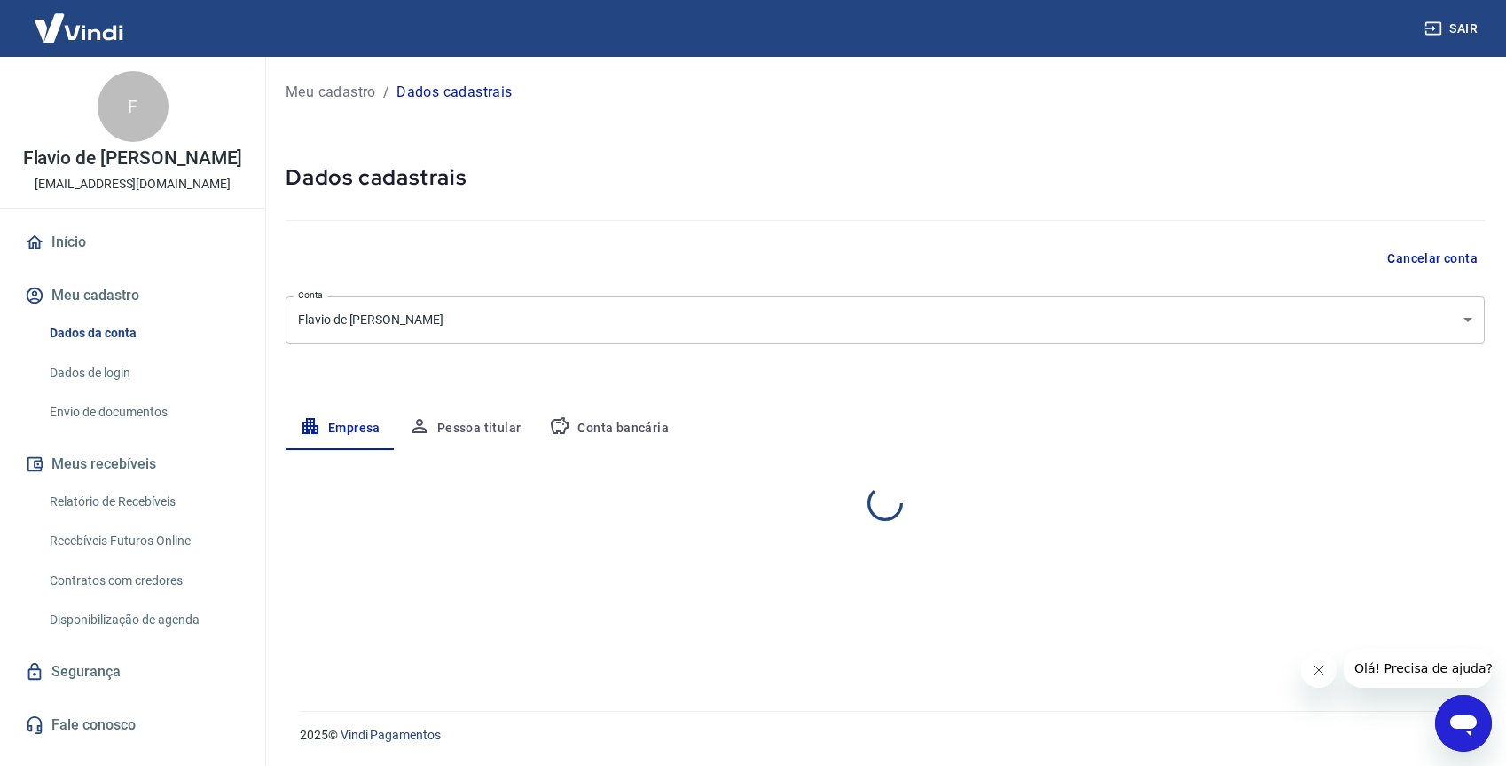
select select "SP"
select select "business"
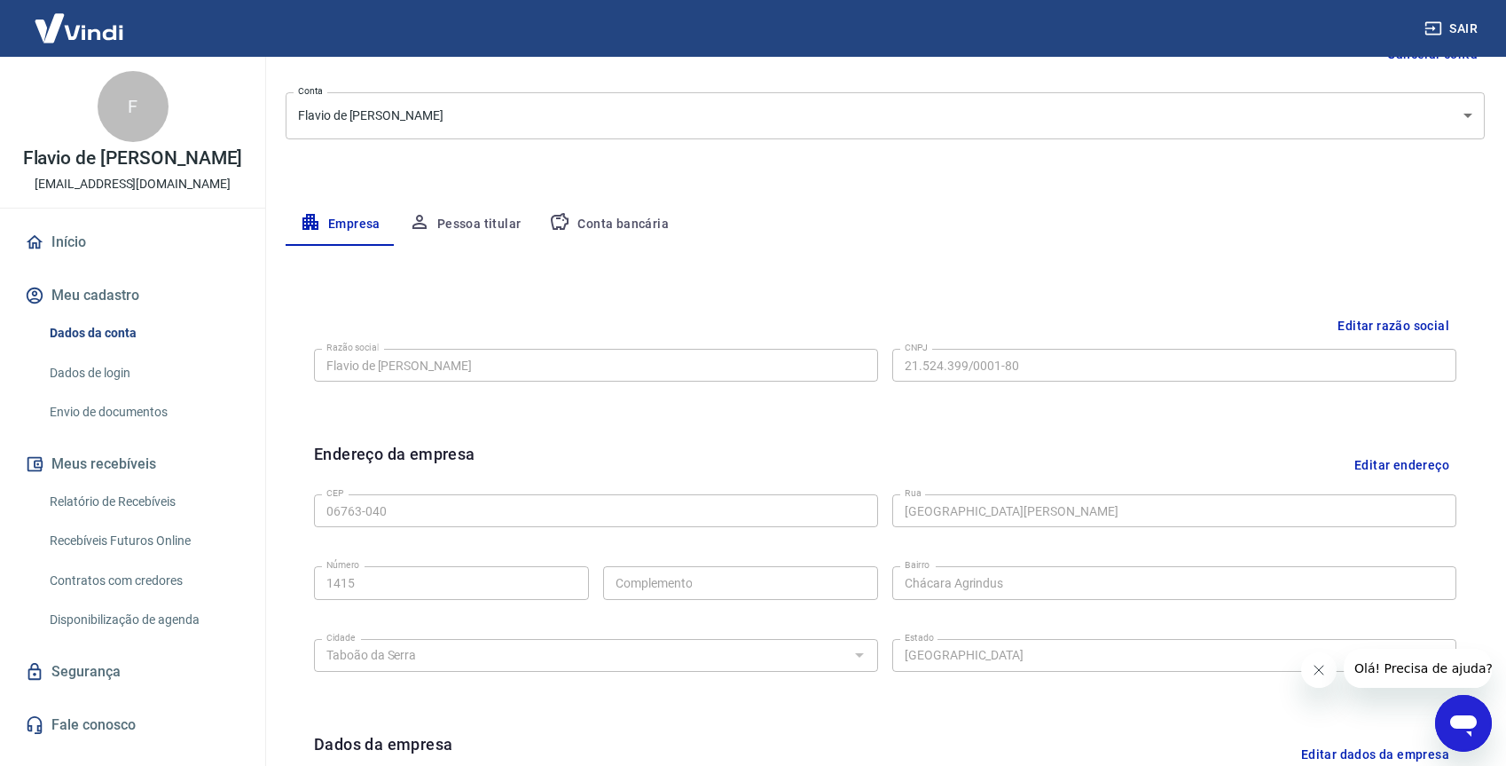
scroll to position [146, 0]
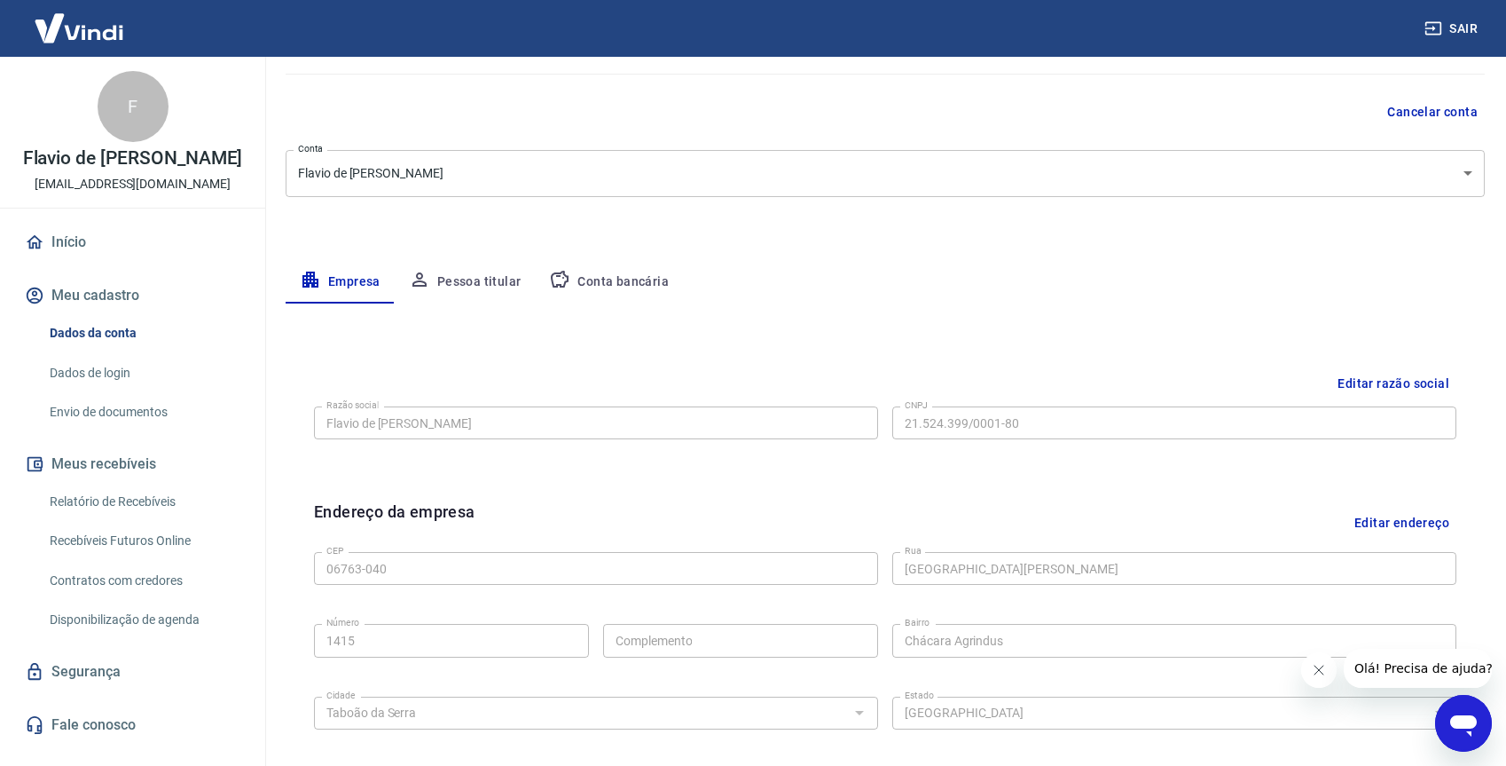
click at [464, 295] on button "Pessoa titular" at bounding box center [465, 282] width 141 height 43
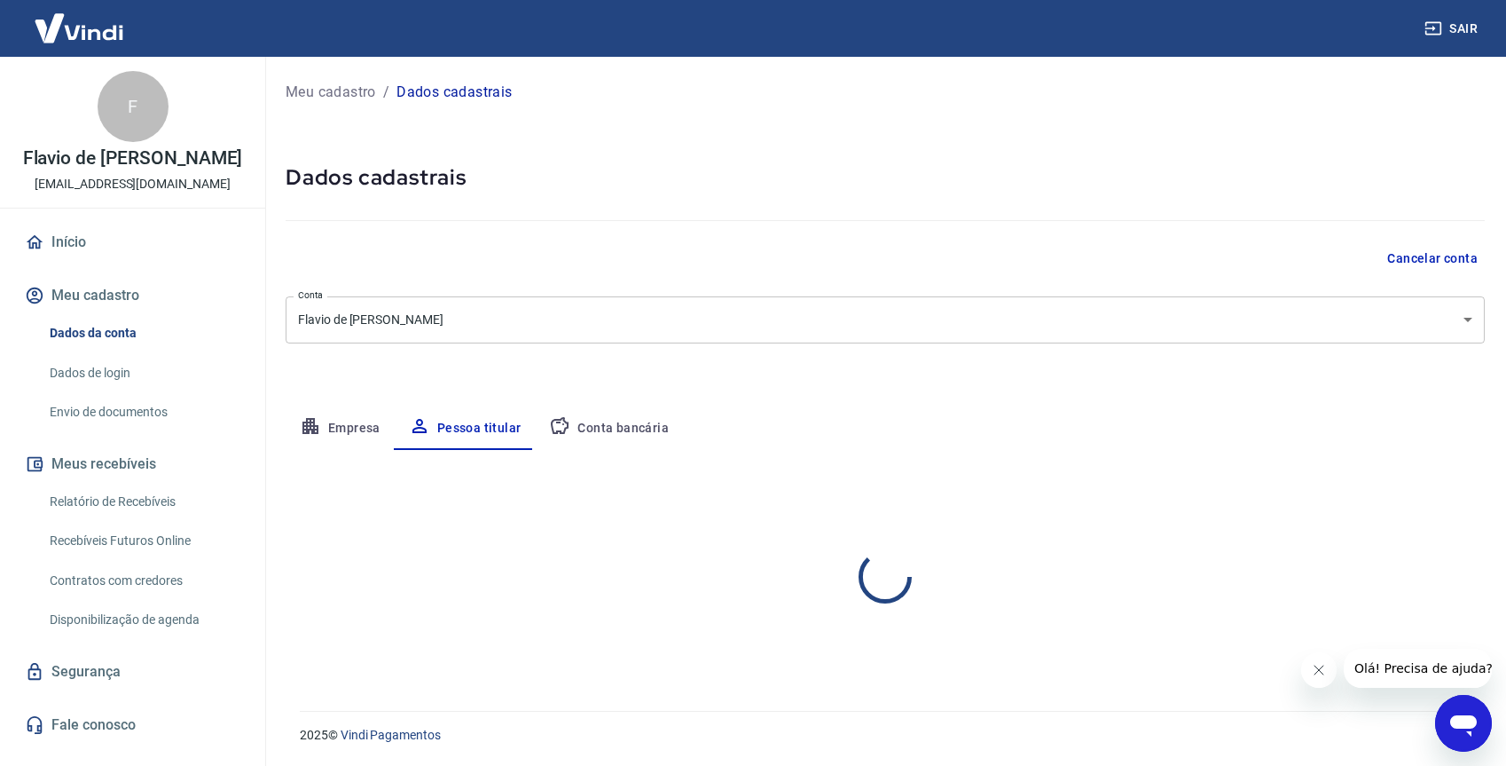
scroll to position [0, 0]
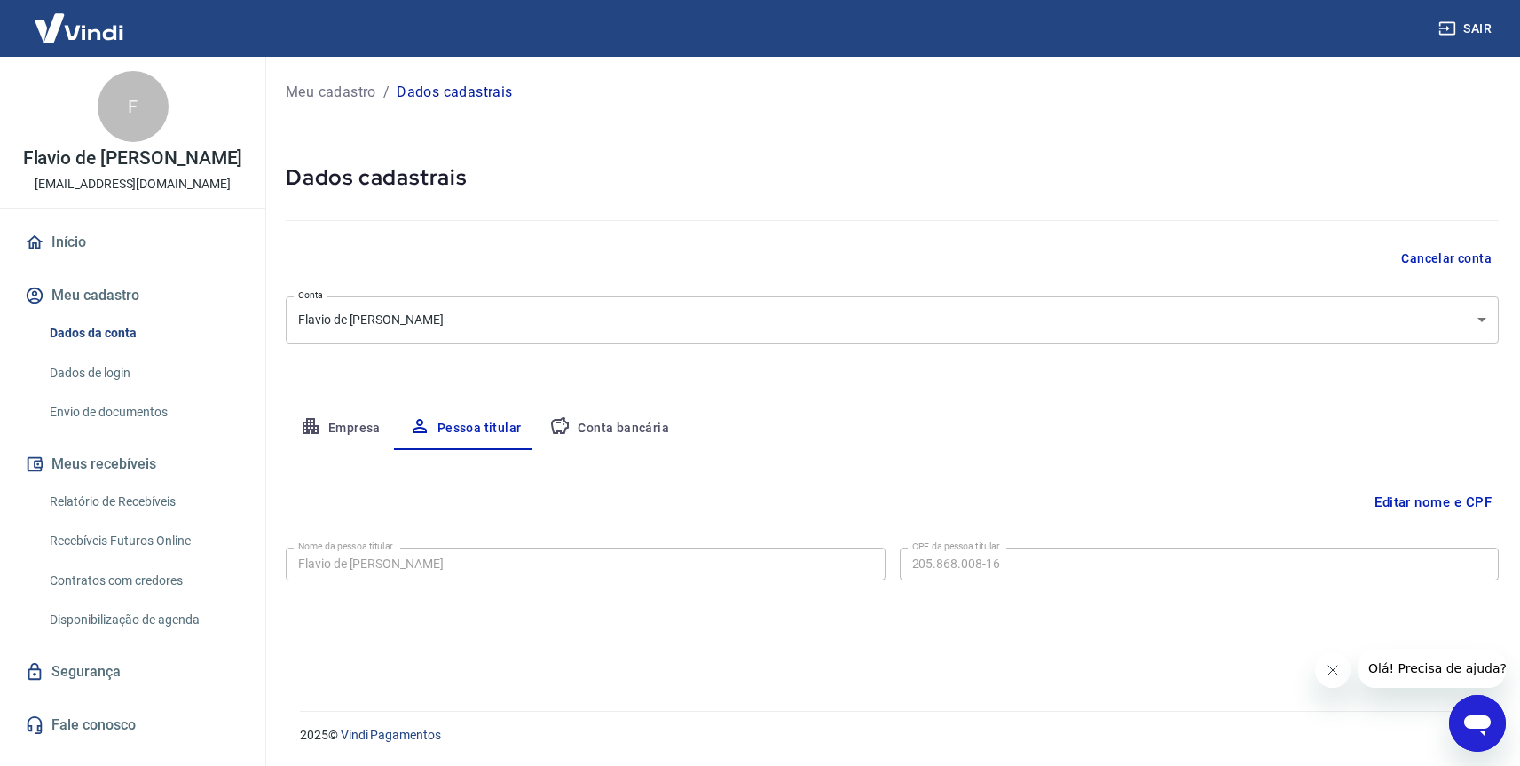
click at [564, 411] on button "Conta bancária" at bounding box center [609, 428] width 148 height 43
select select "1"
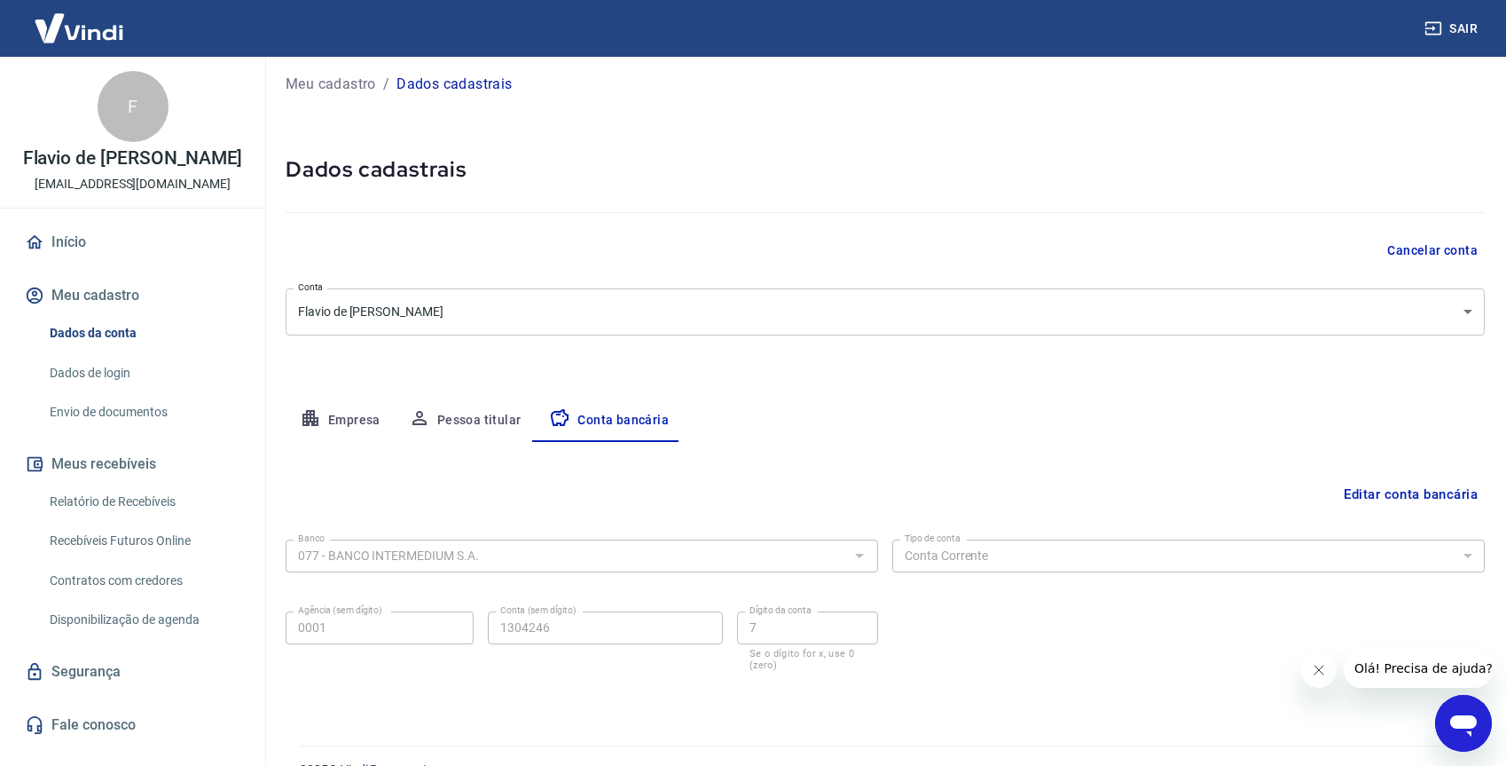
scroll to position [20, 0]
